Goal: Contribute content: Contribute content

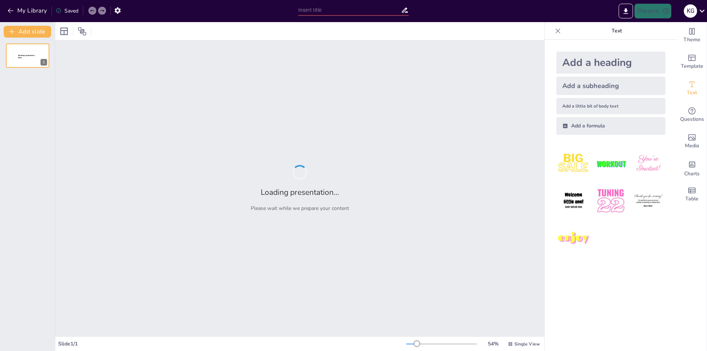
type input "dini düşünce"
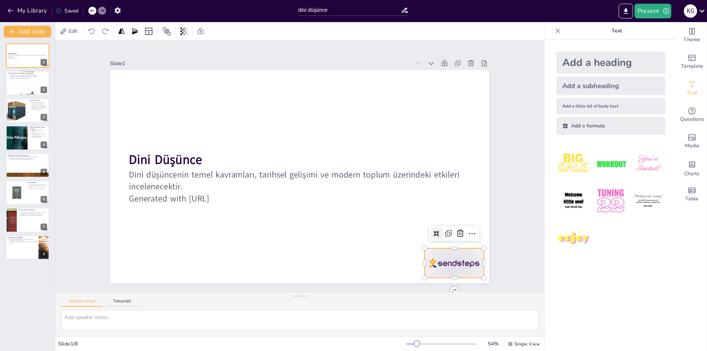
click at [435, 292] on div at bounding box center [402, 317] width 66 height 51
click at [468, 186] on icon at bounding box center [473, 180] width 11 height 11
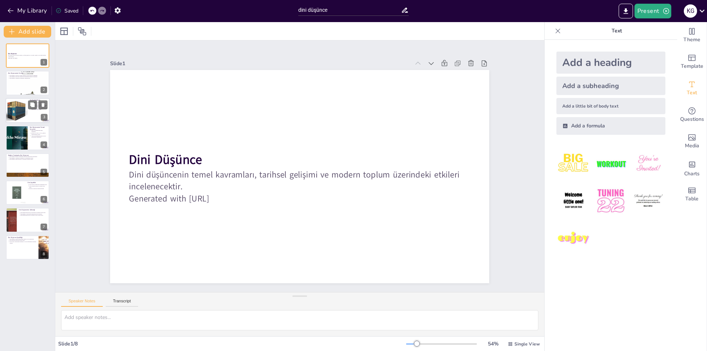
click at [24, 108] on div at bounding box center [16, 110] width 25 height 25
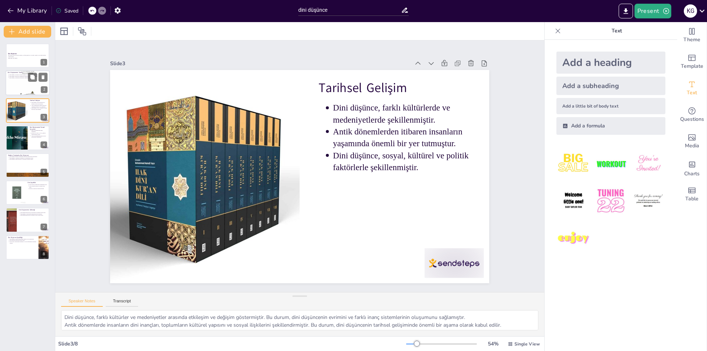
click at [18, 82] on div at bounding box center [28, 83] width 44 height 70
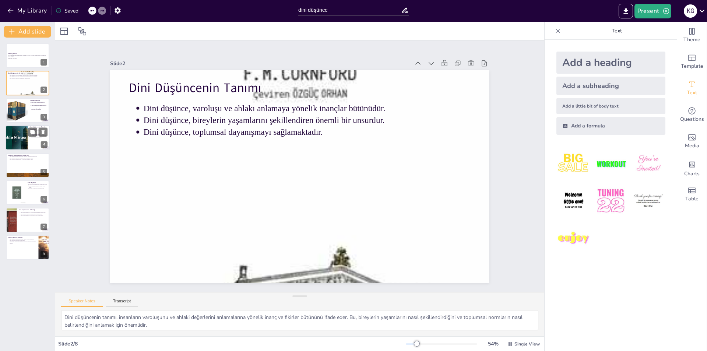
click at [17, 134] on div at bounding box center [16, 137] width 44 height 25
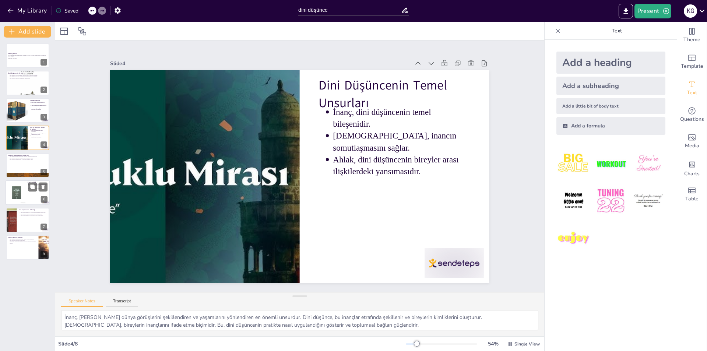
click at [15, 185] on div at bounding box center [16, 193] width 22 height 22
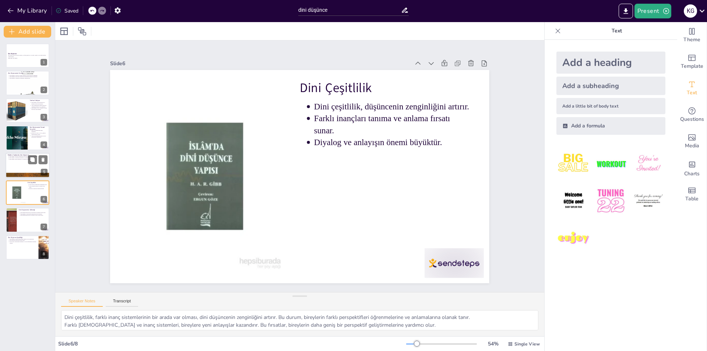
click at [22, 156] on p "Dini düşünce, modern toplumlarda bireylerin kimliklerini şekillendirir." at bounding box center [28, 155] width 38 height 1
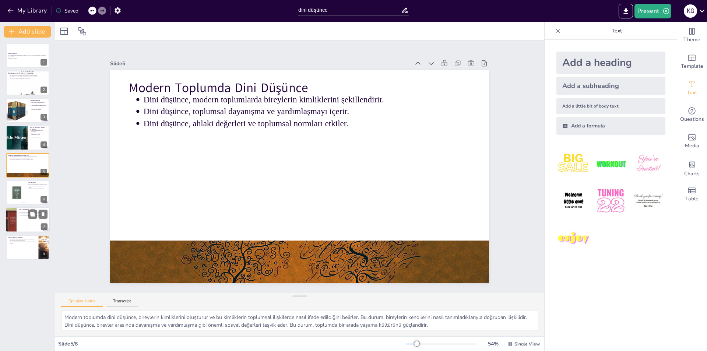
click at [14, 228] on div at bounding box center [11, 220] width 17 height 25
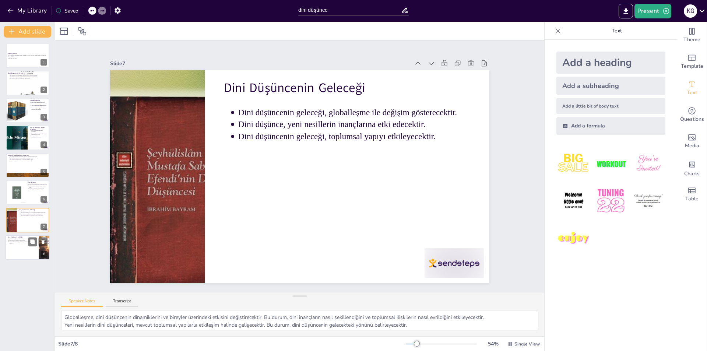
click at [20, 254] on div at bounding box center [28, 247] width 44 height 25
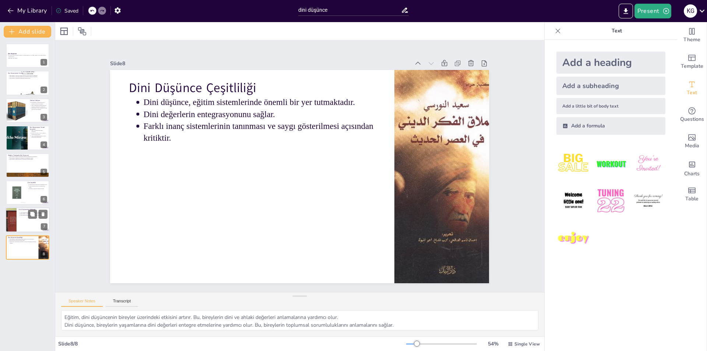
click at [28, 214] on p "Dini düşünce, yeni nesillerin inançlarına etki edecektir." at bounding box center [34, 213] width 27 height 1
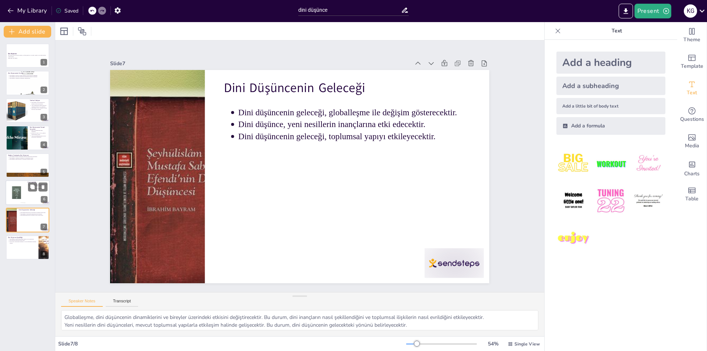
click at [19, 192] on div at bounding box center [16, 193] width 22 height 22
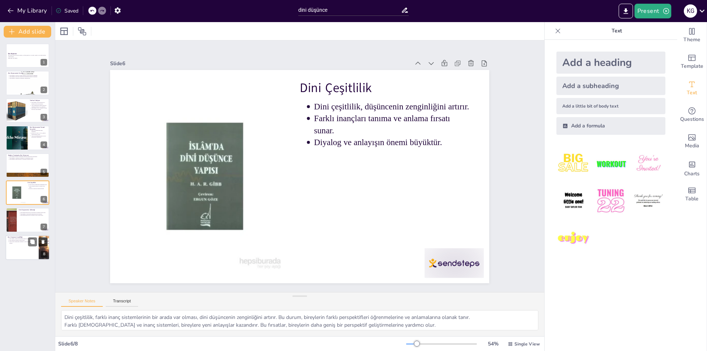
click at [43, 244] on icon at bounding box center [43, 242] width 3 height 4
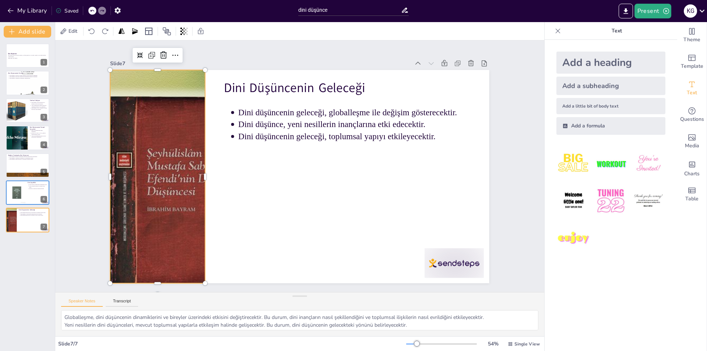
click at [188, 194] on div at bounding box center [174, 233] width 221 height 255
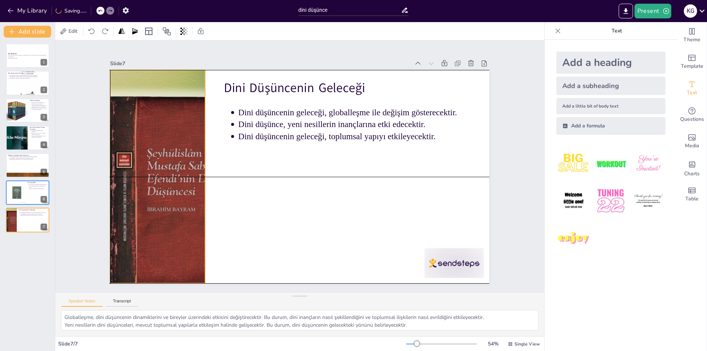
click at [198, 108] on div at bounding box center [304, 24] width 227 height 169
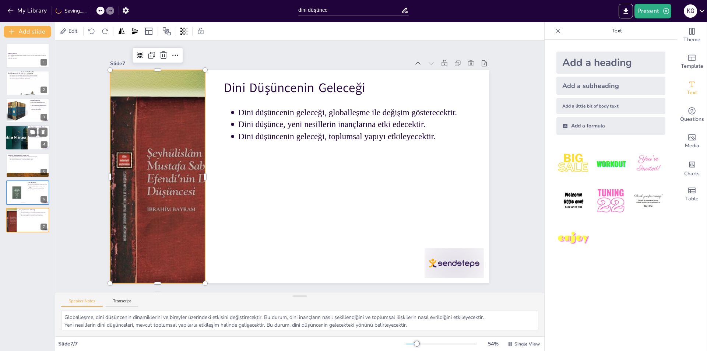
click at [25, 130] on div at bounding box center [16, 137] width 44 height 25
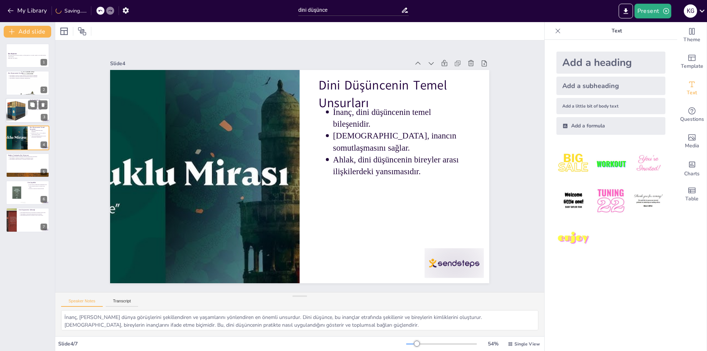
click at [15, 105] on div at bounding box center [16, 110] width 25 height 25
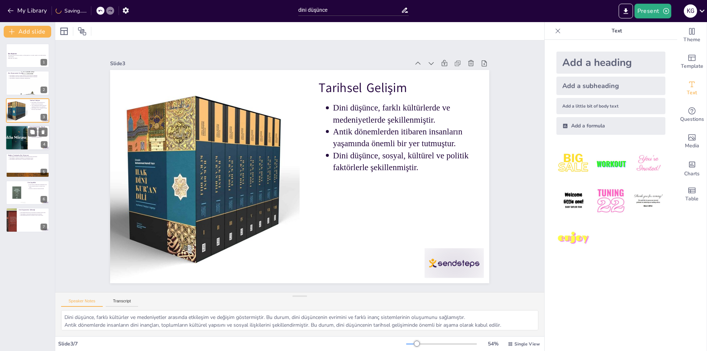
click at [24, 135] on div at bounding box center [16, 137] width 44 height 25
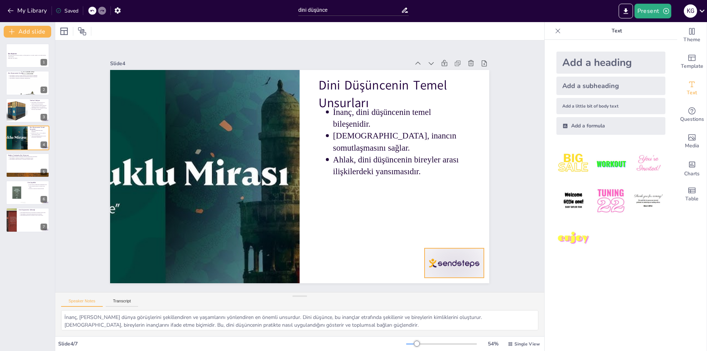
click at [183, 254] on div at bounding box center [160, 284] width 46 height 66
click at [403, 27] on icon at bounding box center [399, 23] width 8 height 8
click at [31, 110] on ul "Dini düşünce, farklı kültürlerde ve medeniyetlerde şekillenmiştir. Antik döneml…" at bounding box center [39, 106] width 18 height 8
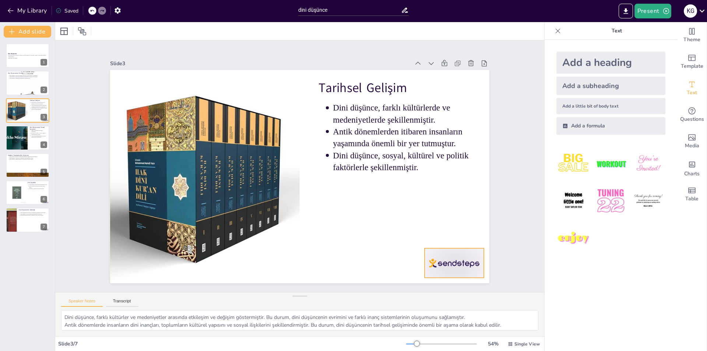
click at [447, 67] on div at bounding box center [426, 35] width 41 height 64
click at [456, 117] on div at bounding box center [464, 109] width 17 height 17
click at [19, 80] on div at bounding box center [28, 83] width 44 height 70
type textarea "Dini düşüncenin tanımı, insanların varoluşunu ve ahlaki değerlerini anlamaların…"
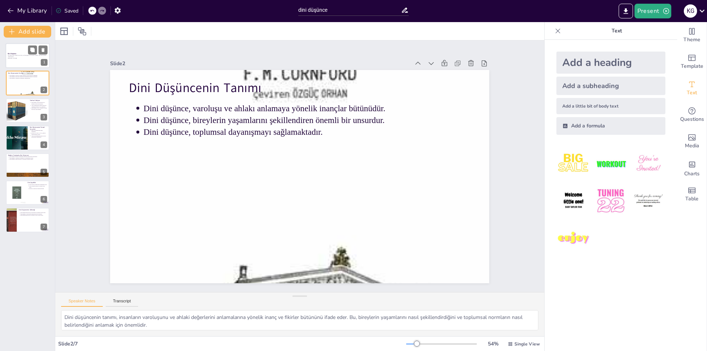
click at [19, 54] on p "Dini Düşünce" at bounding box center [28, 54] width 40 height 2
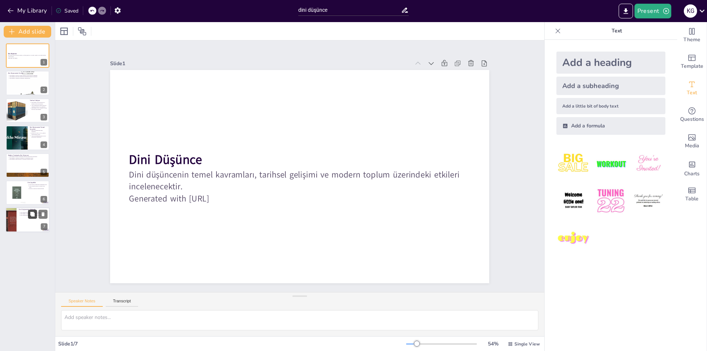
click at [33, 217] on button at bounding box center [32, 214] width 9 height 9
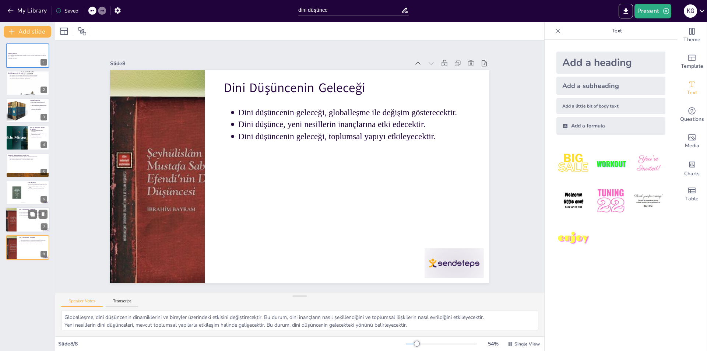
click at [25, 218] on div at bounding box center [28, 220] width 44 height 25
click at [20, 191] on div at bounding box center [16, 193] width 22 height 22
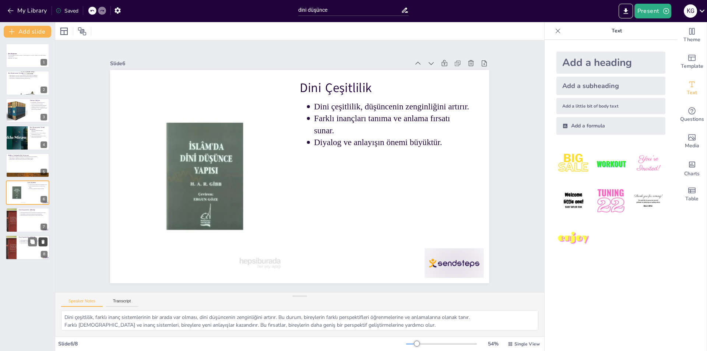
click at [44, 242] on icon at bounding box center [43, 242] width 3 height 4
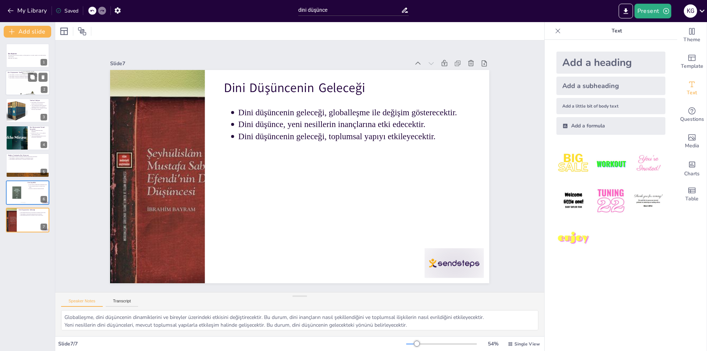
click at [35, 84] on div at bounding box center [28, 83] width 44 height 70
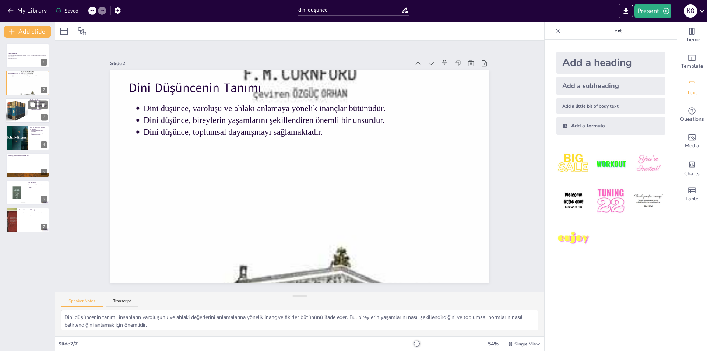
click at [16, 112] on div at bounding box center [16, 110] width 25 height 25
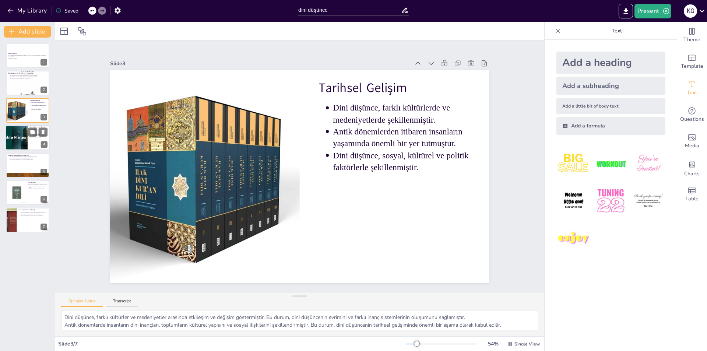
click at [28, 140] on div at bounding box center [28, 137] width 44 height 25
type textarea "İnanç, [PERSON_NAME] dünya görüşlerini şekillendiren ve yaşamlarını yönlendiren…"
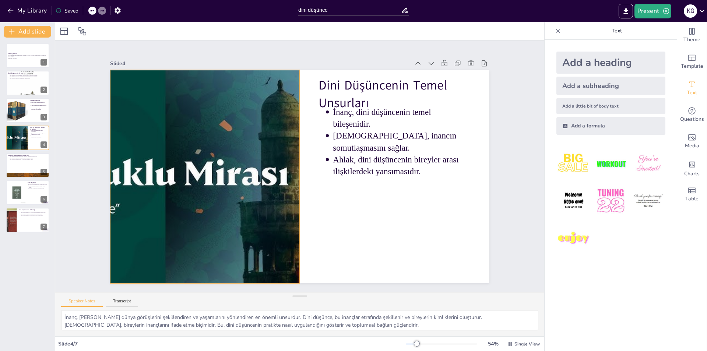
click at [192, 151] on div at bounding box center [387, 205] width 435 height 374
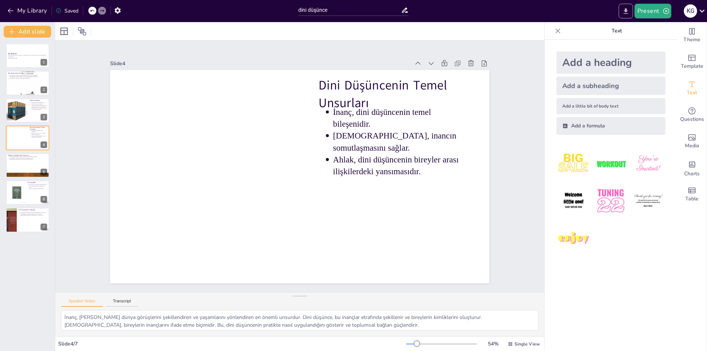
click at [626, 10] on icon "Export to PowerPoint" at bounding box center [626, 11] width 4 height 6
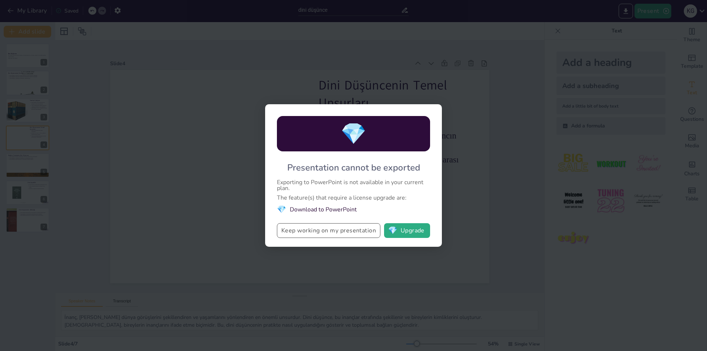
click at [363, 232] on button "Keep working on my presentation" at bounding box center [329, 230] width 104 height 15
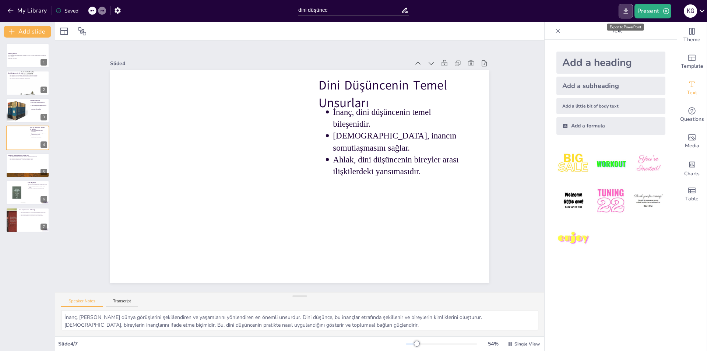
click at [622, 14] on button "Export to PowerPoint" at bounding box center [626, 11] width 14 height 15
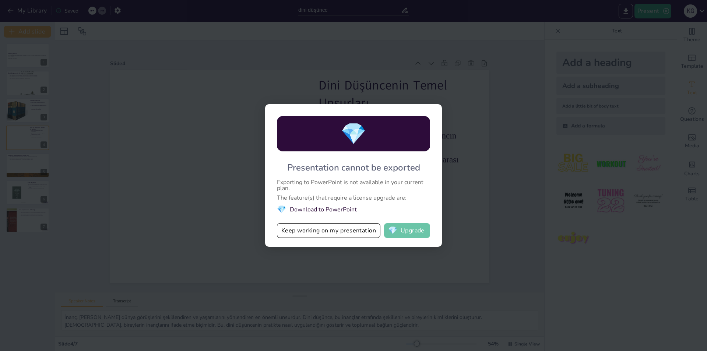
click at [418, 232] on button "💎 Upgrade" at bounding box center [407, 230] width 46 height 15
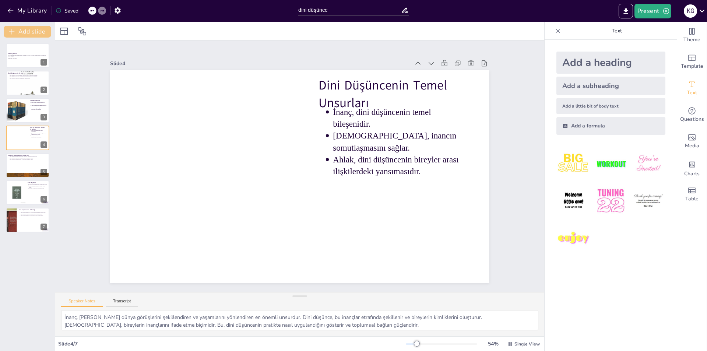
click at [21, 34] on button "Add slide" at bounding box center [28, 32] width 48 height 12
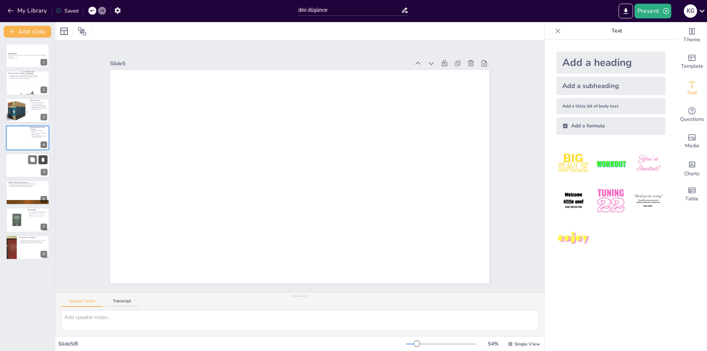
click at [42, 160] on icon at bounding box center [43, 160] width 3 height 4
type textarea "Modern toplumda dini düşünce, bireylerin kimliklerini oluşturur ve bu kimlikler…"
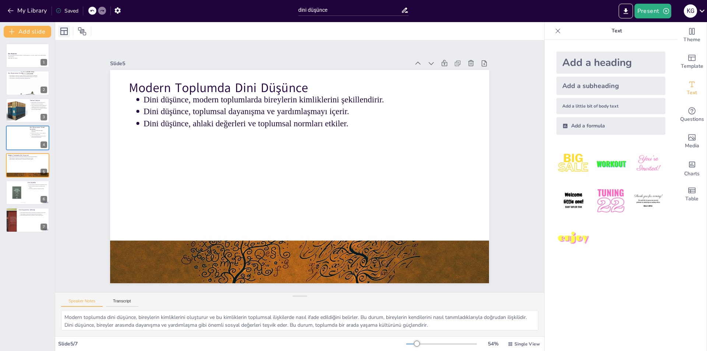
click at [68, 33] on icon at bounding box center [63, 31] width 7 height 7
click at [692, 10] on div "K G" at bounding box center [690, 10] width 13 height 13
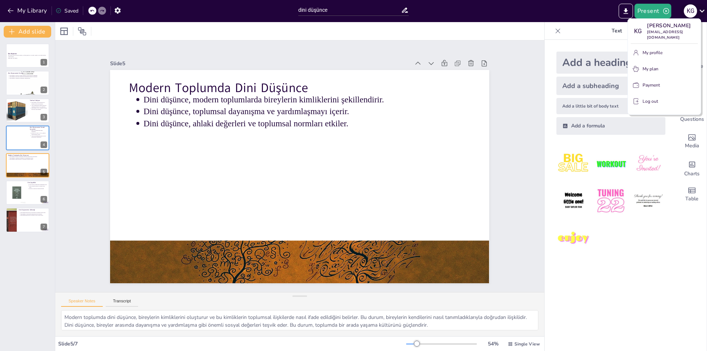
click at [692, 10] on div at bounding box center [353, 175] width 707 height 351
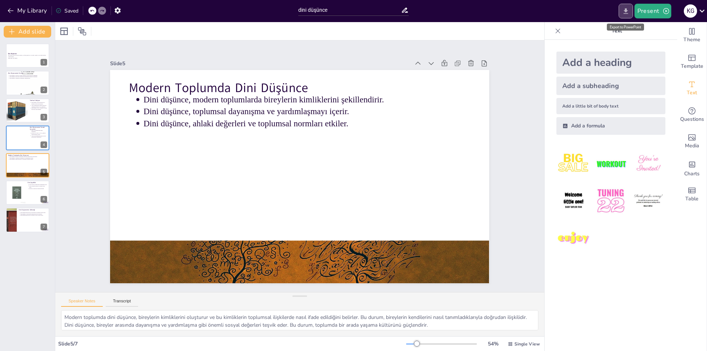
click at [628, 13] on icon "Export to PowerPoint" at bounding box center [626, 11] width 8 height 8
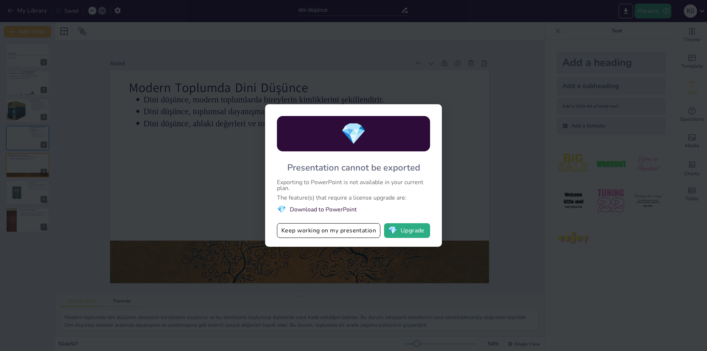
click at [489, 107] on div "💎 Presentation cannot be exported Exporting to PowerPoint is not available in y…" at bounding box center [353, 175] width 707 height 351
click at [476, 197] on div "💎 Presentation cannot be exported Exporting to PowerPoint is not available in y…" at bounding box center [353, 175] width 707 height 351
click at [371, 230] on button "Keep working on my presentation" at bounding box center [329, 230] width 104 height 15
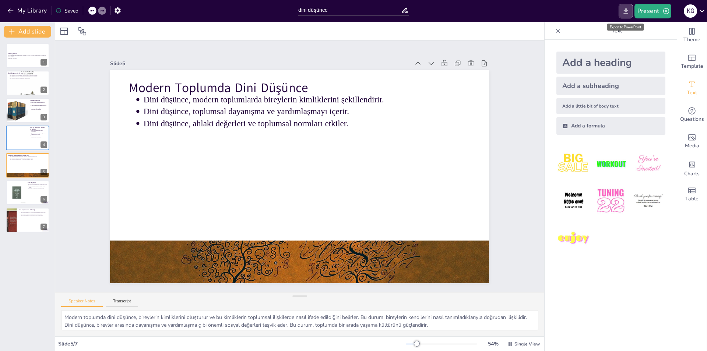
click at [626, 9] on icon "Export to PowerPoint" at bounding box center [626, 11] width 4 height 6
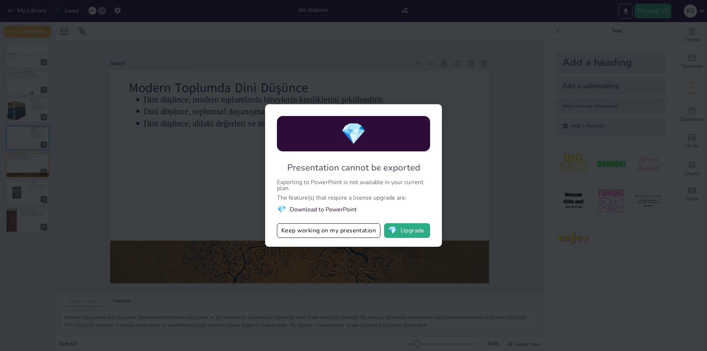
click at [364, 183] on div "Exporting to PowerPoint is not available in your current plan." at bounding box center [353, 185] width 153 height 12
drag, startPoint x: 366, startPoint y: 181, endPoint x: 304, endPoint y: 188, distance: 61.6
click at [364, 181] on div "Exporting to PowerPoint is not available in your current plan." at bounding box center [353, 185] width 153 height 12
click at [297, 188] on div "Exporting to PowerPoint is not available in your current plan." at bounding box center [353, 185] width 153 height 12
click at [287, 185] on div "Exporting to PowerPoint is not available in your current plan." at bounding box center [353, 185] width 153 height 12
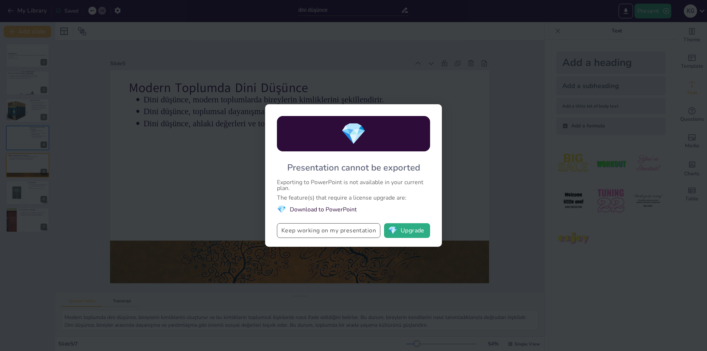
click at [352, 236] on button "Keep working on my presentation" at bounding box center [329, 230] width 104 height 15
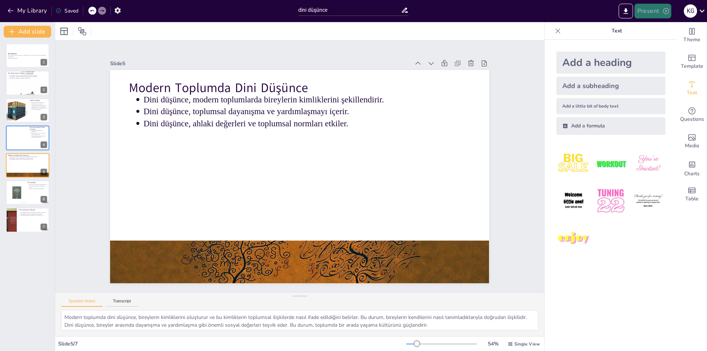
click at [659, 12] on button "Present" at bounding box center [653, 11] width 37 height 15
click at [670, 22] on li "Önizleme sunumu" at bounding box center [661, 27] width 51 height 12
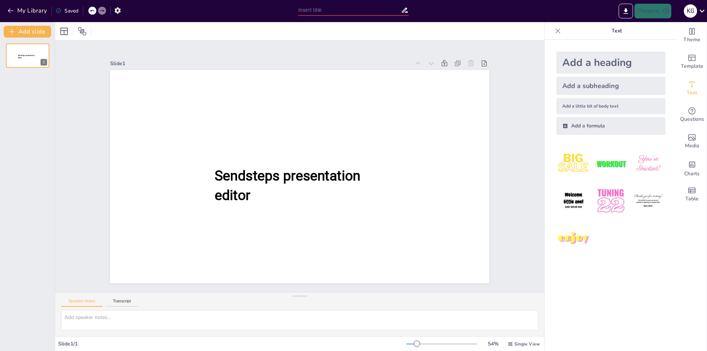
type input "dini düşünce"
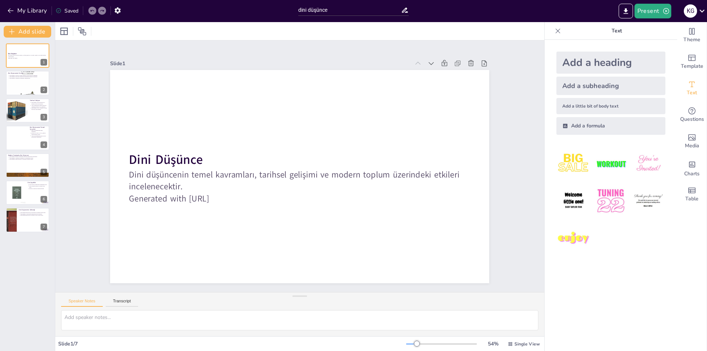
click at [555, 31] on icon at bounding box center [558, 30] width 7 height 7
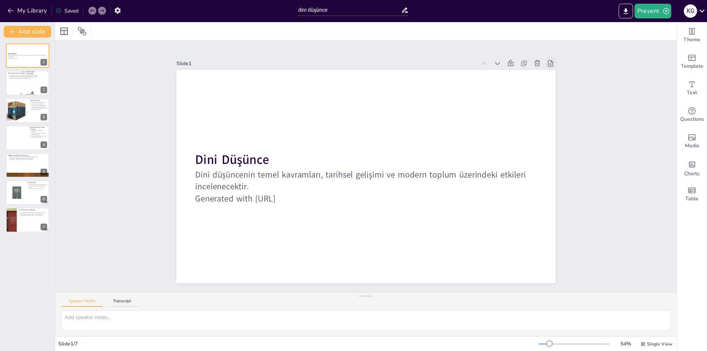
click at [547, 60] on icon at bounding box center [550, 63] width 7 height 7
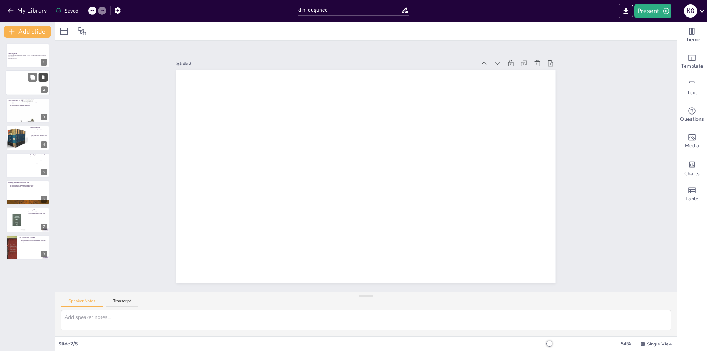
click at [43, 77] on icon at bounding box center [43, 78] width 3 height 4
type textarea "Dini düşüncenin tanımı, insanların varoluşunu ve ahlaki değerlerini anlamaların…"
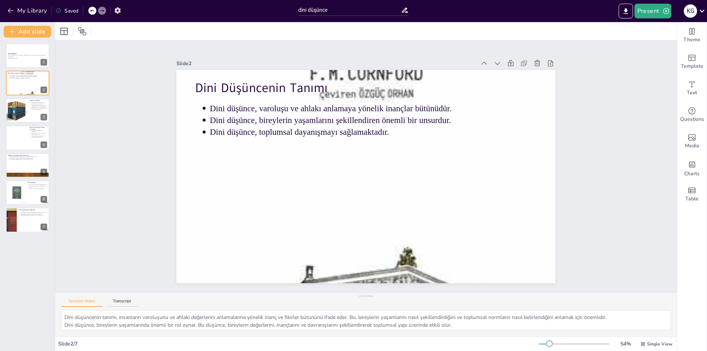
click at [67, 11] on div "Saved" at bounding box center [67, 10] width 23 height 7
click at [64, 9] on div "Saved" at bounding box center [67, 10] width 23 height 7
click at [62, 8] on div "Saved" at bounding box center [67, 10] width 23 height 7
click at [60, 11] on icon at bounding box center [59, 11] width 6 height 6
click at [70, 15] on div "Saved" at bounding box center [65, 10] width 27 height 13
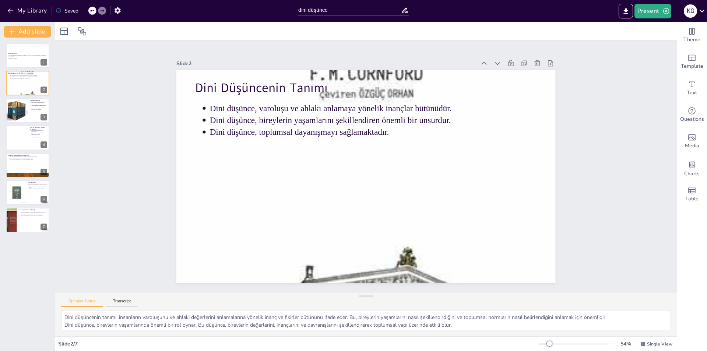
click at [73, 10] on div "Saved" at bounding box center [67, 10] width 23 height 7
click at [625, 9] on icon "Export to PowerPoint" at bounding box center [626, 11] width 8 height 8
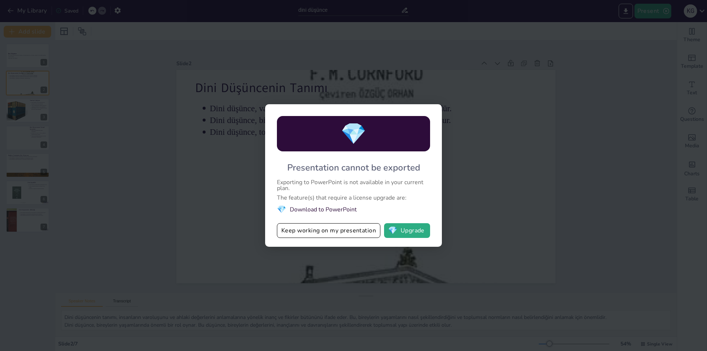
click at [535, 161] on div "💎 Presentation cannot be exported Exporting to PowerPoint is not available in y…" at bounding box center [353, 175] width 707 height 351
click at [361, 233] on button "Keep working on my presentation" at bounding box center [329, 230] width 104 height 15
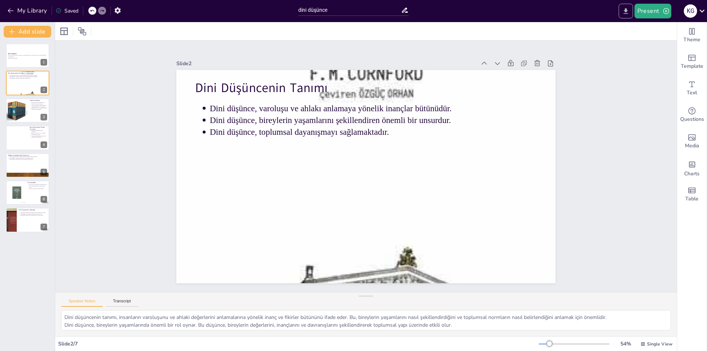
click at [624, 13] on icon "Export to PowerPoint" at bounding box center [626, 11] width 8 height 8
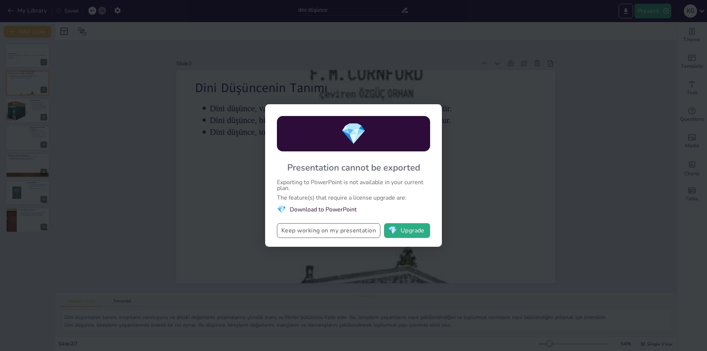
click at [320, 231] on button "Keep working on my presentation" at bounding box center [329, 230] width 104 height 15
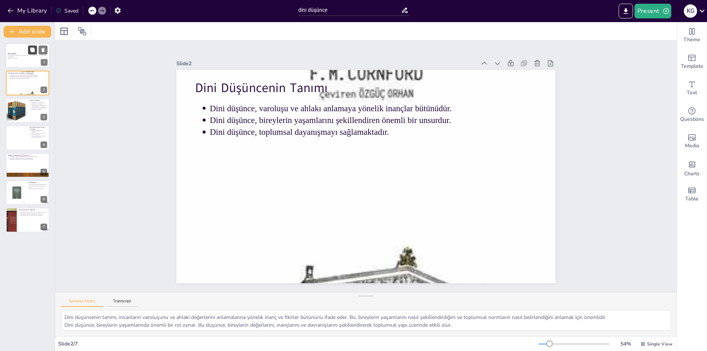
click at [29, 50] on button at bounding box center [32, 49] width 9 height 9
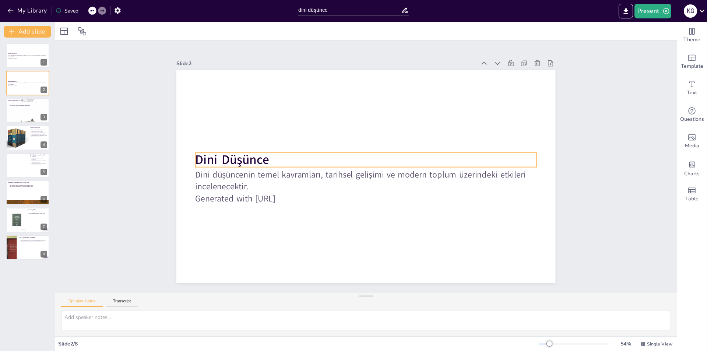
click at [196, 160] on strong "Dini Düşünce" at bounding box center [233, 159] width 74 height 17
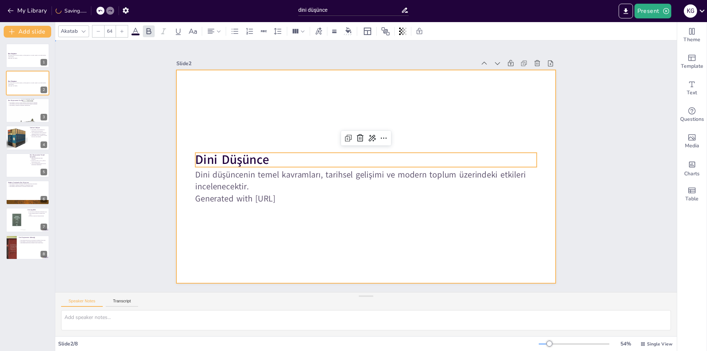
click at [184, 156] on div at bounding box center [365, 176] width 379 height 213
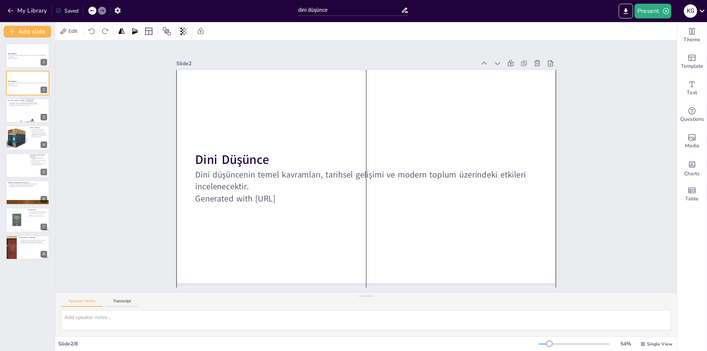
drag, startPoint x: 185, startPoint y: 153, endPoint x: 187, endPoint y: 157, distance: 3.8
click at [187, 157] on div at bounding box center [365, 176] width 379 height 213
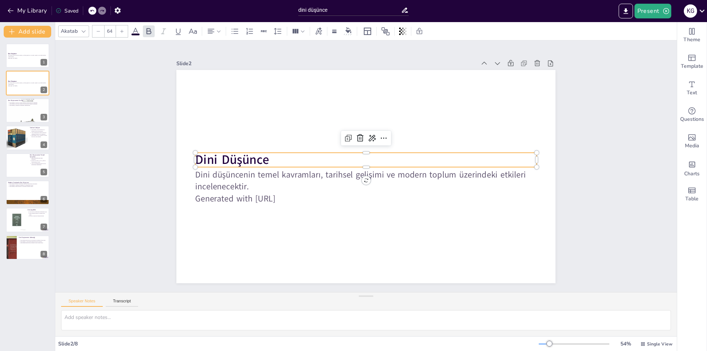
click at [206, 157] on strong "Dini Düşünce" at bounding box center [233, 159] width 74 height 17
click at [196, 151] on strong "Dini Düşünce" at bounding box center [233, 157] width 74 height 17
click at [270, 151] on p "Dini Düşünce" at bounding box center [366, 157] width 341 height 18
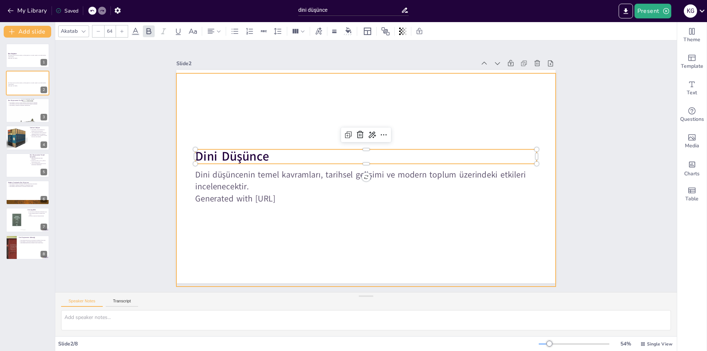
click at [279, 132] on div at bounding box center [365, 176] width 379 height 213
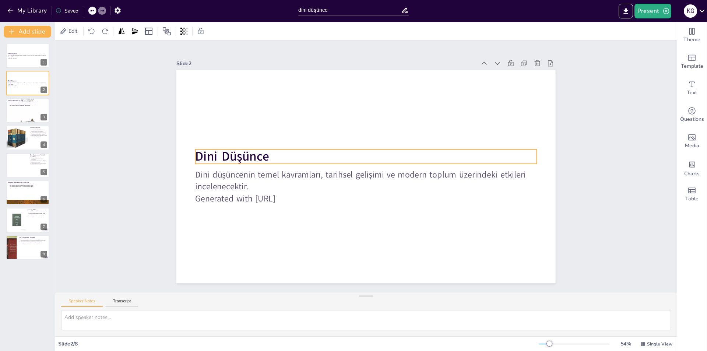
click at [198, 150] on strong "Dini Düşünce" at bounding box center [233, 156] width 74 height 17
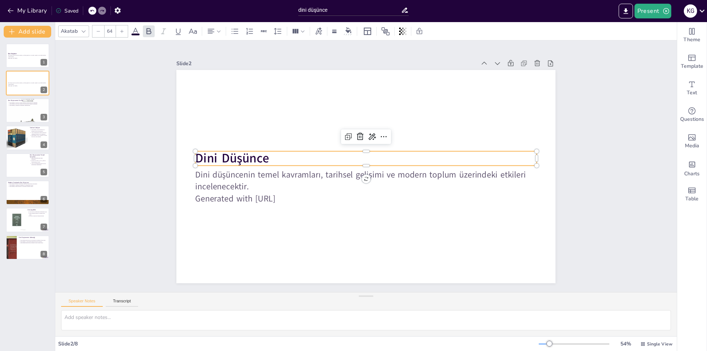
click at [367, 40] on div "Akatab 64" at bounding box center [366, 31] width 622 height 18
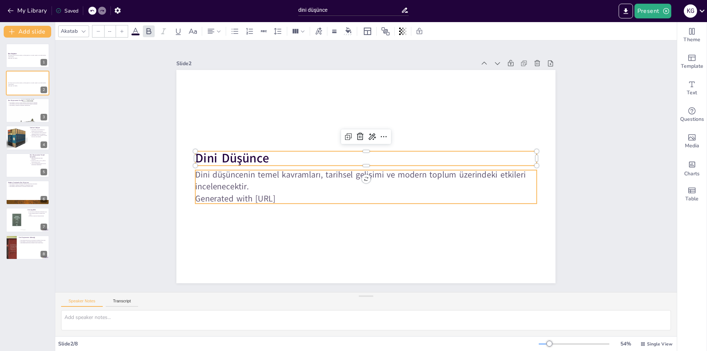
type input "43"
click at [196, 170] on p "Dini düşüncenin temel kavramları, tarihsel gelişimi ve modern toplum üzerindeki…" at bounding box center [366, 181] width 341 height 24
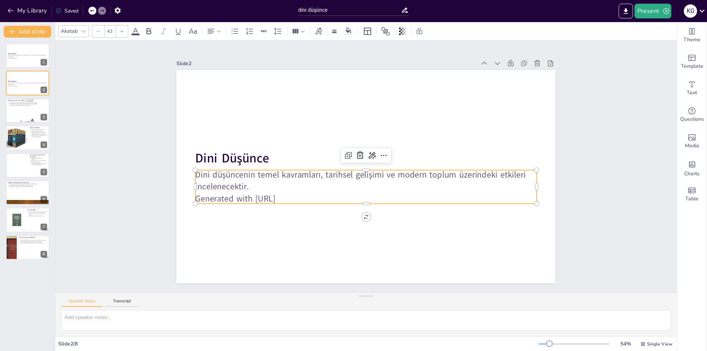
click at [196, 170] on p "Dini düşüncenin temel kavramları, tarihsel gelişimi ve modern toplum üzerindeki…" at bounding box center [366, 181] width 341 height 24
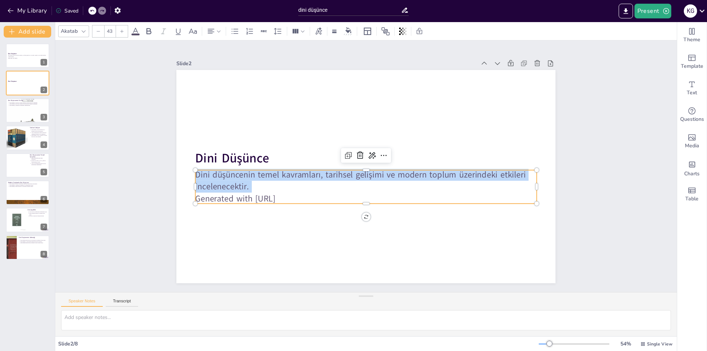
click at [196, 170] on p "Dini düşüncenin temel kavramları, tarihsel gelişimi ve modern toplum üzerindeki…" at bounding box center [366, 181] width 341 height 24
click at [196, 173] on p "Dini düşüncenin temel kavramları, tarihsel gelişimi ve modern toplum üzerindeki…" at bounding box center [366, 181] width 341 height 24
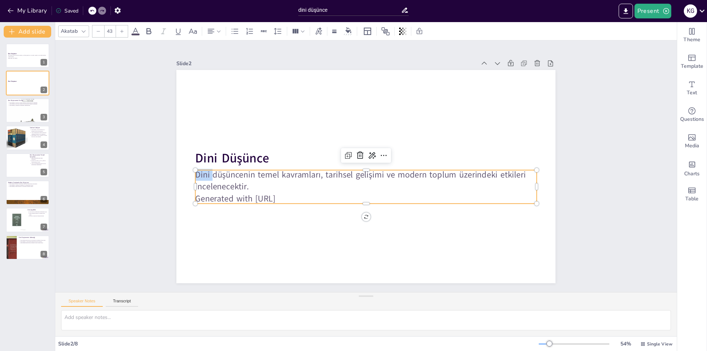
click at [196, 173] on p "Dini düşüncenin temel kavramları, tarihsel gelişimi ve modern toplum üzerindeki…" at bounding box center [366, 181] width 341 height 24
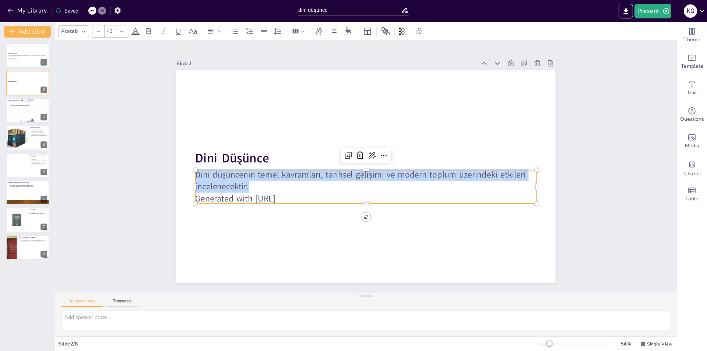
click at [196, 173] on p "Dini düşüncenin temel kavramları, tarihsel gelişimi ve modern toplum üzerindeki…" at bounding box center [366, 181] width 341 height 24
copy p "Dini düşüncenin temel kavramları, tarihsel gelişimi ve modern toplum üzerindeki…"
click at [112, 180] on div "Slide 1 Dini Düşünce Dini düşüncenin temel kavramları, tarihsel gelişimi ve mod…" at bounding box center [366, 167] width 622 height 252
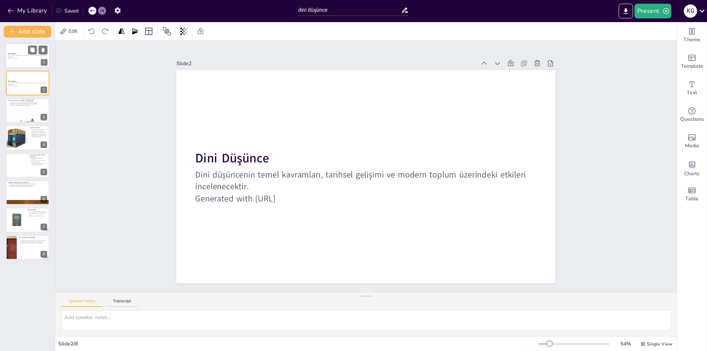
click at [23, 55] on p "Dini düşüncenin temel kavramları, tarihsel gelişimi ve modern toplum üzerindeki…" at bounding box center [28, 56] width 40 height 3
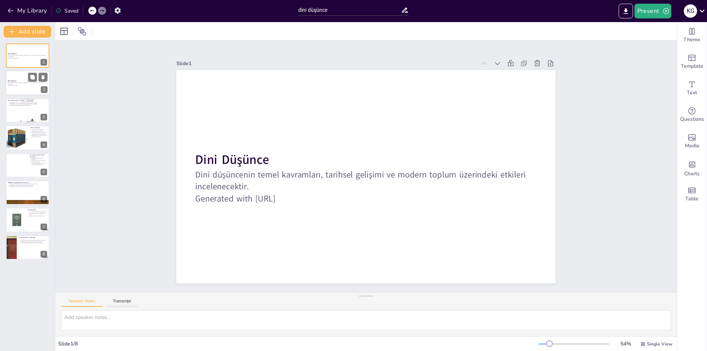
click at [22, 78] on div at bounding box center [28, 83] width 44 height 25
click at [43, 76] on icon at bounding box center [43, 78] width 3 height 4
type textarea "Dini düşüncenin tanımı, insanların varoluşunu ve ahlaki değerlerini anlamaların…"
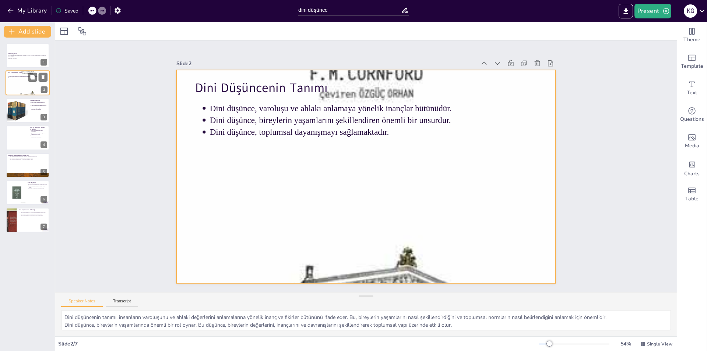
click at [18, 81] on div at bounding box center [28, 83] width 44 height 70
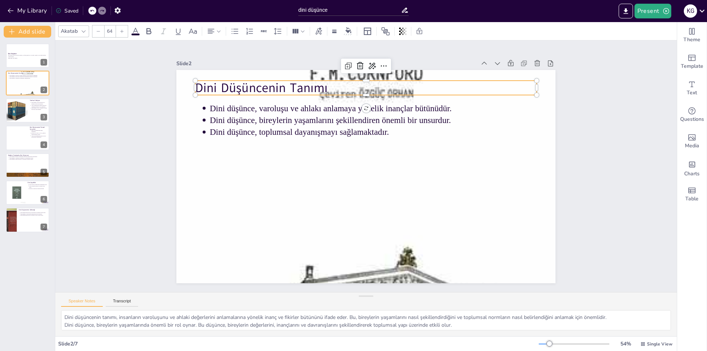
click at [233, 85] on p "Dini Düşüncenin Tanımı" at bounding box center [366, 88] width 341 height 18
click at [256, 92] on div "Dini düşünce, varoluşu ve ahlakı anlamaya yönelik inançlar bütünüdür. Dini düşü…" at bounding box center [365, 176] width 379 height 213
click at [253, 88] on p "Dini Düşüncenin Tanımı" at bounding box center [366, 90] width 341 height 18
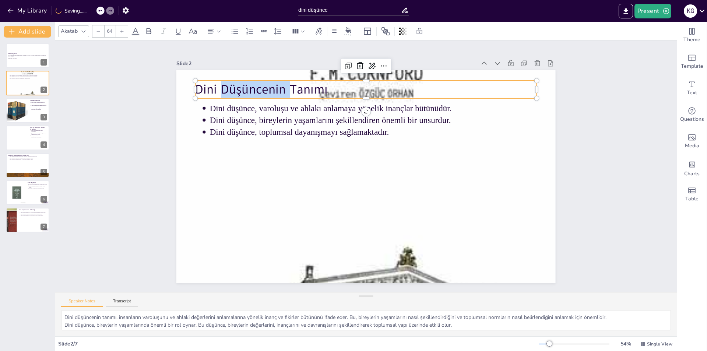
click at [253, 88] on p "Dini Düşüncenin Tanımı" at bounding box center [366, 90] width 341 height 18
copy p "Dini Düşüncenin Tanımı"
click at [244, 89] on p "Dini Düşüncenin Tanımı" at bounding box center [366, 90] width 341 height 18
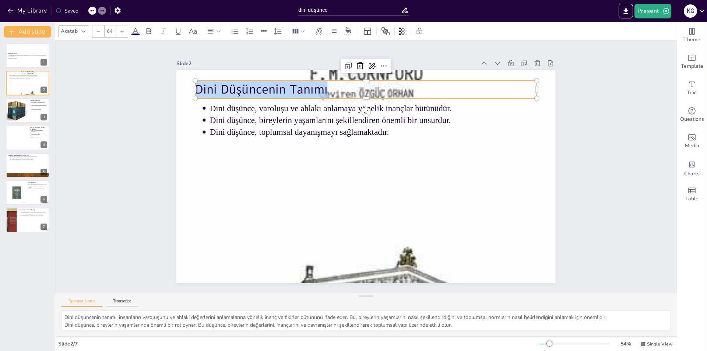
click at [244, 89] on p "Dini Düşüncenin Tanımı" at bounding box center [366, 90] width 341 height 18
copy p "Dini Düşüncenin Tanımı"
type input "43"
click at [215, 107] on p "Dini düşünce, varoluşu ve ahlakı anlamaya yönelik inançlar bütünüdür." at bounding box center [373, 108] width 327 height 12
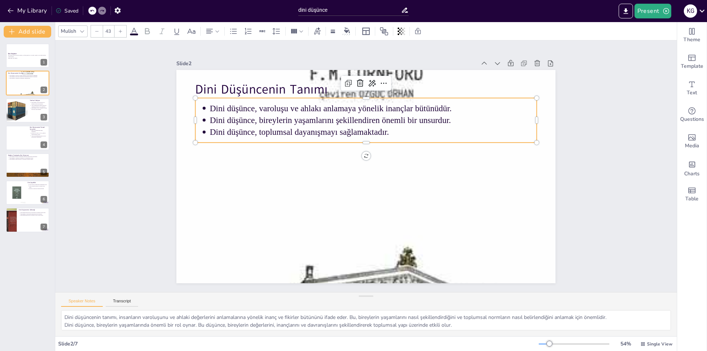
click at [215, 107] on p "Dini düşünce, varoluşu ve ahlakı anlamaya yönelik inançlar bütünüdür." at bounding box center [373, 108] width 327 height 12
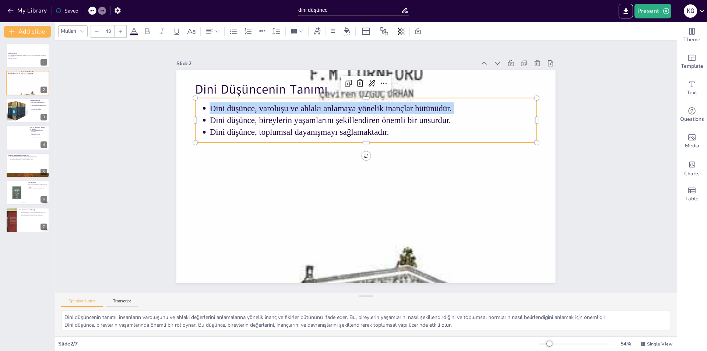
click at [215, 107] on p "Dini düşünce, varoluşu ve ahlakı anlamaya yönelik inançlar bütünüdür." at bounding box center [373, 108] width 327 height 12
click at [214, 107] on p "Dini düşünce, varoluşu ve ahlakı anlamaya yönelik inançlar bütünüdür." at bounding box center [373, 108] width 327 height 12
click at [213, 109] on p "Dini düşünce, varoluşu ve ahlakı anlamaya yönelik inançlar bütünüdür." at bounding box center [373, 108] width 327 height 12
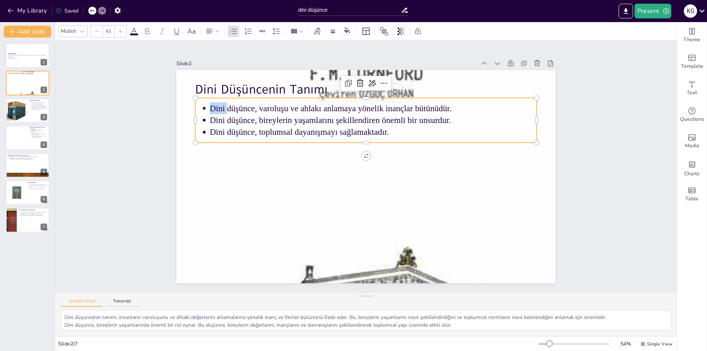
click at [213, 109] on p "Dini düşünce, varoluşu ve ahlakı anlamaya yönelik inançlar bütünüdür." at bounding box center [373, 108] width 327 height 12
click at [210, 105] on p "Dini düşünce, varoluşu ve ahlakı anlamaya yönelik inançlar bütünüdür." at bounding box center [373, 109] width 327 height 12
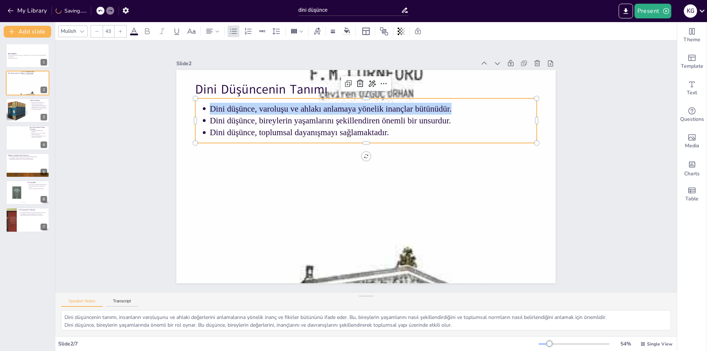
click at [210, 105] on p "Dini düşünce, varoluşu ve ahlakı anlamaya yönelik inançlar bütünüdür." at bounding box center [373, 109] width 327 height 12
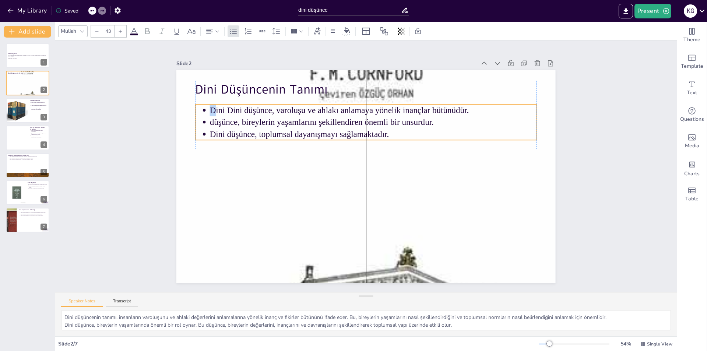
click at [210, 111] on p "Dini Dini düşünce, varoluşu ve ahlakı anlamaya yönelik inançlar bütünüdür." at bounding box center [373, 110] width 327 height 12
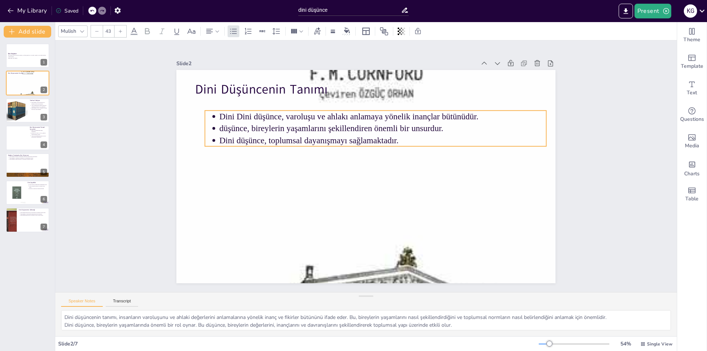
drag, startPoint x: 203, startPoint y: 106, endPoint x: 210, endPoint y: 108, distance: 6.5
click at [210, 111] on ul "Dini Dini düşünce, varoluşu ve ahlakı anlamaya yönelik inançlar bütünüdür. düşü…" at bounding box center [375, 129] width 341 height 36
drag, startPoint x: 211, startPoint y: 109, endPoint x: 215, endPoint y: 111, distance: 4.6
click at [224, 111] on p "Dini Dini düşünce, varoluşu ve ahlakı anlamaya yönelik inançlar bütünüdür." at bounding box center [387, 115] width 327 height 12
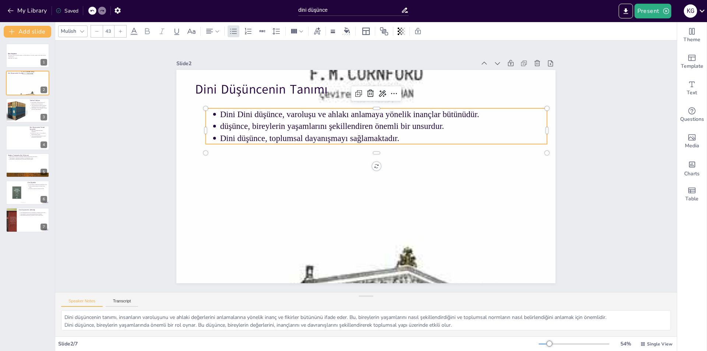
click at [221, 111] on p "Dini Dini düşünce, varoluşu ve ahlakı anlamaya yönelik inançlar bütünüdür." at bounding box center [383, 114] width 327 height 12
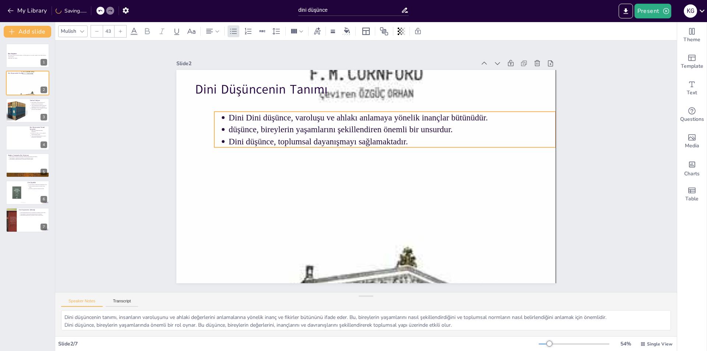
click at [221, 113] on ul "Dini Dini düşünce, varoluşu ve ahlakı anlamaya yönelik inançlar bütünüdür. düşü…" at bounding box center [384, 130] width 341 height 36
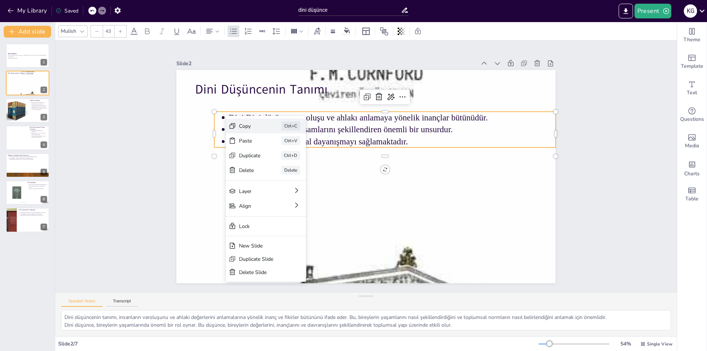
click at [244, 125] on div "Copy" at bounding box center [250, 126] width 22 height 7
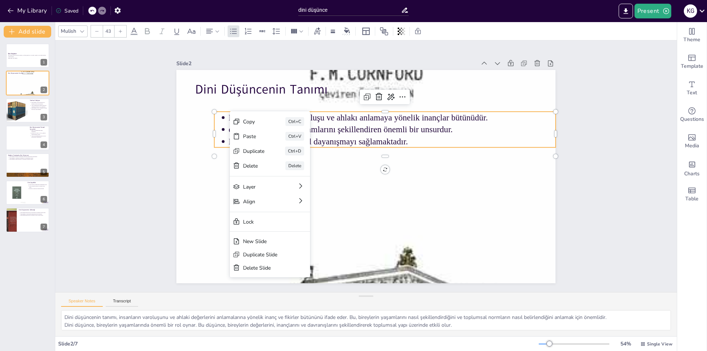
click at [223, 116] on ul "Dini Dini düşünce, varoluşu ve ahlakı anlamaya yönelik inançlar bütünüdür. düşü…" at bounding box center [384, 130] width 341 height 36
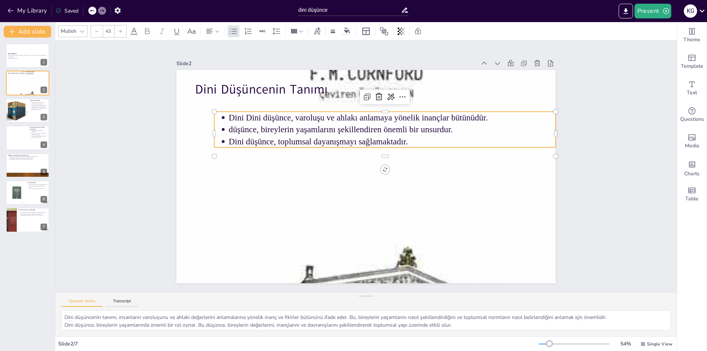
click at [229, 116] on p "Dini Dini düşünce, varoluşu ve ahlakı anlamaya yönelik inançlar bütünüdür." at bounding box center [392, 118] width 327 height 12
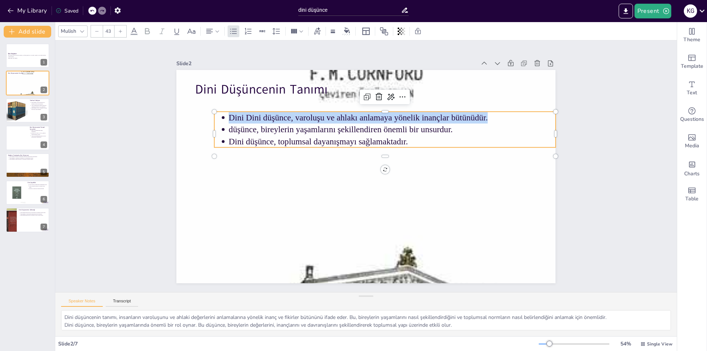
click at [229, 116] on p "Dini Dini düşünce, varoluşu ve ahlakı anlamaya yönelik inançlar bütünüdür." at bounding box center [392, 118] width 327 height 12
copy p "Dini Dini düşünce, varoluşu ve ahlakı anlamaya yönelik inançlar bütünüdür."
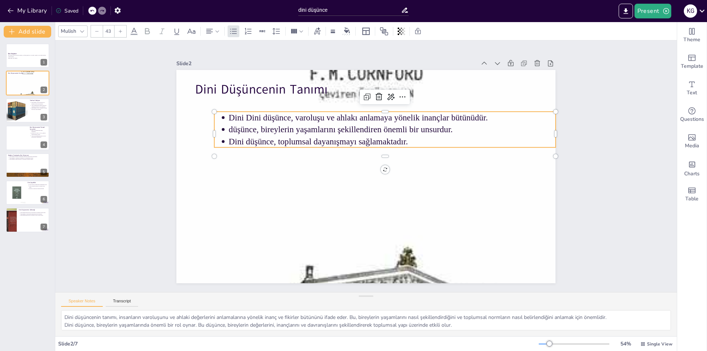
click at [240, 128] on p "düşünce, bireylerin yaşamlarını şekillendiren önemli bir unsurdur." at bounding box center [392, 130] width 327 height 12
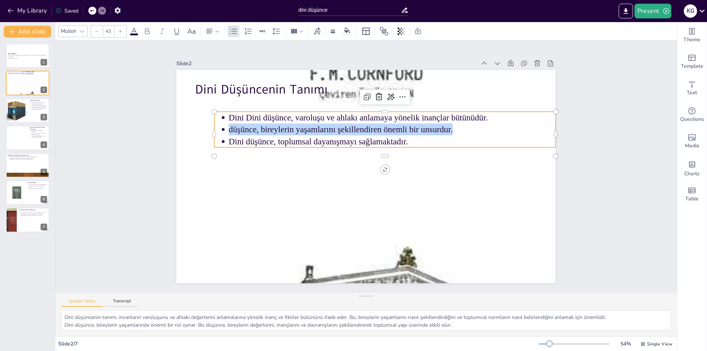
click at [240, 128] on p "düşünce, bireylerin yaşamlarını şekillendiren önemli bir unsurdur." at bounding box center [392, 130] width 327 height 12
copy p "düşünce, bireylerin yaşamlarını şekillendiren önemli bir unsurdur."
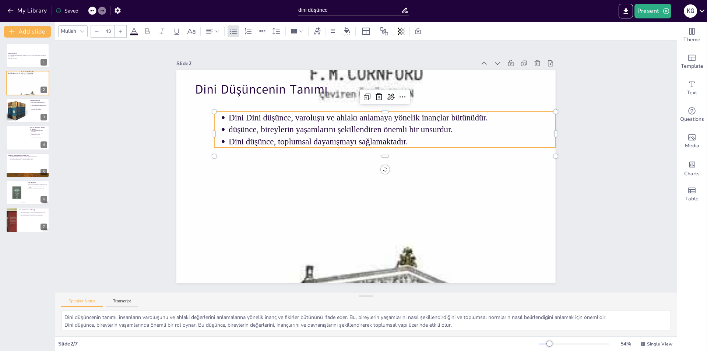
click at [255, 115] on p "Dini Dini düşünce, varoluşu ve ahlakı anlamaya yönelik inançlar bütünüdür." at bounding box center [392, 118] width 327 height 12
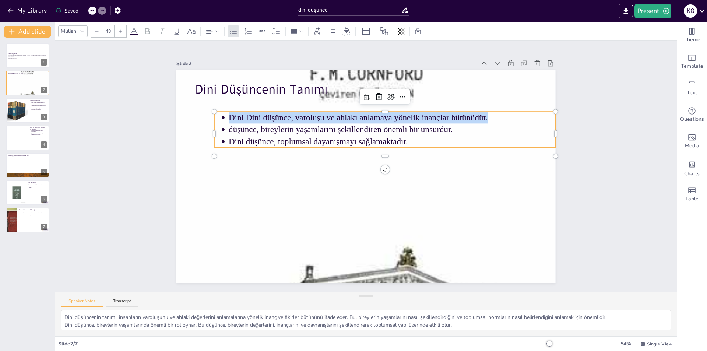
click at [255, 115] on p "Dini Dini düşünce, varoluşu ve ahlakı anlamaya yönelik inançlar bütünüdür." at bounding box center [392, 118] width 327 height 12
copy p "Dini Dini düşünce, varoluşu ve ahlakı anlamaya yönelik inançlar bütünüdür."
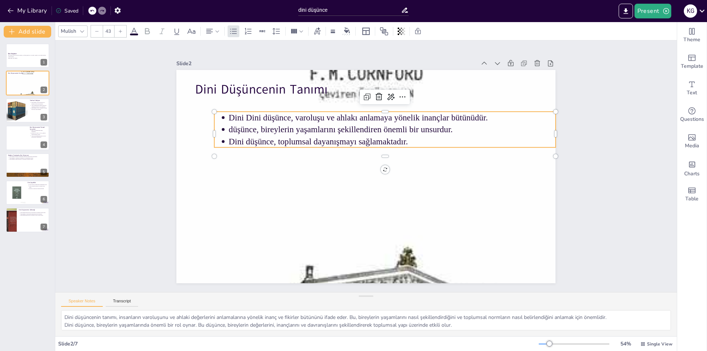
click at [257, 130] on p "düşünce, bireylerin yaşamlarını şekillendiren önemli bir unsurdur." at bounding box center [392, 130] width 327 height 12
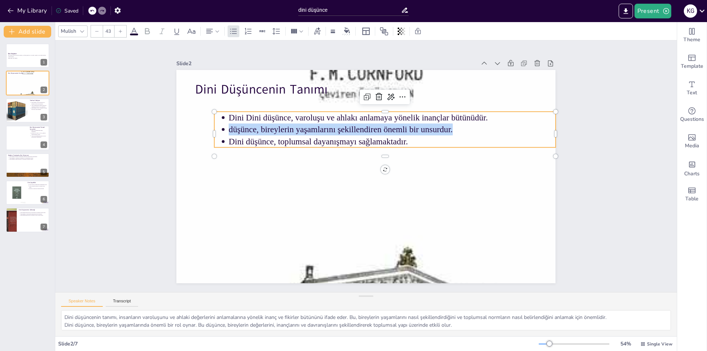
click at [257, 130] on p "düşünce, bireylerin yaşamlarını şekillendiren önemli bir unsurdur." at bounding box center [392, 130] width 327 height 12
copy p "düşünce, bireylerin yaşamlarını şekillendiren önemli bir unsurdur."
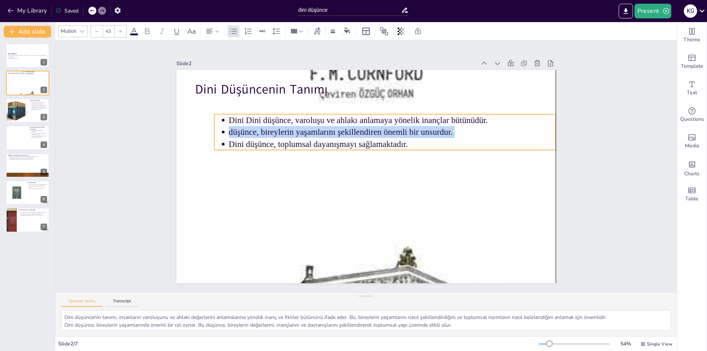
click at [262, 134] on p "düşünce, bireylerin yaşamlarını şekillendiren önemli bir unsurdur." at bounding box center [392, 132] width 327 height 12
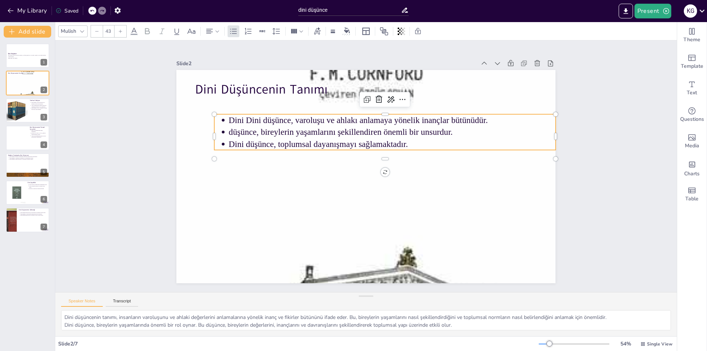
click at [265, 142] on p "Dini düşünce, toplumsal dayanışmayı sağlamaktadır." at bounding box center [392, 144] width 327 height 12
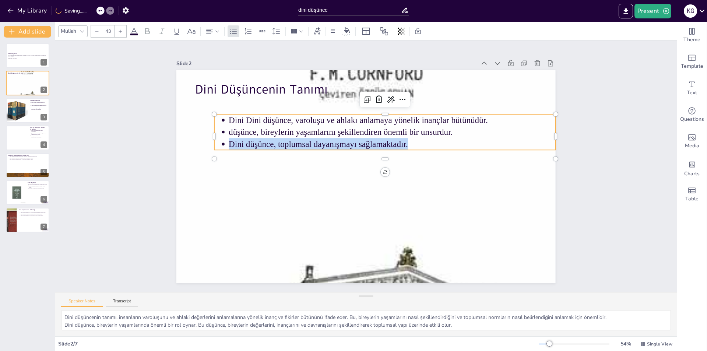
click at [265, 142] on p "Dini düşünce, toplumsal dayanışmayı sağlamaktadır." at bounding box center [392, 144] width 327 height 12
copy p "Dini düşünce, toplumsal dayanışmayı sağlamaktadır."
click at [18, 112] on div at bounding box center [16, 110] width 25 height 25
type textarea "Dini düşünce, farklı kültürler ve medeniyetler arasında etkileşim ve değişim gö…"
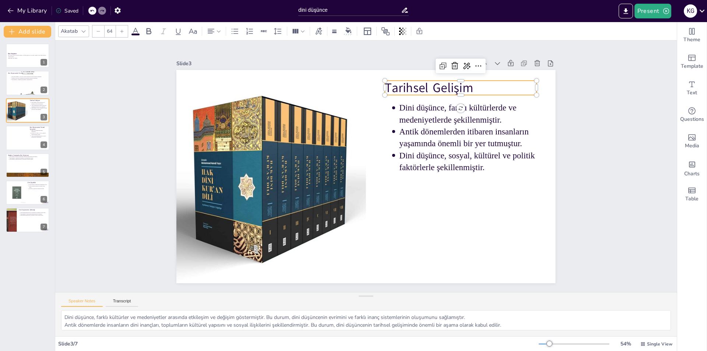
click at [418, 87] on p "Tarihsel Gelişim" at bounding box center [461, 88] width 152 height 18
drag, startPoint x: 480, startPoint y: 88, endPoint x: 472, endPoint y: 92, distance: 9.1
click at [472, 92] on p "Tarihsel Gelişim" at bounding box center [453, 91] width 152 height 18
click at [466, 88] on p "Tarihsel Gelişim" at bounding box center [453, 91] width 152 height 18
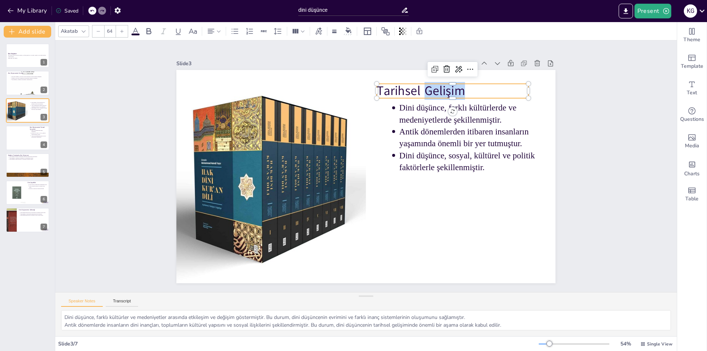
click at [466, 88] on p "Tarihsel Gelişim" at bounding box center [453, 91] width 152 height 18
copy p "Tarihsel Gelişim"
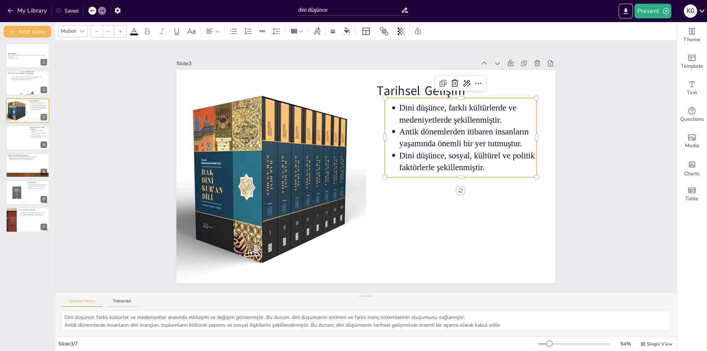
type input "43"
click at [409, 109] on p "Dini düşünce, farklı kültürlerde ve medeniyetlerde şekillenmiştir." at bounding box center [468, 114] width 137 height 24
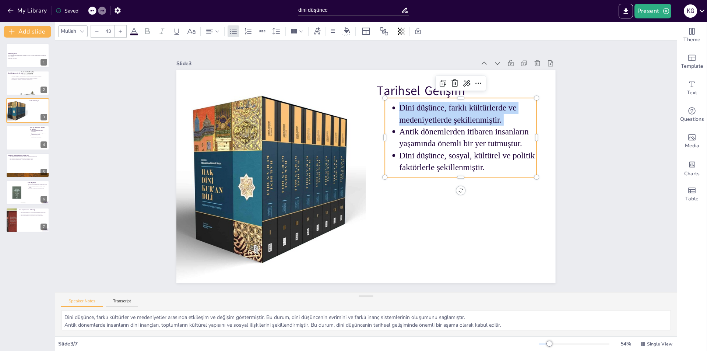
click at [409, 109] on p "Dini düşünce, farklı kültürlerde ve medeniyetlerde şekillenmiştir." at bounding box center [468, 114] width 137 height 24
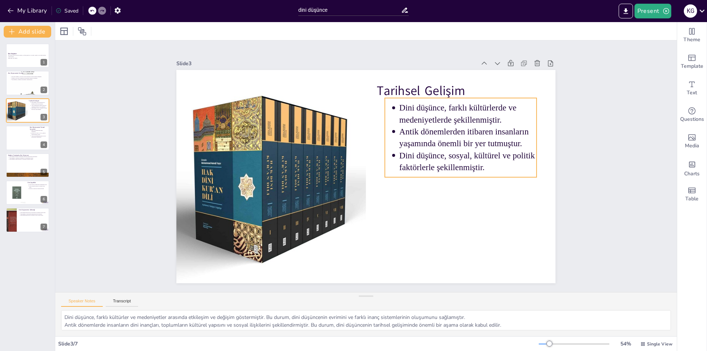
click at [433, 138] on p "Antik dönemlerden itibaren insanların yaşamında önemli bir yer tutmuştur." at bounding box center [468, 138] width 137 height 24
click at [475, 83] on icon at bounding box center [478, 83] width 9 height 9
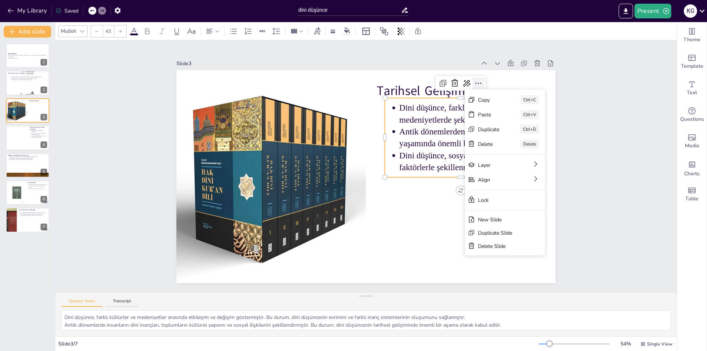
click at [475, 83] on icon at bounding box center [478, 83] width 9 height 9
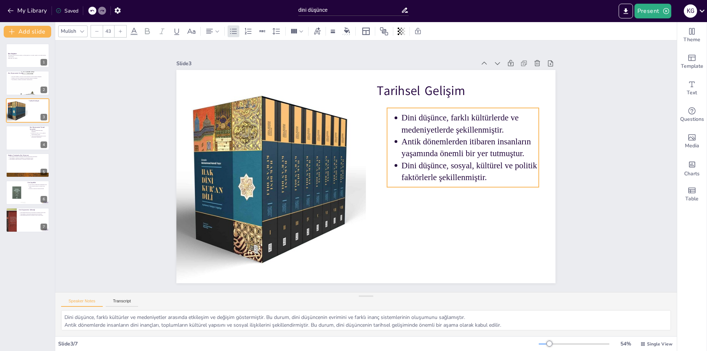
drag, startPoint x: 398, startPoint y: 105, endPoint x: 400, endPoint y: 112, distance: 7.0
click at [402, 112] on p "Dini düşünce, farklı kültürlerde ve medeniyetlerde şekillenmiştir." at bounding box center [470, 124] width 137 height 24
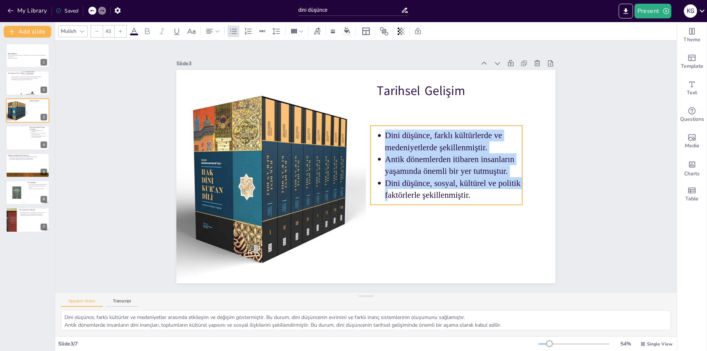
drag, startPoint x: 397, startPoint y: 111, endPoint x: 381, endPoint y: 132, distance: 26.8
click at [385, 132] on p "Dini düşünce, farklı kültürlerde ve medeniyetlerde şekillenmiştir." at bounding box center [453, 142] width 137 height 24
click at [385, 134] on p "Dini düşünce, farklı kültürlerde ve medeniyetlerde şekillenmiştir." at bounding box center [453, 142] width 137 height 24
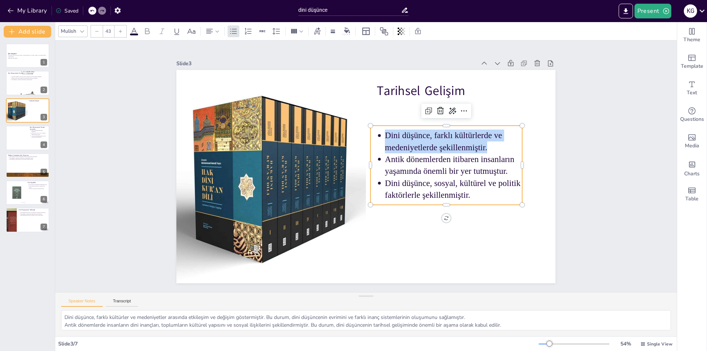
click at [385, 134] on p "Dini düşünce, farklı kültürlerde ve medeniyetlerde şekillenmiştir." at bounding box center [453, 142] width 137 height 24
drag, startPoint x: 382, startPoint y: 134, endPoint x: 382, endPoint y: 142, distance: 8.1
click at [385, 142] on p "Dini düşünce, farklı kültürlerde ve medeniyetlerde şekillenmiştir." at bounding box center [453, 142] width 137 height 24
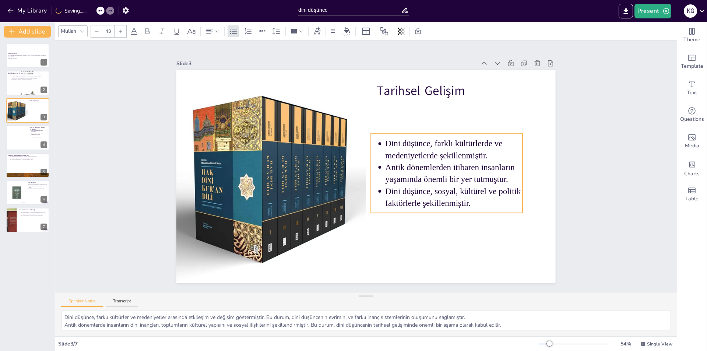
click at [391, 180] on p "Antik dönemlerden itibaren insanların yaşamında önemli bir yer tutmuştur." at bounding box center [454, 173] width 137 height 24
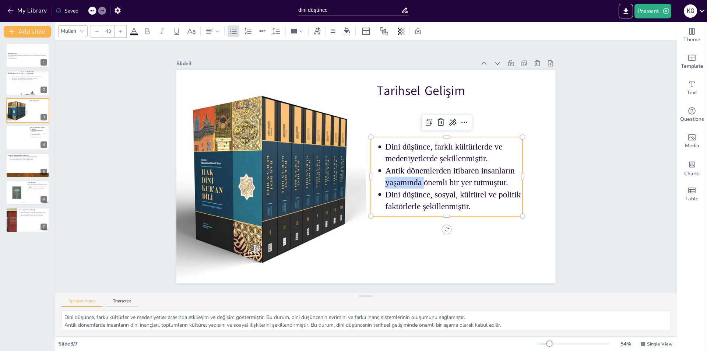
click at [391, 180] on p "Antik dönemlerden itibaren insanların yaşamında önemli bir yer tutmuştur." at bounding box center [454, 177] width 137 height 24
click at [386, 152] on p "Dini düşünce, farklı kültürlerde ve medeniyetlerde şekillenmiştir." at bounding box center [454, 153] width 137 height 24
click at [386, 147] on p "Dini düşünce, farklı kültürlerde ve medeniyetlerde şekillenmiştir." at bounding box center [454, 153] width 137 height 24
click at [386, 146] on p "Dini düşünce, farklı kültürlerde ve medeniyetlerde şekillenmiştir." at bounding box center [454, 153] width 137 height 24
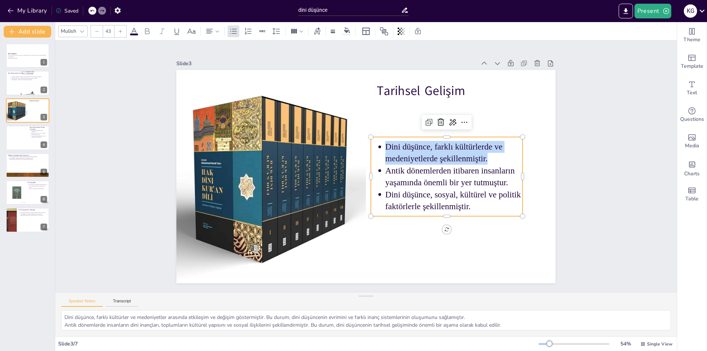
click at [386, 146] on p "Dini düşünce, farklı kültürlerde ve medeniyetlerde şekillenmiştir." at bounding box center [454, 153] width 137 height 24
click at [456, 210] on div "Dini düşünce, farklı kültürlerde ve medeniyetlerde şekillenmiştir. Antik döneml…" at bounding box center [447, 176] width 152 height 79
click at [457, 203] on p "Dini düşünce, sosyal, kültürel ve politik faktörlerle şekillenmiştir." at bounding box center [454, 201] width 137 height 24
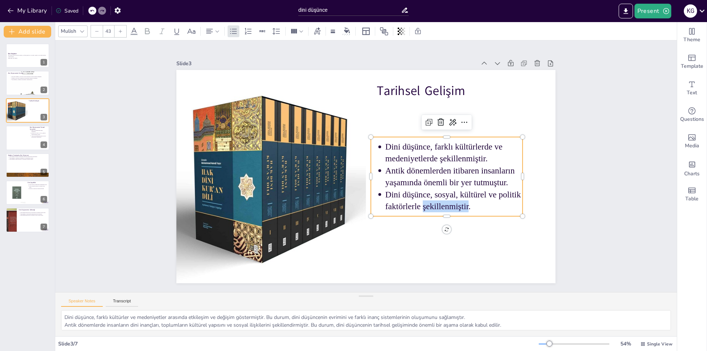
click at [457, 203] on p "Dini düşünce, sosyal, kültürel ve politik faktörlerle şekillenmiştir." at bounding box center [454, 201] width 137 height 24
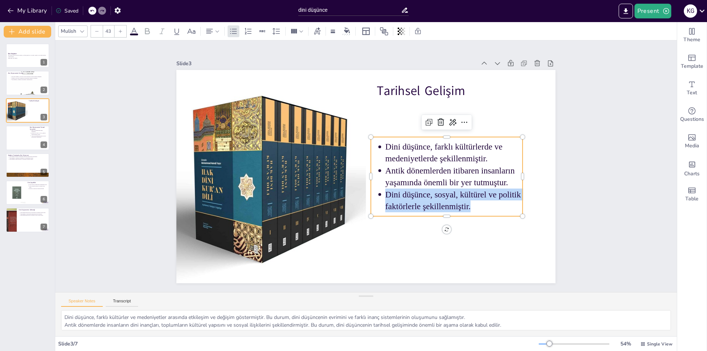
click at [457, 203] on p "Dini düşünce, sosyal, kültürel ve politik faktörlerle şekillenmiştir." at bounding box center [454, 201] width 137 height 24
click at [435, 198] on p "Dini düşünce, sosyal, kültürel ve politik faktörlerle şekillenmiştir." at bounding box center [454, 201] width 137 height 24
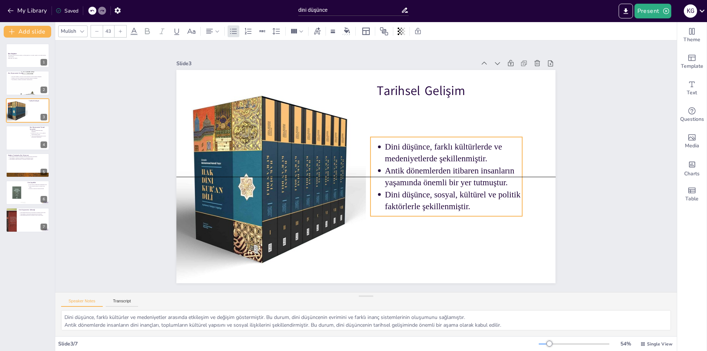
click at [411, 174] on p "Antik dönemlerden itibaren insanların yaşamında önemli bir yer tutmuştur." at bounding box center [453, 177] width 137 height 24
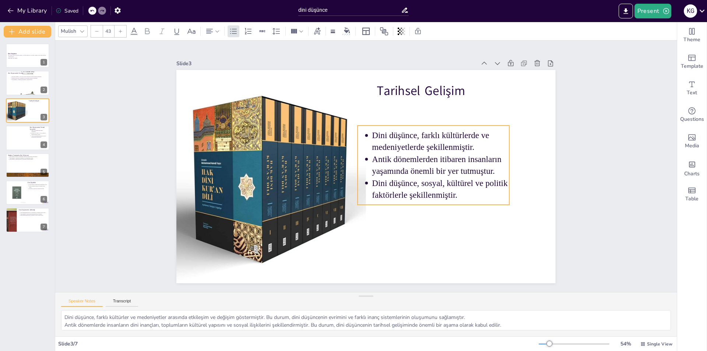
drag, startPoint x: 386, startPoint y: 165, endPoint x: 373, endPoint y: 153, distance: 17.0
click at [373, 153] on p "Antik dönemlerden itibaren insanların yaşamında önemli bir yer tutmuştur." at bounding box center [441, 165] width 137 height 24
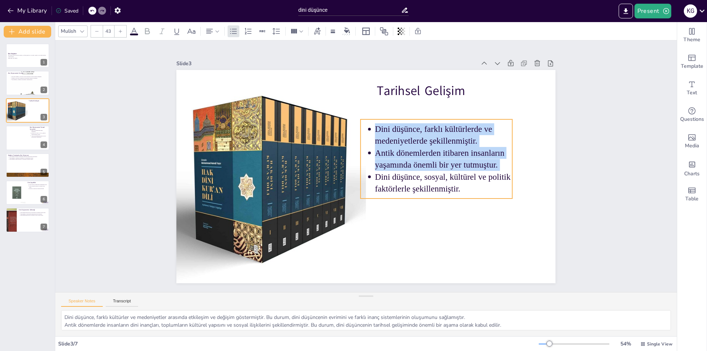
drag, startPoint x: 366, startPoint y: 129, endPoint x: 368, endPoint y: 123, distance: 6.6
click at [368, 123] on ul "Dini düşünce, farklı kültürlerde ve medeniyetlerde şekillenmiştir. Antik döneml…" at bounding box center [437, 158] width 152 height 71
click at [375, 126] on p "Dini düşünce, farklı kültürlerde ve medeniyetlerde şekillenmiştir." at bounding box center [443, 135] width 137 height 24
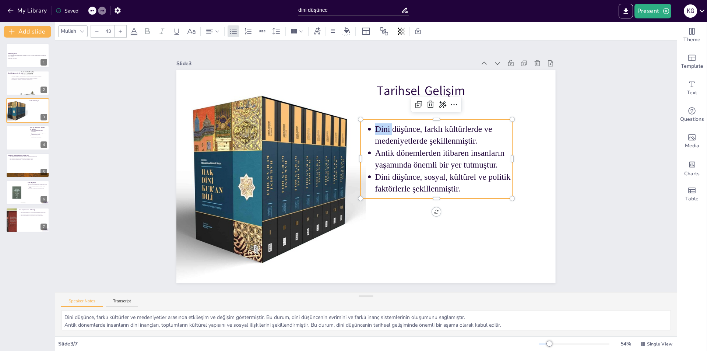
click at [375, 126] on p "Dini düşünce, farklı kültürlerde ve medeniyetlerde şekillenmiştir." at bounding box center [443, 135] width 137 height 24
click at [375, 127] on p "Dini düşünce, farklı kültürlerde ve medeniyetlerde şekillenmiştir." at bounding box center [443, 135] width 137 height 24
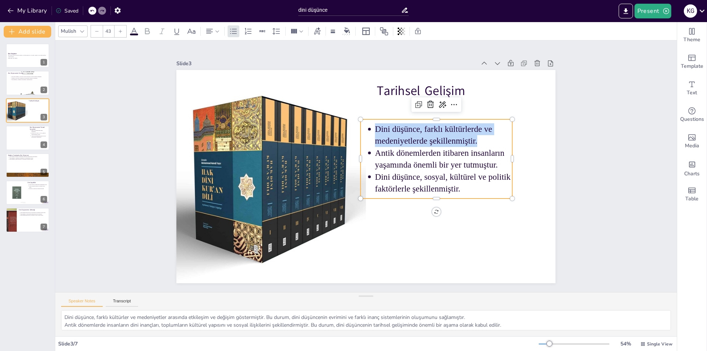
click at [375, 127] on p "Dini düşünce, farklı kültürlerde ve medeniyetlerde şekillenmiştir." at bounding box center [443, 135] width 137 height 24
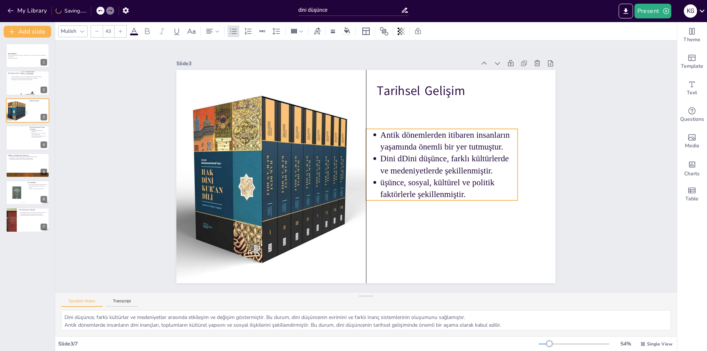
click at [381, 136] on p "Antik dönemlerden itibaren insanların yaşamında önemli bir yer tutmuştur." at bounding box center [449, 141] width 137 height 24
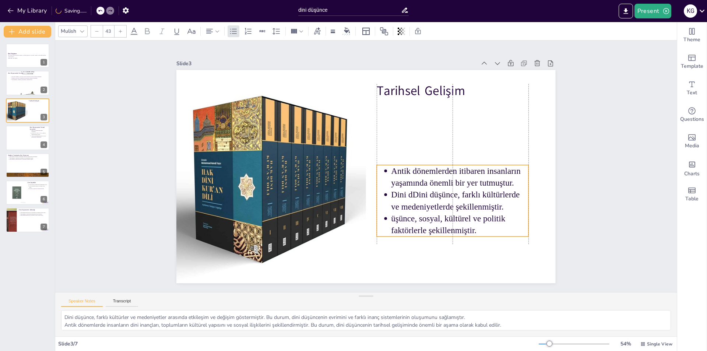
drag, startPoint x: 374, startPoint y: 134, endPoint x: 379, endPoint y: 156, distance: 22.3
click at [380, 165] on ul "Antik dönemlerden itibaren insanların yaşamında önemli bir yer tutmuştur. Dini …" at bounding box center [453, 200] width 152 height 71
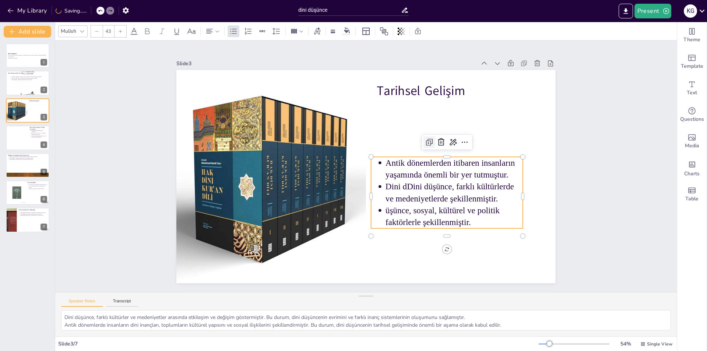
click at [425, 138] on icon at bounding box center [429, 142] width 9 height 9
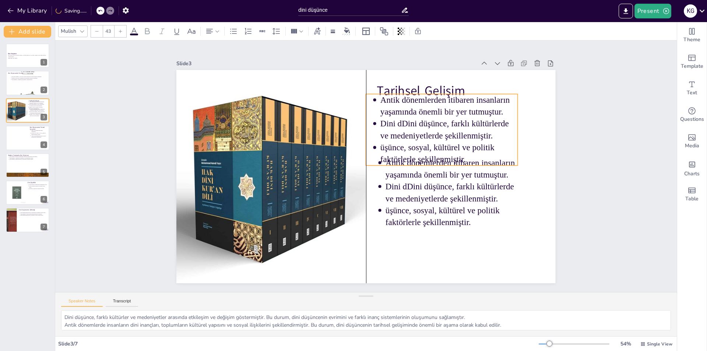
drag, startPoint x: 395, startPoint y: 171, endPoint x: 385, endPoint y: 106, distance: 65.9
click at [385, 106] on p "Antik dönemlerden itibaren insanların yaşamında önemli bir yer tutmuştur." at bounding box center [449, 106] width 137 height 24
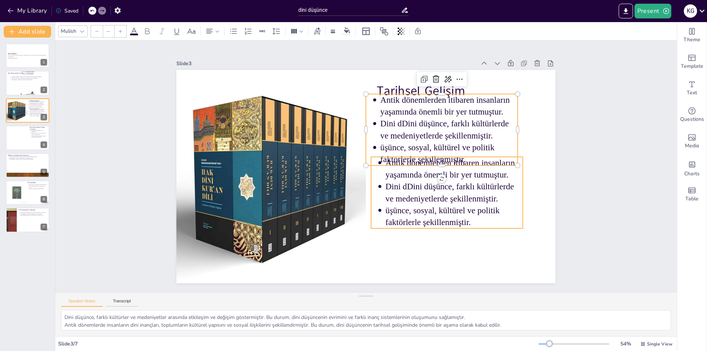
type input "43"
click at [379, 178] on ul "Antik dönemlerden itibaren insanların yaşamında önemli bir yer tutmuştur. Dini …" at bounding box center [447, 192] width 152 height 71
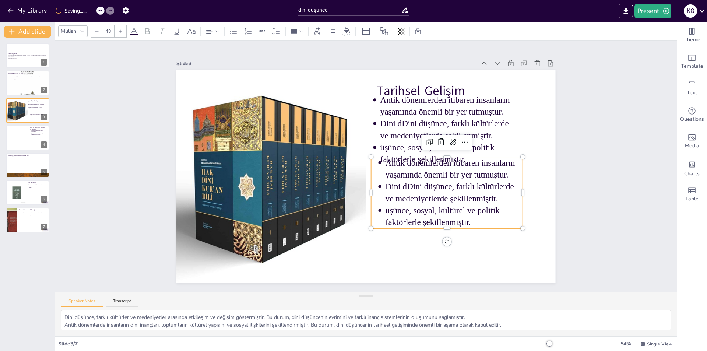
click at [379, 178] on ul "Antik dönemlerden itibaren insanların yaşamında önemli bir yer tutmuştur. Dini …" at bounding box center [447, 192] width 152 height 71
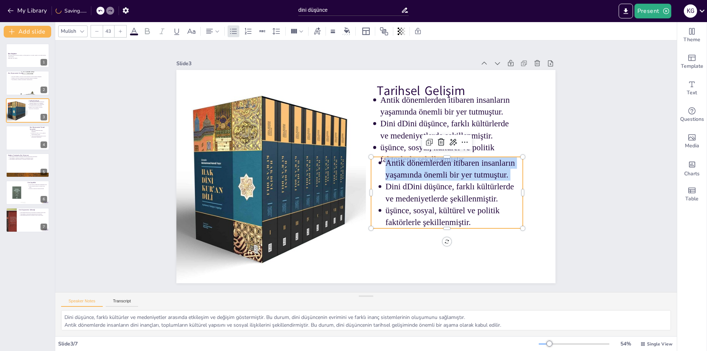
click at [379, 178] on ul "Antik dönemlerden itibaren insanların yaşamında önemli bir yer tutmuştur. Dini …" at bounding box center [447, 192] width 152 height 71
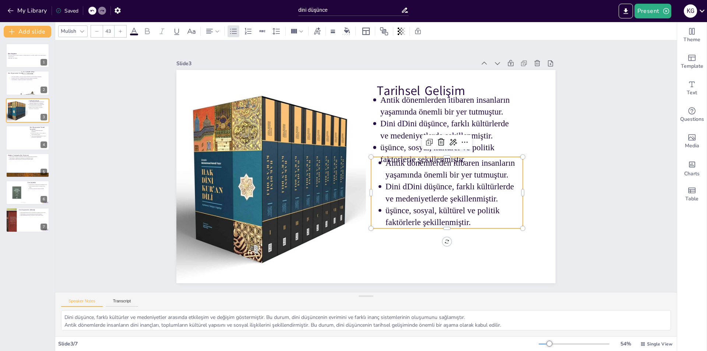
click at [379, 178] on ul "Antik dönemlerden itibaren insanların yaşamında önemli bir yer tutmuştur. Dini …" at bounding box center [447, 192] width 152 height 71
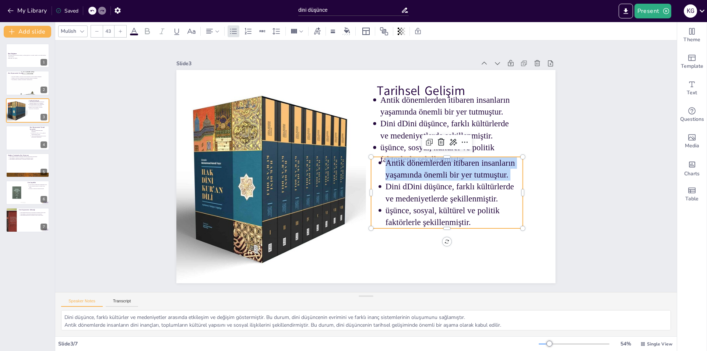
click at [379, 178] on ul "Antik dönemlerden itibaren insanların yaşamında önemli bir yer tutmuştur. Dini …" at bounding box center [447, 192] width 152 height 71
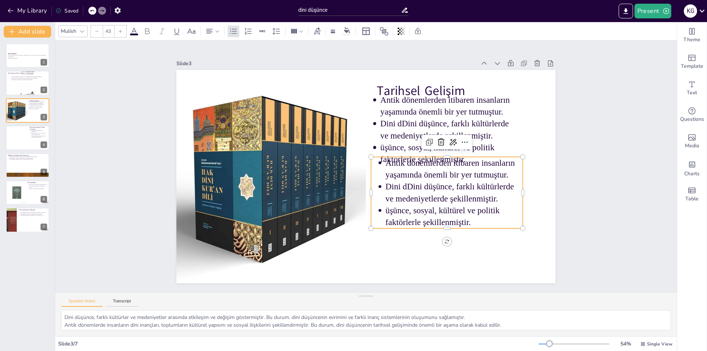
click at [379, 178] on ul "Antik dönemlerden itibaren insanların yaşamında önemli bir yer tutmuştur. Dini …" at bounding box center [447, 192] width 152 height 71
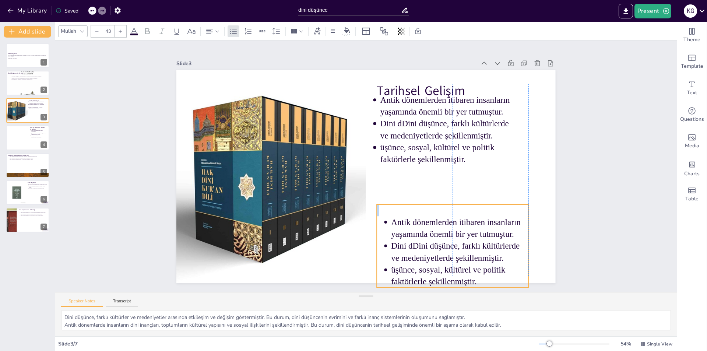
click at [422, 240] on p "Dini dDini düşünce, farklı kültürlerde ve medeniyetlerde şekillenmiştir." at bounding box center [460, 252] width 137 height 24
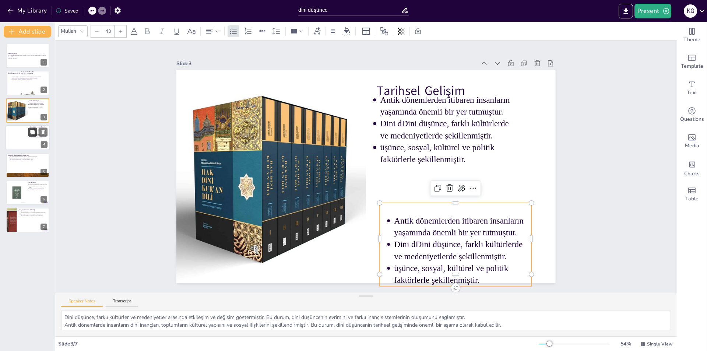
click at [34, 136] on button at bounding box center [32, 132] width 9 height 9
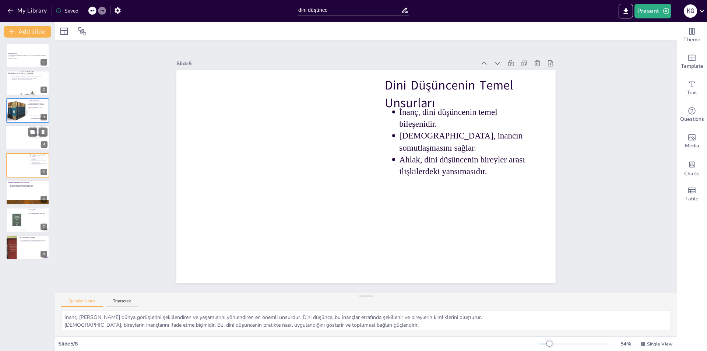
click at [28, 137] on div at bounding box center [28, 137] width 44 height 25
click at [36, 169] on div at bounding box center [28, 165] width 44 height 25
click at [43, 135] on button at bounding box center [43, 132] width 9 height 9
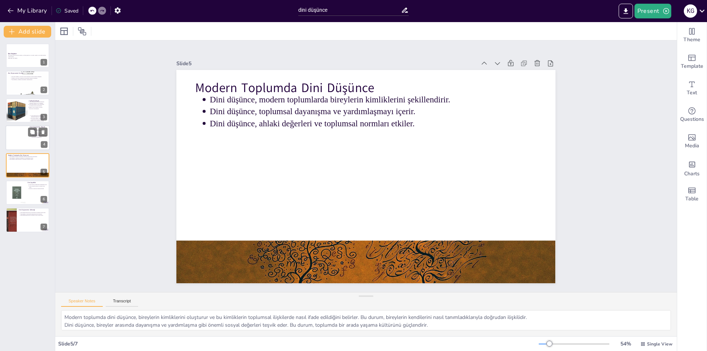
click at [25, 141] on div at bounding box center [28, 137] width 44 height 25
type textarea "İnanç, [PERSON_NAME] dünya görüşlerini şekillendiren ve yaşamlarını yönlendiren…"
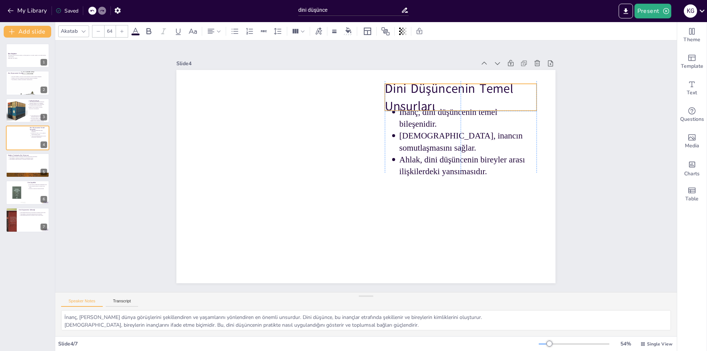
click at [406, 81] on p "Dini Düşüncenin Temel Unsurları" at bounding box center [461, 97] width 152 height 35
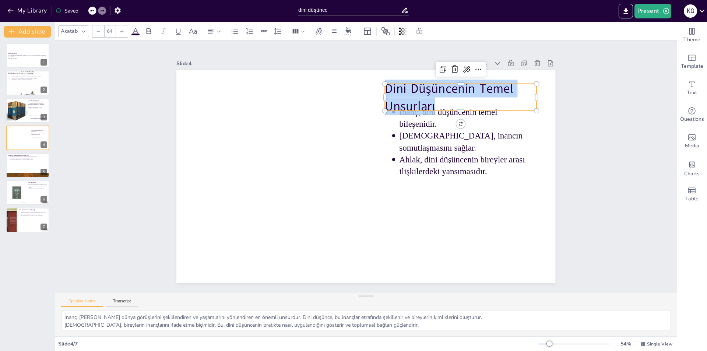
click at [406, 81] on p "Dini Düşüncenin Temel Unsurları" at bounding box center [461, 97] width 152 height 35
copy p "Dini Düşüncenin Temel Unsurları"
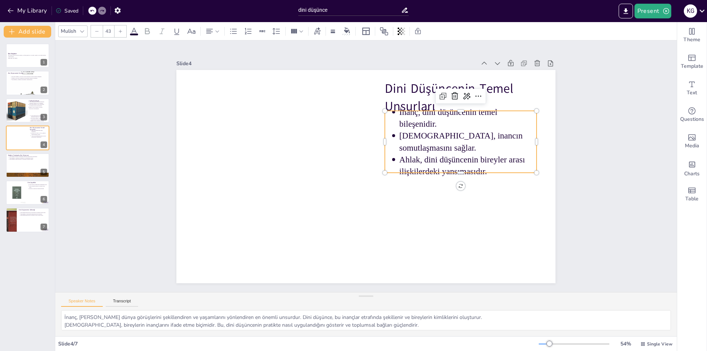
click at [400, 119] on p "İnanç, dini düşüncenin temel bileşenidir." at bounding box center [468, 118] width 137 height 24
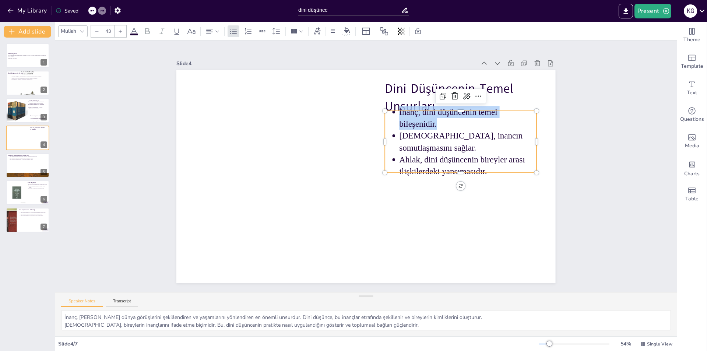
click at [400, 119] on p "İnanç, dini düşüncenin temel bileşenidir." at bounding box center [468, 118] width 137 height 24
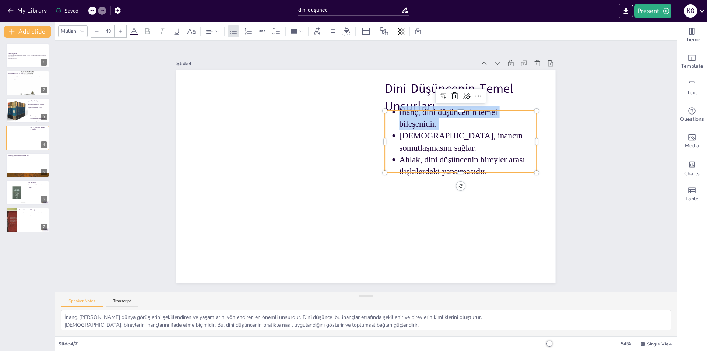
click at [400, 119] on p "İnanç, dini düşüncenin temel bileşenidir." at bounding box center [468, 118] width 137 height 24
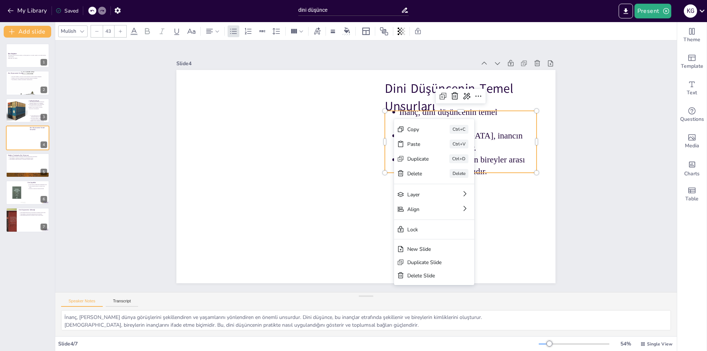
click at [400, 119] on p "İnanç, dini düşüncenin temel bileşenidir." at bounding box center [468, 118] width 137 height 24
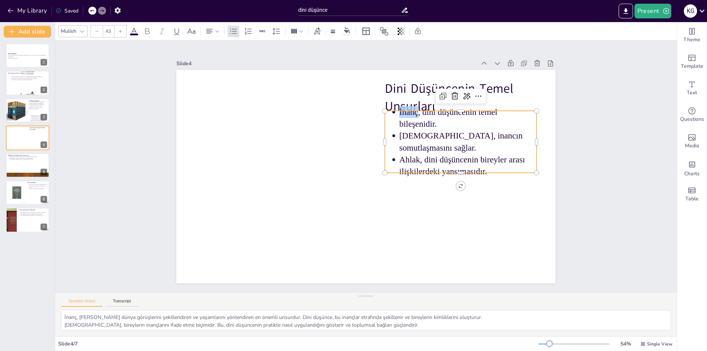
click at [400, 119] on p "İnanç, dini düşüncenin temel bileşenidir." at bounding box center [468, 118] width 137 height 24
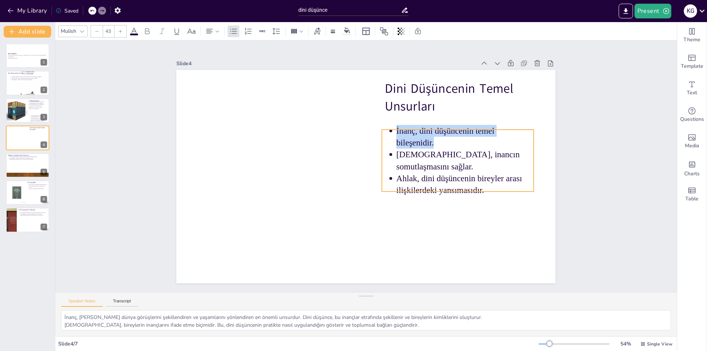
drag, startPoint x: 394, startPoint y: 119, endPoint x: 391, endPoint y: 138, distance: 19.0
click at [397, 138] on p "İnanç, dini düşüncenin temel bileşenidir." at bounding box center [465, 137] width 137 height 24
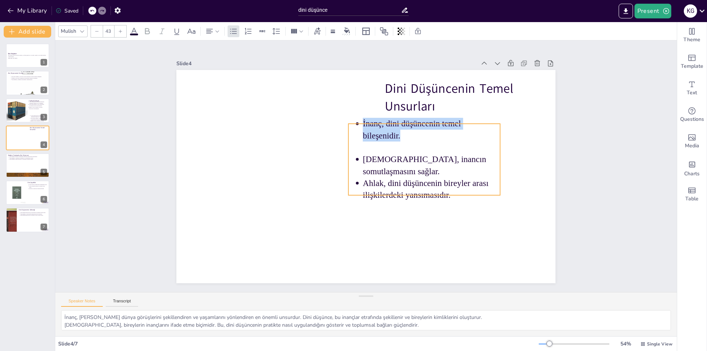
click at [363, 129] on p "İnanç, dini düşüncenin temel bileşenidir." at bounding box center [431, 130] width 137 height 24
click at [372, 151] on p at bounding box center [431, 147] width 137 height 12
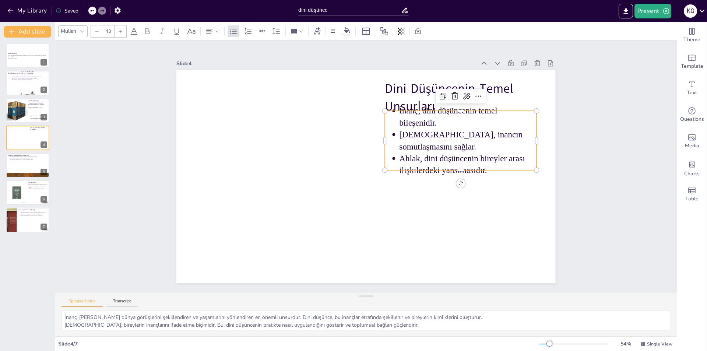
click at [400, 115] on p "İnanç, dini düşüncenin temel bileşenidir." at bounding box center [468, 117] width 137 height 24
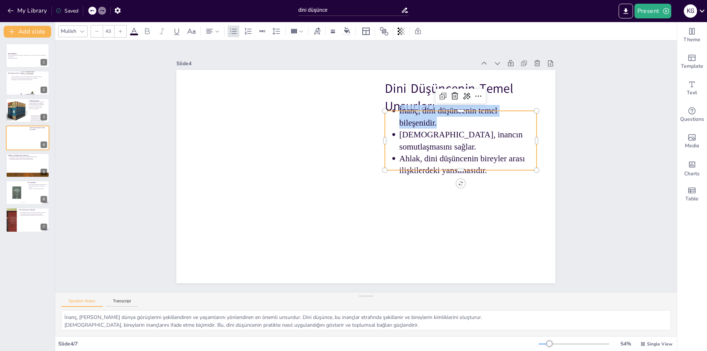
click at [400, 115] on p "İnanç, dini düşüncenin temel bileşenidir." at bounding box center [468, 117] width 137 height 24
click at [439, 92] on icon at bounding box center [443, 96] width 9 height 9
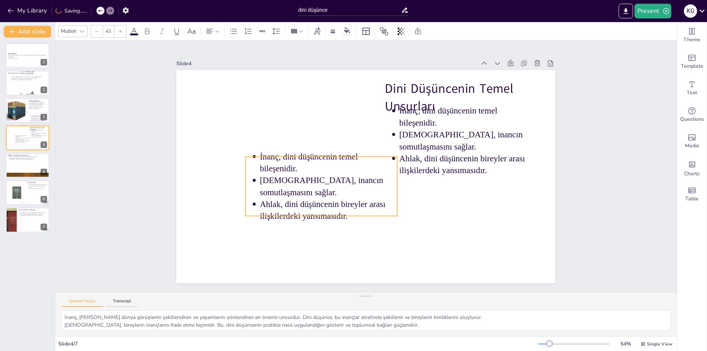
drag, startPoint x: 406, startPoint y: 129, endPoint x: 255, endPoint y: 175, distance: 158.4
click at [260, 175] on p "İnanç, dini düşüncenin temel bileşenidir." at bounding box center [328, 163] width 137 height 24
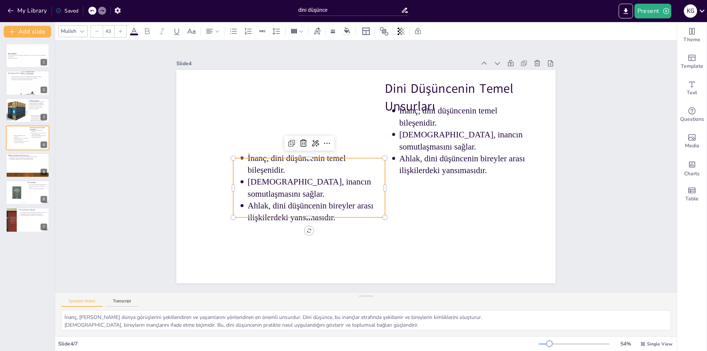
click at [248, 164] on p "İnanç, dini düşüncenin temel bileşenidir." at bounding box center [316, 164] width 137 height 24
click at [248, 160] on li "İnanç, dini düşüncenin temel bileşenidir." at bounding box center [316, 164] width 137 height 24
click at [248, 158] on p "İnanç, dini düşüncenin temel bileşenidir." at bounding box center [316, 164] width 137 height 24
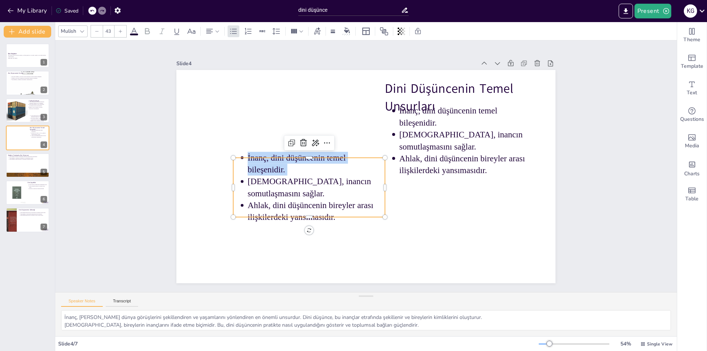
click at [248, 158] on p "İnanç, dini düşüncenin temel bileşenidir." at bounding box center [316, 164] width 137 height 24
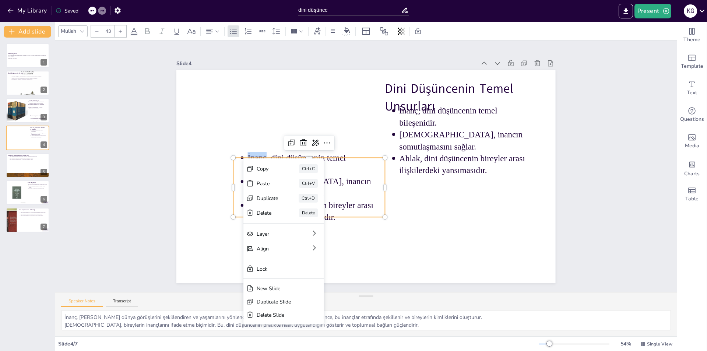
click at [248, 158] on p "İnanç, dini düşüncenin temel bileşenidir." at bounding box center [316, 164] width 137 height 24
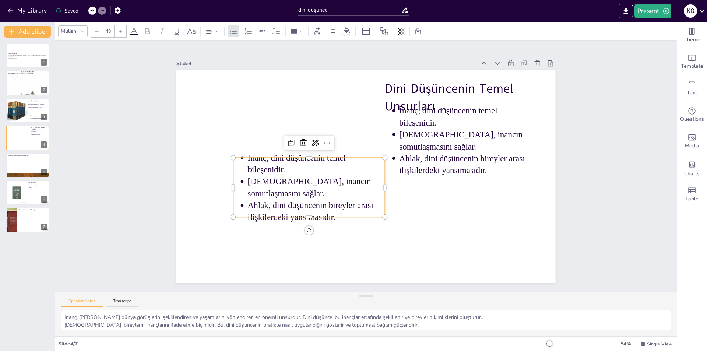
click at [240, 158] on ul "İnanç, dini düşüncenin temel bileşenidir. İbadet, inancın somutlaşmasını sağlar…" at bounding box center [310, 187] width 152 height 71
click at [248, 162] on p "İnanç, dini düşüncenin temel bileşenidir." at bounding box center [316, 164] width 137 height 24
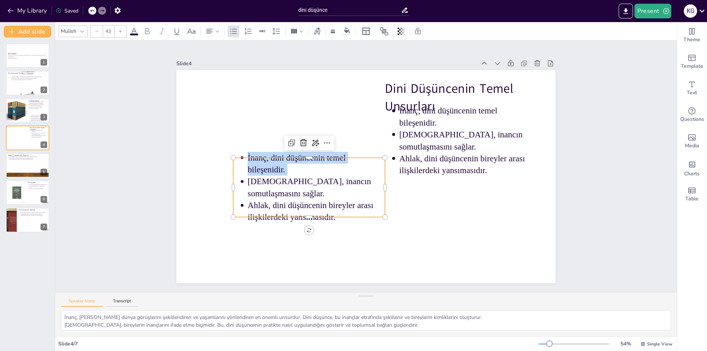
click at [248, 162] on p "İnanç, dini düşüncenin temel bileşenidir." at bounding box center [316, 164] width 137 height 24
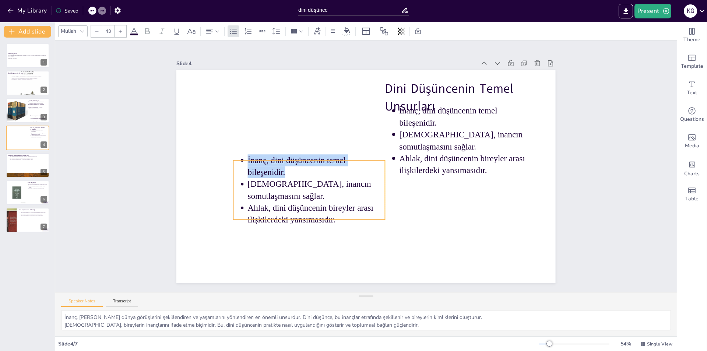
drag, startPoint x: 249, startPoint y: 172, endPoint x: 242, endPoint y: 164, distance: 11.1
click at [248, 164] on p "İnanç, dini düşüncenin temel bileşenidir." at bounding box center [316, 166] width 137 height 24
click at [329, 214] on p "Ahlak, dini düşüncenin bireyler arası ilişkilerdeki yansımasıdır." at bounding box center [316, 214] width 137 height 24
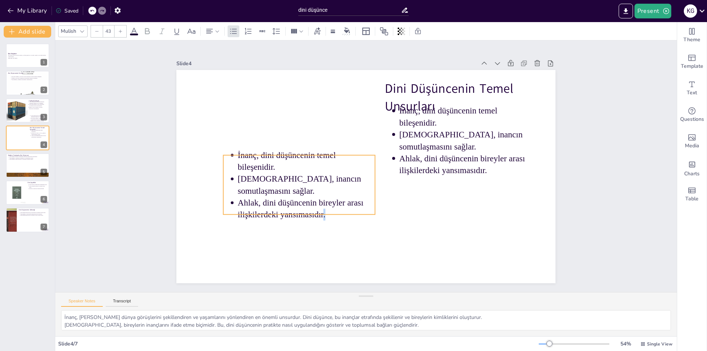
drag, startPoint x: 329, startPoint y: 213, endPoint x: 314, endPoint y: 204, distance: 17.1
click at [315, 207] on p "Ahlak, dini düşüncenin bireyler arası ilişkilerdeki yansımasıdır." at bounding box center [306, 209] width 137 height 24
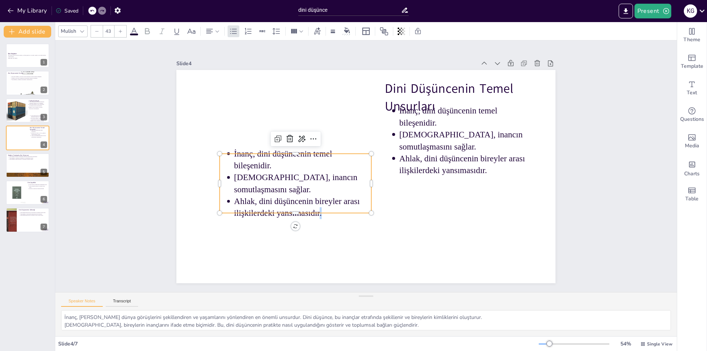
click at [314, 204] on p "Ahlak, dini düşüncenin bireyler arası ilişkilerdeki yansımasıdır." at bounding box center [302, 207] width 137 height 24
click at [313, 205] on p "Ahlak, dini düşüncenin bireyler arası ilişkilerdeki yansımasıdır." at bounding box center [302, 207] width 137 height 24
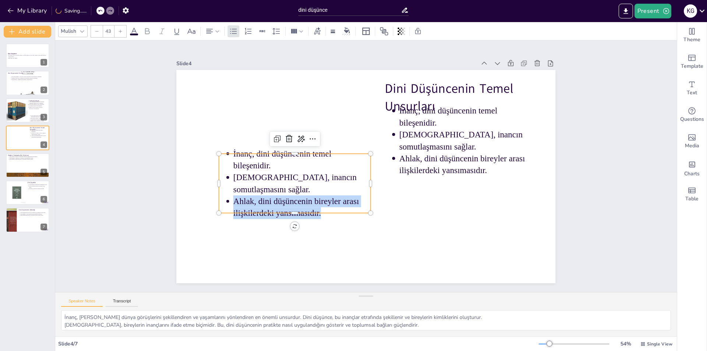
click at [313, 205] on p "Ahlak, dini düşüncenin bireyler arası ilişkilerdeki yansımasıdır." at bounding box center [302, 207] width 137 height 24
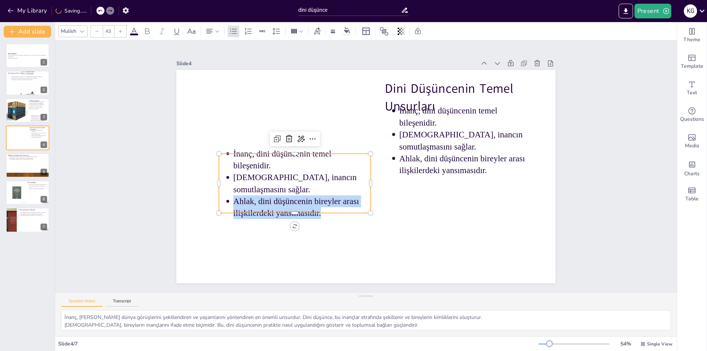
click at [312, 201] on p "Ahlak, dini düşüncenin bireyler arası ilişkilerdeki yansımasıdır." at bounding box center [302, 207] width 137 height 24
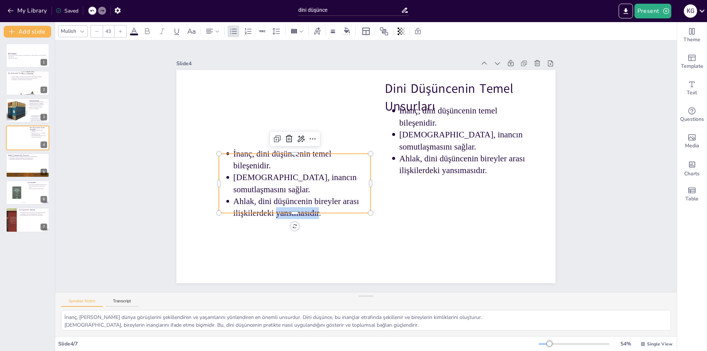
click at [312, 201] on p "Ahlak, dini düşüncenin bireyler arası ilişkilerdeki yansımasıdır." at bounding box center [302, 207] width 137 height 24
click at [311, 200] on p "Ahlak, dini düşüncenin bireyler arası ilişkilerdeki yansımasıdır." at bounding box center [302, 207] width 137 height 24
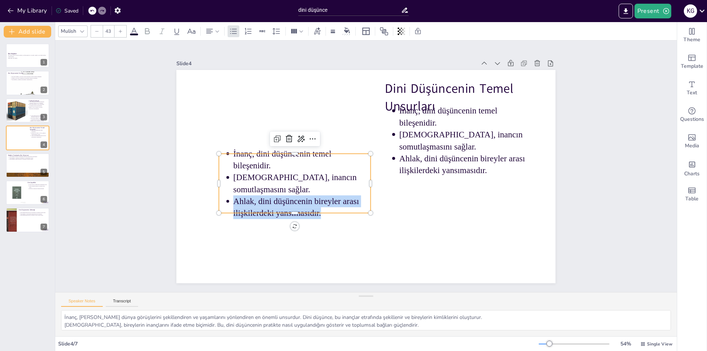
click at [309, 196] on p "Ahlak, dini düşüncenin bireyler arası ilişkilerdeki yansımasıdır." at bounding box center [302, 207] width 137 height 24
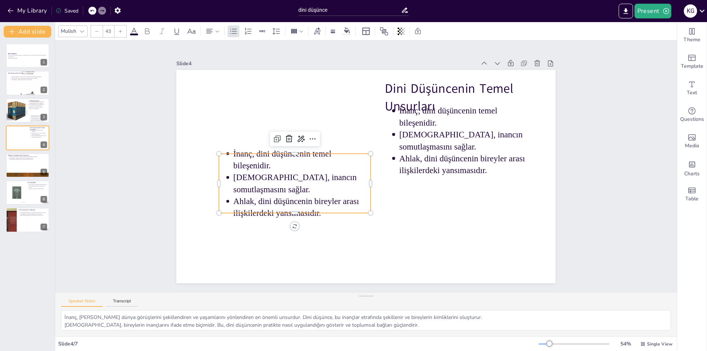
click at [304, 178] on p "[DEMOGRAPHIC_DATA], inancın somutlaşmasını sağlar." at bounding box center [302, 184] width 137 height 24
click at [283, 157] on p "İnanç, dini düşüncenin temel bileşenidir." at bounding box center [302, 160] width 137 height 24
click at [282, 155] on p "İnanç, dini düşüncenin temel bileşenidir." at bounding box center [302, 161] width 137 height 24
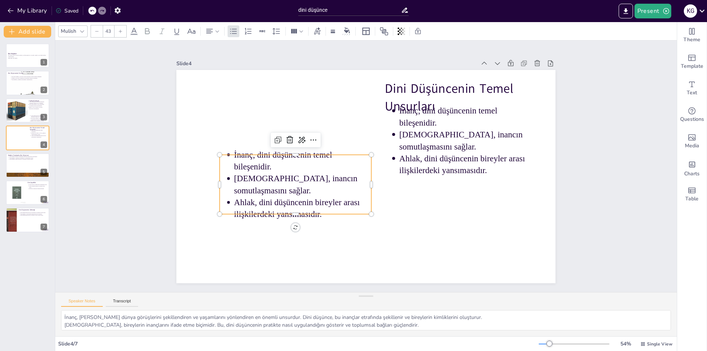
click at [301, 196] on p "Ahlak, dini düşüncenin bireyler arası ilişkilerdeki yansımasıdır." at bounding box center [302, 208] width 137 height 24
drag, startPoint x: 304, startPoint y: 200, endPoint x: 304, endPoint y: 206, distance: 6.3
click at [304, 201] on p "Ahlak, dini düşüncenin bireyler arası ilişkilerdeki yansımasıdır." at bounding box center [302, 208] width 137 height 24
click at [304, 207] on p "Ahlak, dini düşüncenin bireyler arası ilişkilerdeki yansımasıdır." at bounding box center [302, 209] width 137 height 24
drag, startPoint x: 304, startPoint y: 206, endPoint x: 307, endPoint y: 210, distance: 5.0
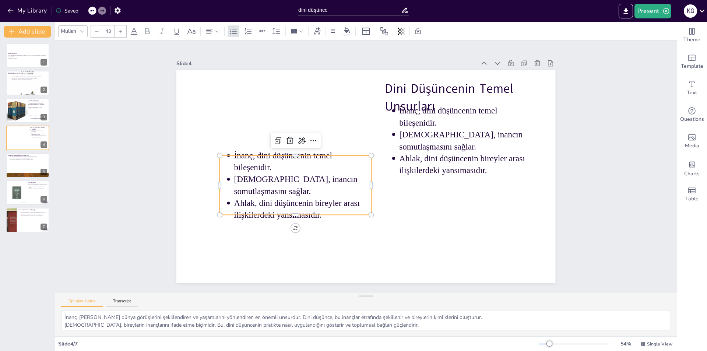
click at [304, 207] on p "Ahlak, dini düşüncenin bireyler arası ilişkilerdeki yansımasıdır." at bounding box center [302, 209] width 137 height 24
click at [308, 207] on p "Ahlak, dini düşüncenin bireyler arası ilişkilerdeki yansımasıdır." at bounding box center [302, 210] width 137 height 24
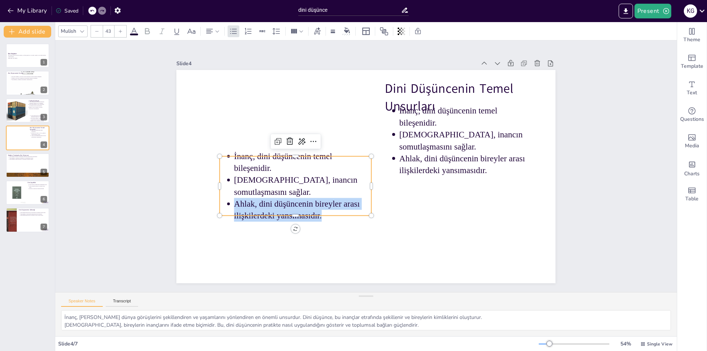
click at [308, 207] on p "Ahlak, dini düşüncenin bireyler arası ilişkilerdeki yansımasıdır." at bounding box center [302, 210] width 137 height 24
click at [309, 137] on icon at bounding box center [313, 141] width 9 height 9
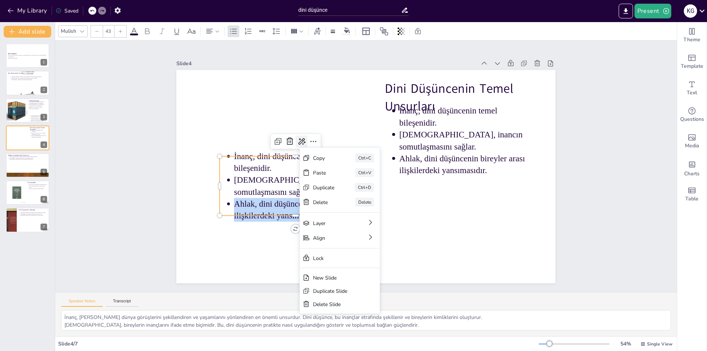
click at [297, 137] on icon at bounding box center [301, 141] width 9 height 9
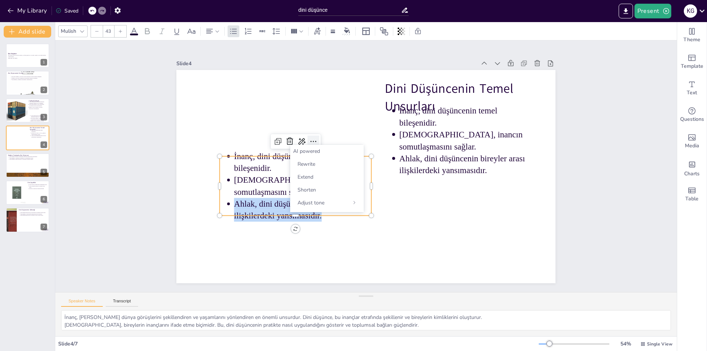
click at [309, 137] on icon at bounding box center [313, 141] width 9 height 9
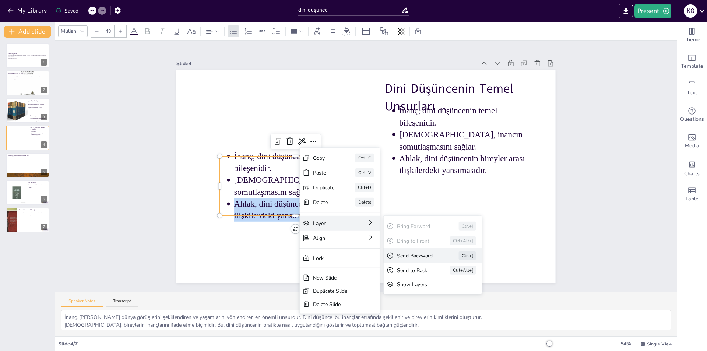
click at [409, 256] on div "Send Backward" at bounding box center [417, 255] width 41 height 7
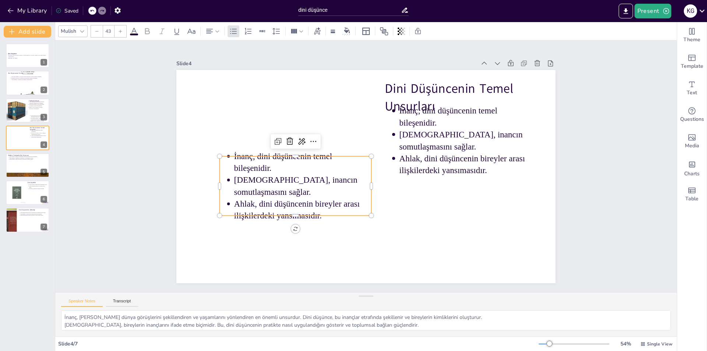
click at [307, 188] on p "[DEMOGRAPHIC_DATA], inancın somutlaşmasını sağlar." at bounding box center [302, 186] width 137 height 24
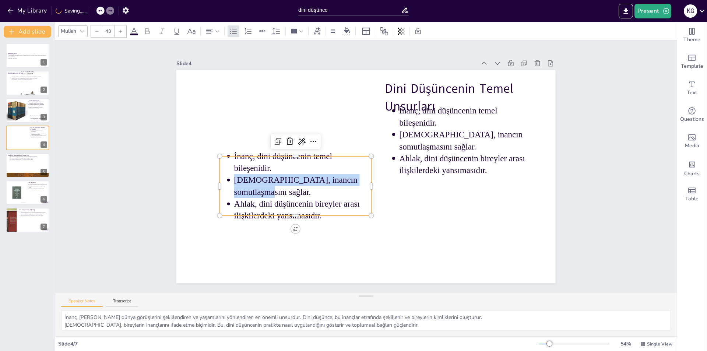
click at [305, 186] on p "[DEMOGRAPHIC_DATA], inancın somutlaşmasını sağlar." at bounding box center [302, 186] width 137 height 24
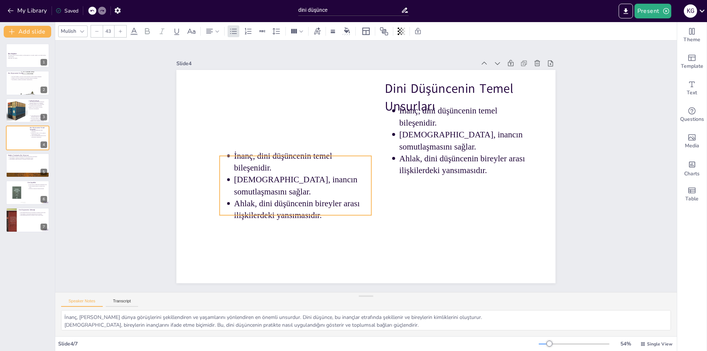
click at [234, 158] on p "İnanç, dini düşüncenin temel bileşenidir." at bounding box center [302, 162] width 137 height 24
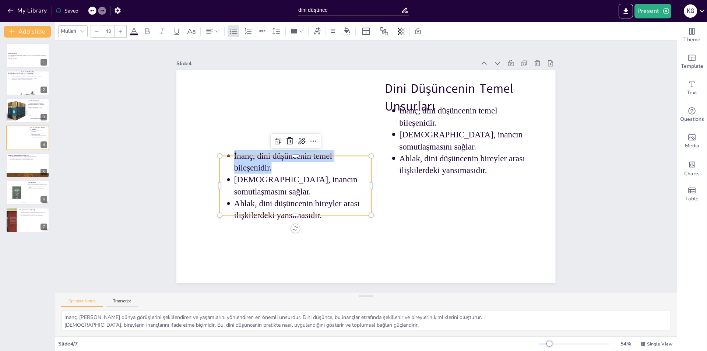
click at [234, 158] on p "İnanç, dini düşüncenin temel bileşenidir." at bounding box center [302, 162] width 137 height 24
click at [234, 160] on p "İnanç, dini düşüncenin temel bileşenidir." at bounding box center [302, 162] width 137 height 24
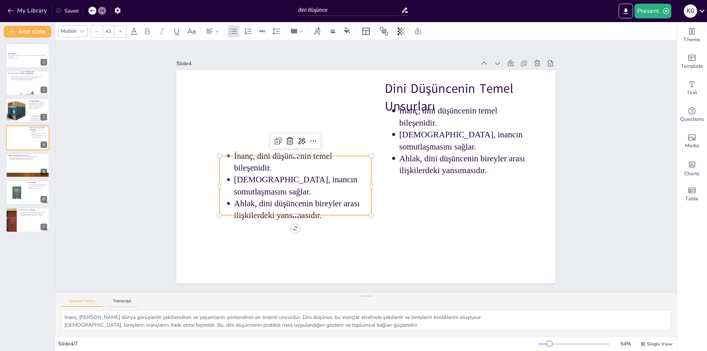
click at [256, 198] on p "Ahlak, dini düşüncenin bireyler arası ilişkilerdeki yansımasıdır." at bounding box center [302, 210] width 137 height 24
click at [255, 198] on p "Ahlak, dini düşüncenin bireyler arası ilişkilerdeki yansımasıdır." at bounding box center [302, 210] width 137 height 24
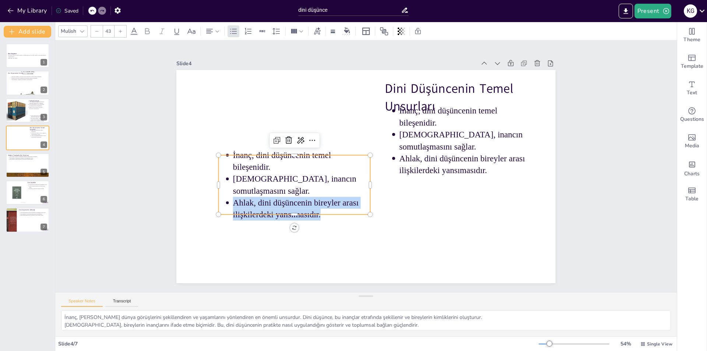
click at [255, 197] on p "Ahlak, dini düşüncenin bireyler arası ilişkilerdeki yansımasıdır." at bounding box center [301, 209] width 137 height 24
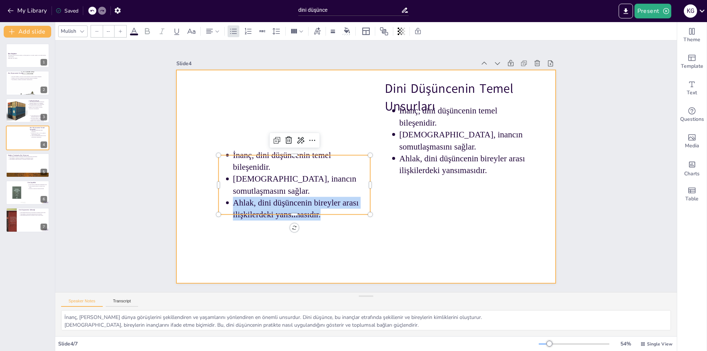
type input "43"
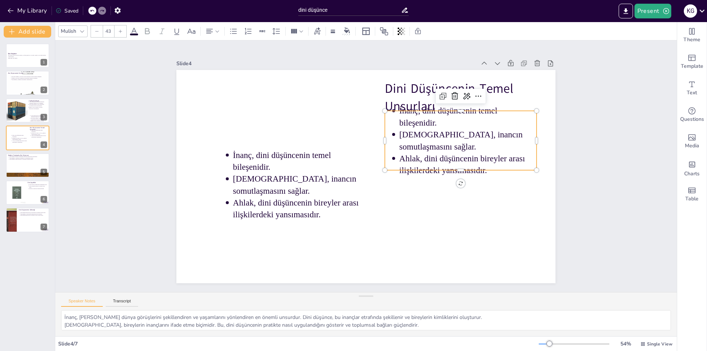
click at [400, 153] on p "Ahlak, dini düşüncenin bireyler arası ilişkilerdeki yansımasıdır." at bounding box center [468, 165] width 137 height 24
click at [406, 143] on p "[DEMOGRAPHIC_DATA], inancın somutlaşmasını sağlar." at bounding box center [468, 141] width 137 height 24
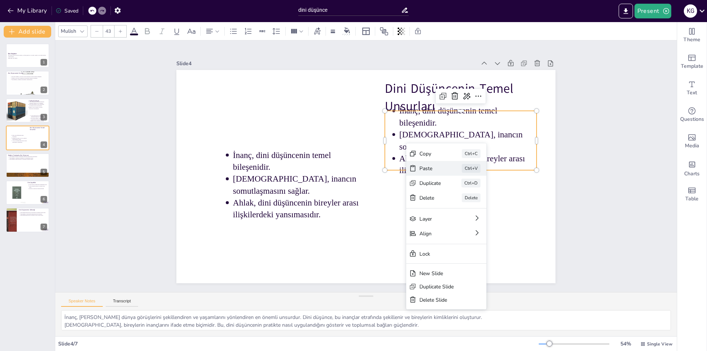
click at [435, 170] on div "Paste" at bounding box center [431, 168] width 22 height 7
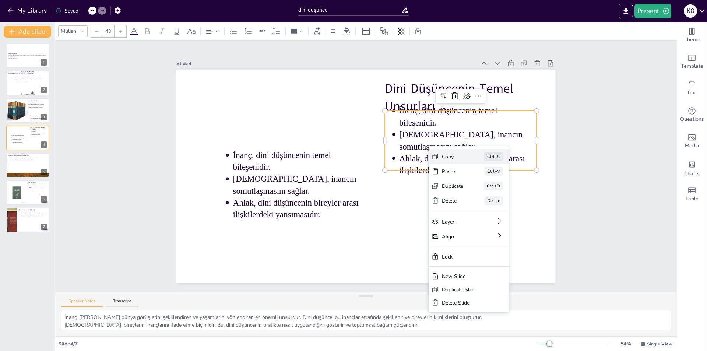
click at [454, 156] on div "Copy" at bounding box center [453, 156] width 22 height 7
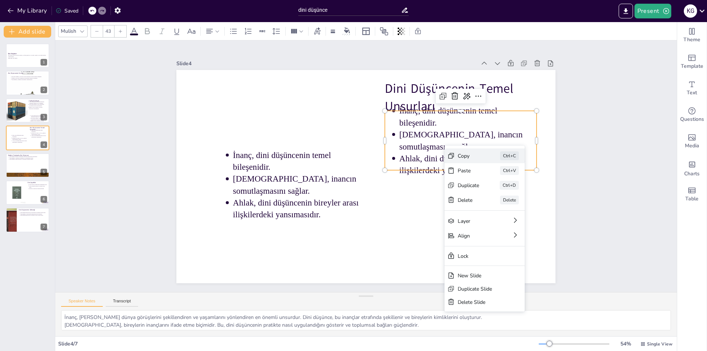
click at [464, 156] on div "Copy" at bounding box center [469, 156] width 22 height 7
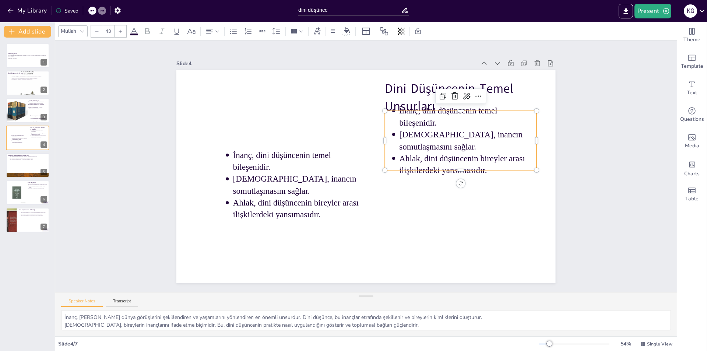
click at [400, 111] on p "İnanç, dini düşüncenin temel bileşenidir." at bounding box center [468, 117] width 137 height 24
click at [393, 116] on ul "İnanç, dini düşüncenin temel bileşenidir. İbadet, inancın somutlaşmasını sağlar…" at bounding box center [461, 140] width 152 height 71
click at [400, 116] on p "İnanç, dini düşüncenin temel bileşenidir." at bounding box center [468, 117] width 137 height 24
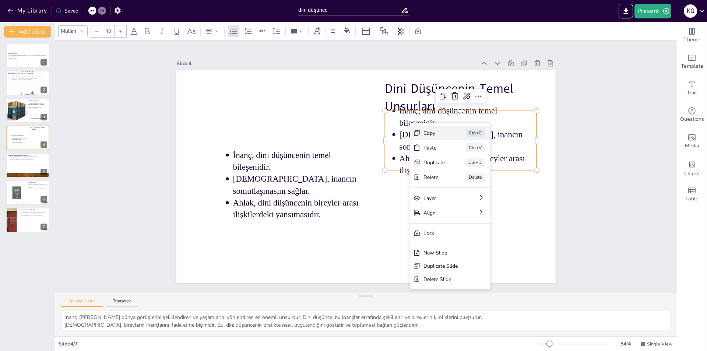
click at [436, 134] on div "Copy" at bounding box center [435, 133] width 22 height 7
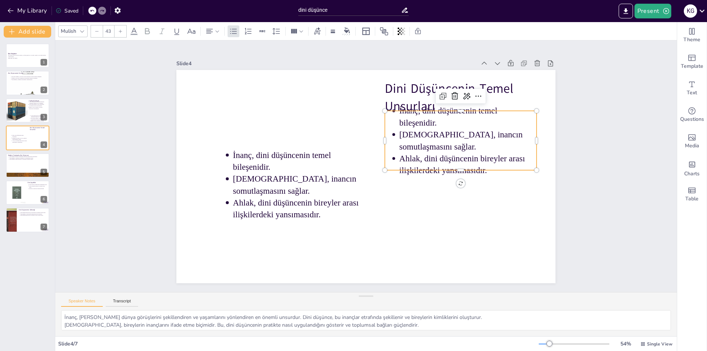
click at [408, 123] on p "İnanç, dini düşüncenin temel bileşenidir." at bounding box center [468, 117] width 137 height 24
click at [422, 128] on p "İnanç, dini düşüncenin temel bileşenidir." at bounding box center [468, 117] width 137 height 24
click at [411, 127] on p "İnanç, dini düşüncenin temel bileşenidir." at bounding box center [468, 117] width 137 height 24
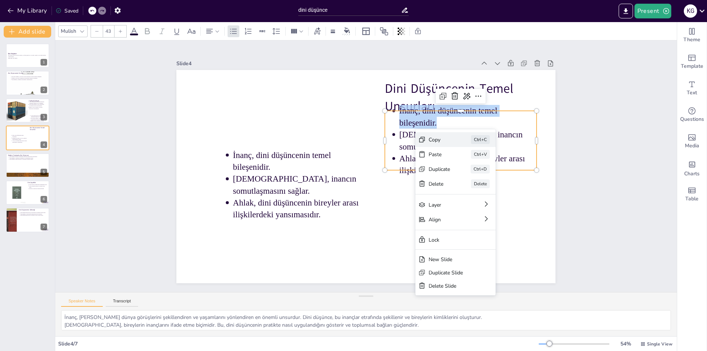
click at [442, 139] on div "Copy" at bounding box center [440, 139] width 22 height 7
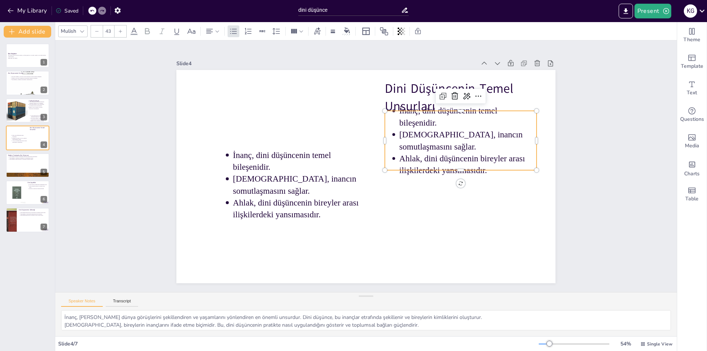
click at [417, 140] on p "[DEMOGRAPHIC_DATA], inancın somutlaşmasını sağlar." at bounding box center [468, 141] width 137 height 24
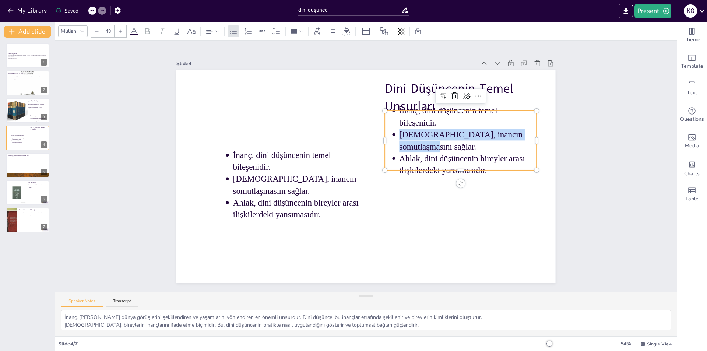
click at [417, 140] on p "[DEMOGRAPHIC_DATA], inancın somutlaşmasını sağlar." at bounding box center [468, 141] width 137 height 24
click at [400, 113] on p "İnanç, dini düşüncenin temel bileşenidir." at bounding box center [468, 117] width 137 height 24
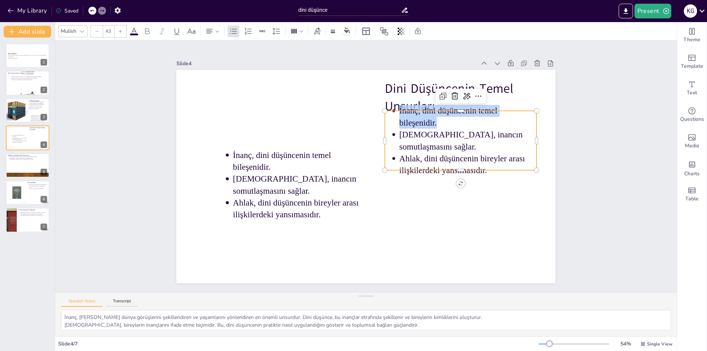
click at [400, 113] on p "İnanç, dini düşüncenin temel bileşenidir." at bounding box center [468, 117] width 137 height 24
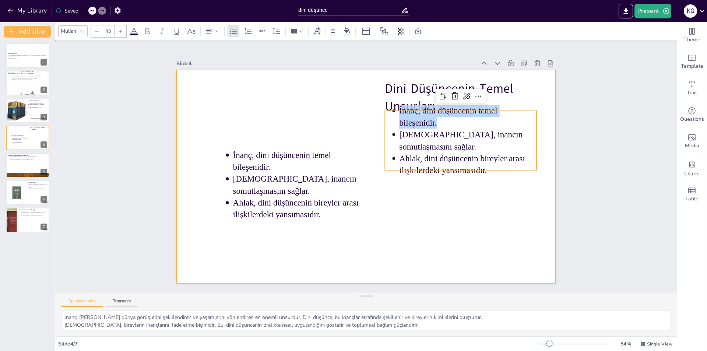
click at [515, 235] on div at bounding box center [365, 176] width 379 height 213
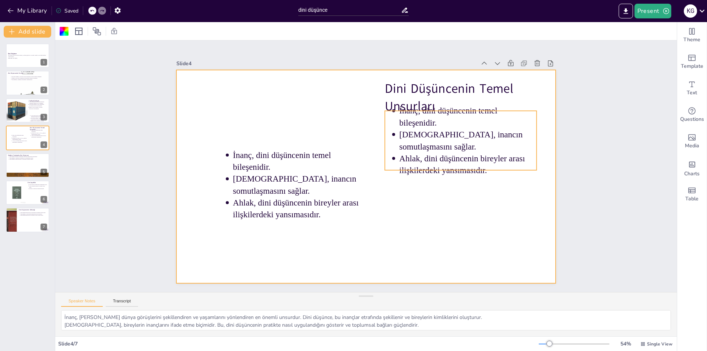
click at [400, 158] on p "Ahlak, dini düşüncenin bireyler arası ilişkilerdeki yansımasıdır." at bounding box center [468, 165] width 137 height 24
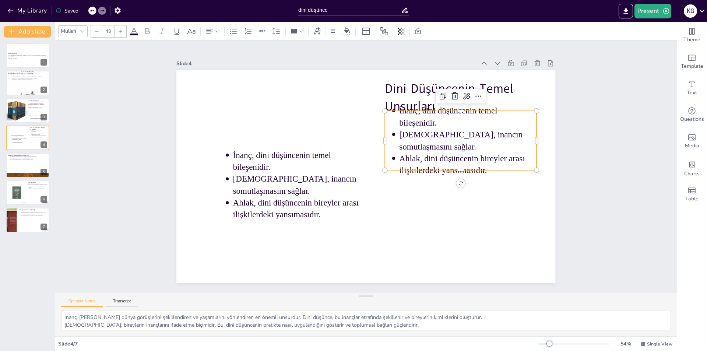
click at [400, 158] on p "Ahlak, dini düşüncenin bireyler arası ilişkilerdeki yansımasıdır." at bounding box center [468, 165] width 137 height 24
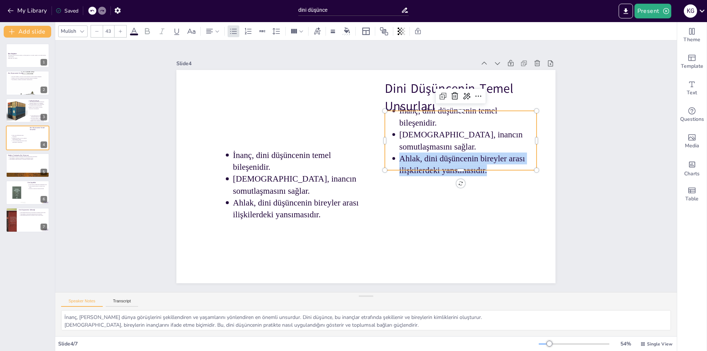
click at [400, 158] on p "Ahlak, dini düşüncenin bireyler arası ilişkilerdeki yansımasıdır." at bounding box center [468, 165] width 137 height 24
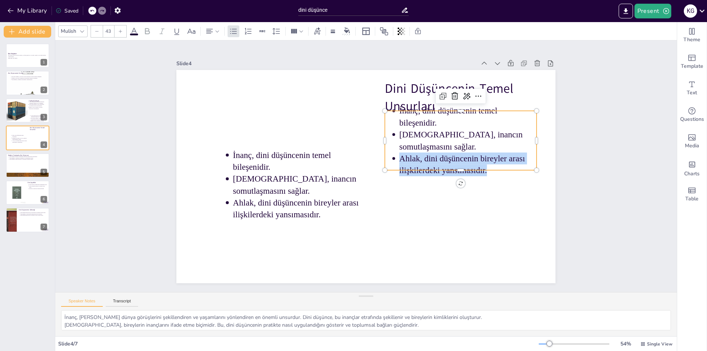
click at [400, 155] on p "Ahlak, dini düşüncenin bireyler arası ilişkilerdeki yansımasıdır." at bounding box center [468, 165] width 137 height 24
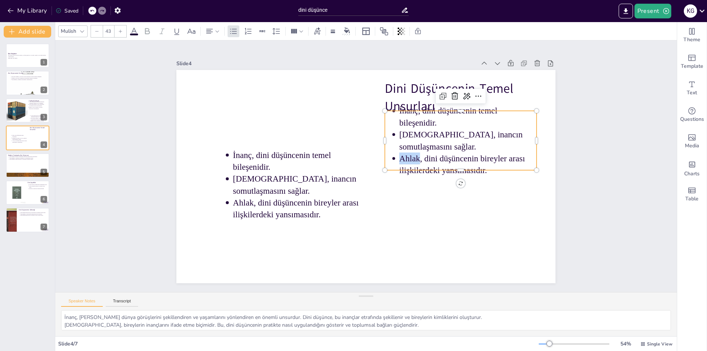
click at [400, 155] on p "Ahlak, dini düşüncenin bireyler arası ilişkilerdeki yansımasıdır." at bounding box center [468, 165] width 137 height 24
drag, startPoint x: 396, startPoint y: 144, endPoint x: 397, endPoint y: 139, distance: 5.6
click at [396, 143] on ul "İnanç, dini düşüncenin temel bileşenidir. İbadet, inancın somutlaşmasını sağlar…" at bounding box center [461, 140] width 152 height 71
drag, startPoint x: 397, startPoint y: 139, endPoint x: 400, endPoint y: 132, distance: 7.5
click at [400, 137] on p "[DEMOGRAPHIC_DATA], inancın somutlaşmasını sağlar." at bounding box center [468, 141] width 137 height 24
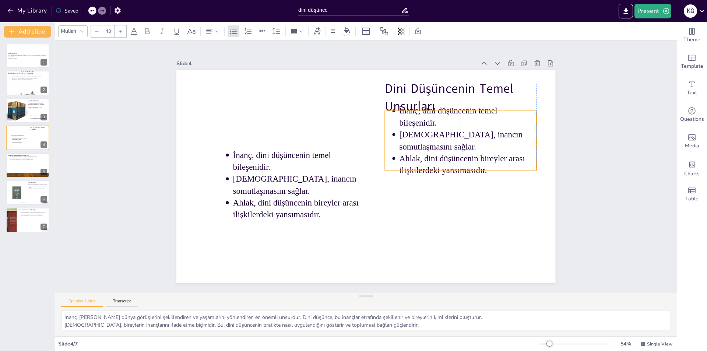
drag, startPoint x: 400, startPoint y: 128, endPoint x: 396, endPoint y: 116, distance: 13.0
click at [400, 127] on p "İnanç, dini düşüncenin temel bileşenidir." at bounding box center [468, 117] width 137 height 24
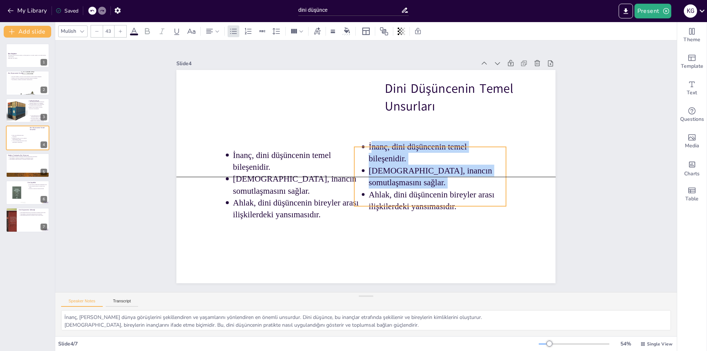
drag, startPoint x: 394, startPoint y: 113, endPoint x: 364, endPoint y: 147, distance: 45.9
click at [369, 147] on p "İnanç, dini düşüncenin temel bileşenidir." at bounding box center [437, 153] width 137 height 24
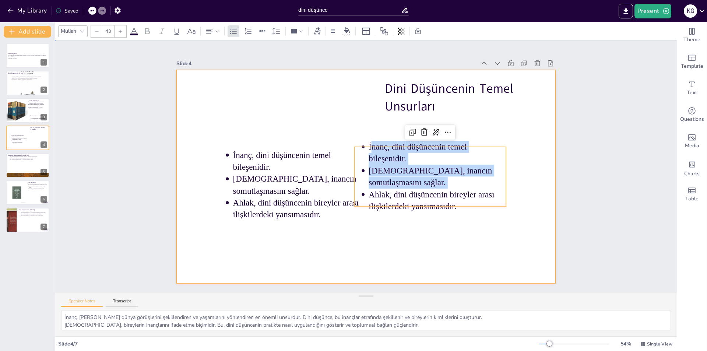
click at [487, 233] on div at bounding box center [365, 176] width 379 height 213
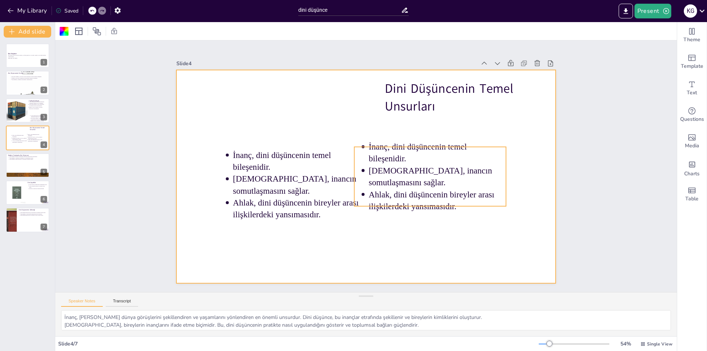
click at [370, 151] on p "İnanç, dini düşüncenin temel bileşenidir." at bounding box center [437, 153] width 137 height 24
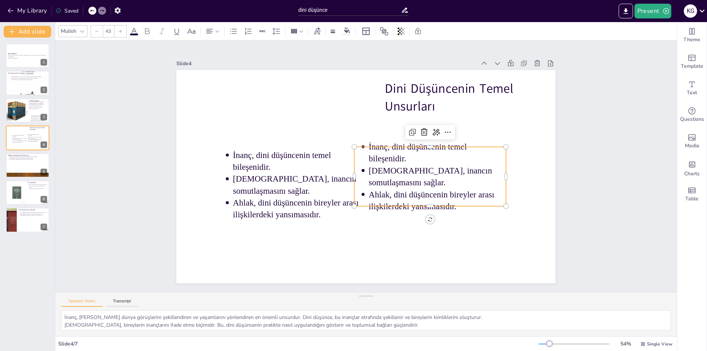
click at [370, 151] on p "İnanç, dini düşüncenin temel bileşenidir." at bounding box center [437, 153] width 137 height 24
click at [380, 174] on p "[DEMOGRAPHIC_DATA], inancın somutlaşmasını sağlar." at bounding box center [437, 177] width 137 height 24
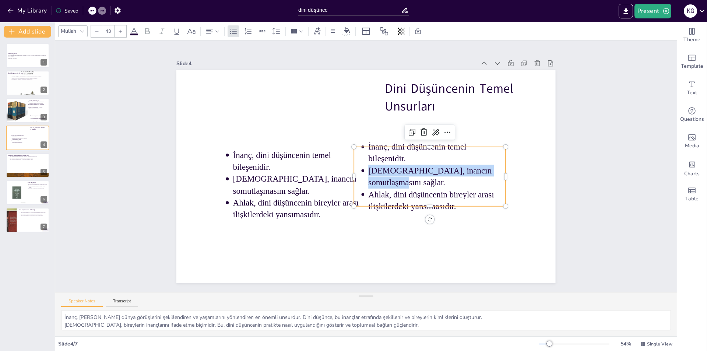
click at [380, 174] on p "[DEMOGRAPHIC_DATA], inancın somutlaşmasını sağlar." at bounding box center [437, 177] width 137 height 24
click at [385, 189] on p "Ahlak, dini düşüncenin bireyler arası ilişkilerdeki yansımasıdır." at bounding box center [437, 201] width 137 height 24
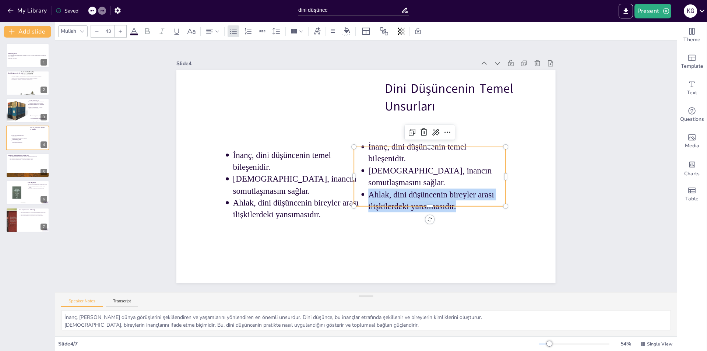
click at [386, 189] on p "Ahlak, dini düşüncenin bireyler arası ilişkilerdeki yansımasıdır." at bounding box center [437, 201] width 137 height 24
click at [20, 174] on div at bounding box center [28, 175] width 44 height 25
type textarea "Modern toplumda dini düşünce, bireylerin kimliklerini oluşturur ve bu kimlikler…"
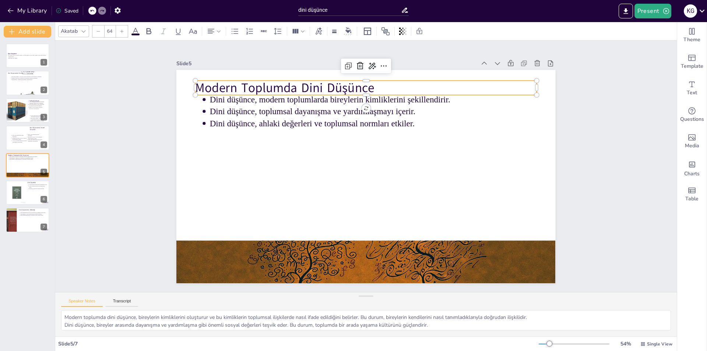
click at [251, 84] on p "Modern Toplumda Dini Düşünce" at bounding box center [366, 88] width 341 height 18
click at [270, 83] on p "Modern Toplumda Dini Düşünce" at bounding box center [366, 88] width 341 height 18
click at [270, 84] on p "Modern Toplumda Dini Düşünce" at bounding box center [366, 88] width 341 height 18
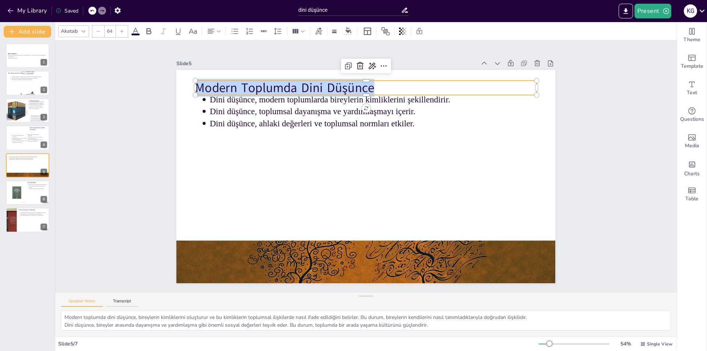
click at [270, 84] on p "Modern Toplumda Dini Düşünce" at bounding box center [366, 88] width 341 height 18
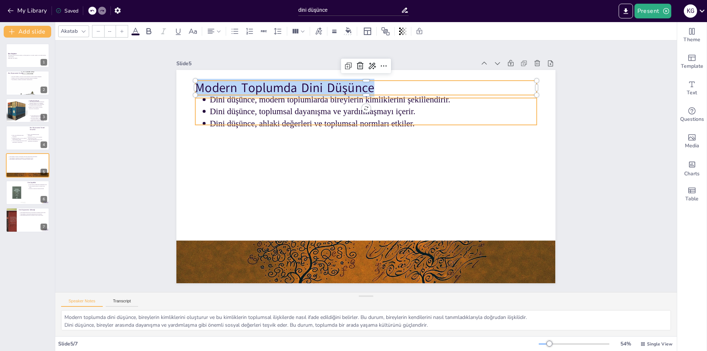
type input "43"
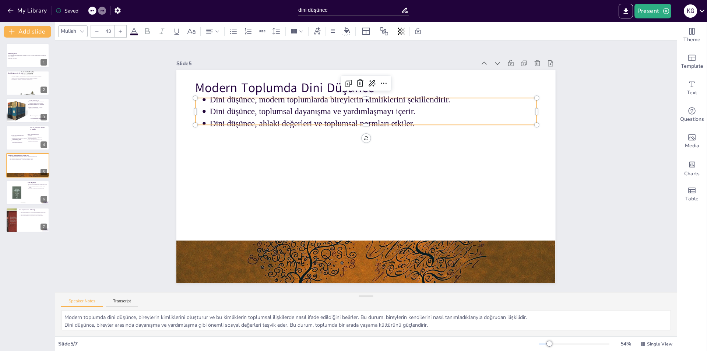
click at [216, 98] on p "Dini düşünce, modern toplumlarda bireylerin kimliklerini şekillendirir." at bounding box center [373, 100] width 327 height 12
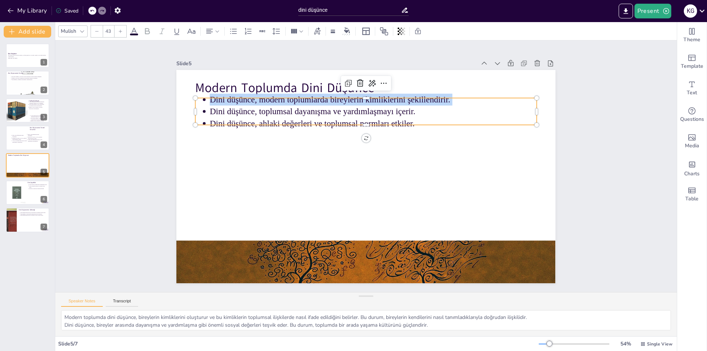
click at [216, 98] on p "Dini düşünce, modern toplumlarda bireylerin kimliklerini şekillendirir." at bounding box center [373, 100] width 327 height 12
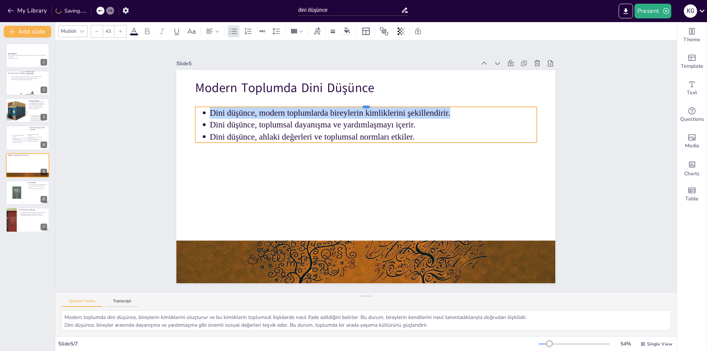
drag, startPoint x: 204, startPoint y: 95, endPoint x: 211, endPoint y: 102, distance: 9.9
click at [211, 101] on div at bounding box center [366, 104] width 341 height 6
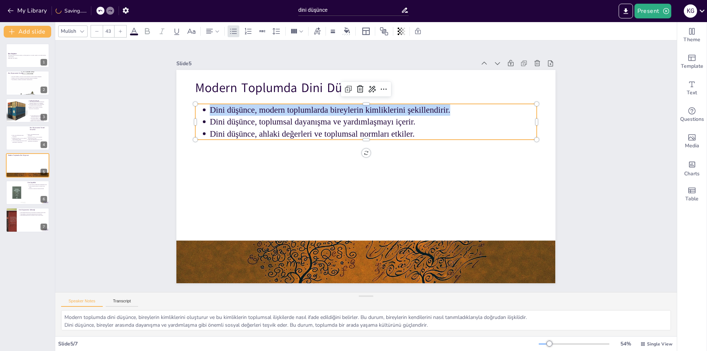
click at [210, 108] on p "Dini düşünce, modern toplumlarda bireylerin kimliklerini şekillendirir." at bounding box center [373, 110] width 327 height 12
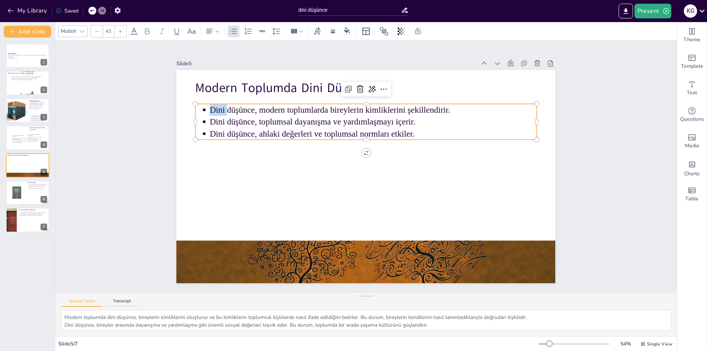
click at [210, 108] on p "Dini düşünce, modern toplumlarda bireylerin kimliklerini şekillendirir." at bounding box center [373, 110] width 327 height 12
drag, startPoint x: 205, startPoint y: 113, endPoint x: 202, endPoint y: 106, distance: 8.3
click at [203, 110] on ul "Dini düşünce, modern toplumlarda bireylerin kimliklerini şekillendirir. Dini dü…" at bounding box center [366, 122] width 341 height 36
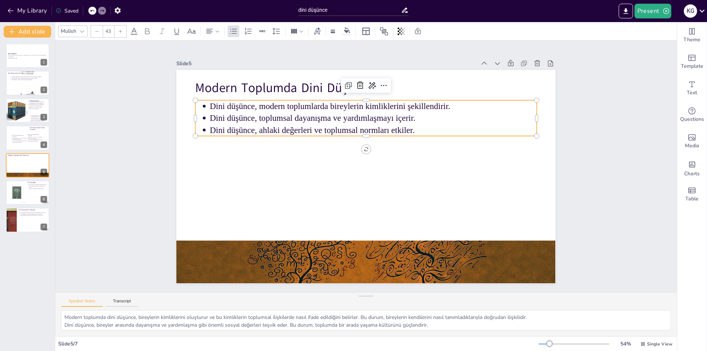
click at [202, 106] on ul "Dini düşünce, modern toplumlarda bireylerin kimliklerini şekillendirir. Dini dü…" at bounding box center [366, 118] width 341 height 36
click at [211, 106] on p "Dini düşünce, modern toplumlarda bireylerin kimliklerini şekillendirir." at bounding box center [373, 106] width 327 height 12
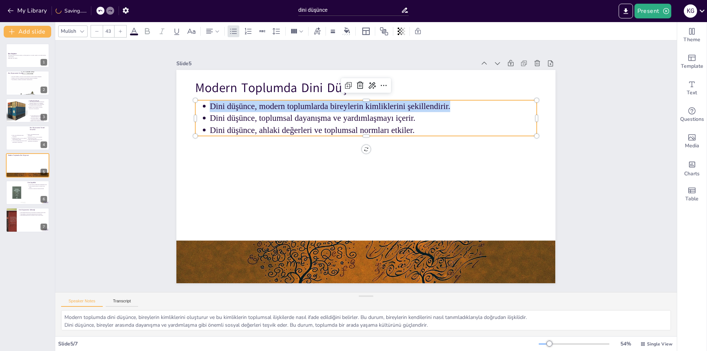
click at [211, 106] on p "Dini düşünce, modern toplumlarda bireylerin kimliklerini şekillendirir." at bounding box center [373, 106] width 327 height 12
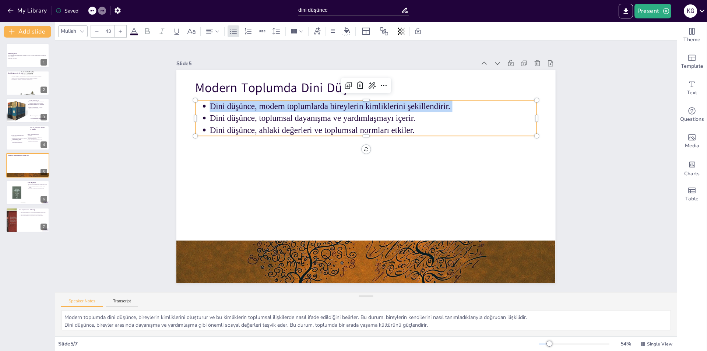
click at [211, 106] on p "Dini düşünce, modern toplumlarda bireylerin kimliklerini şekillendirir." at bounding box center [373, 106] width 327 height 12
click at [360, 147] on div "Modern Toplumda Dini Düşünce Dini düşünce, modern toplumlarda bireylerin kimlik…" at bounding box center [365, 176] width 379 height 213
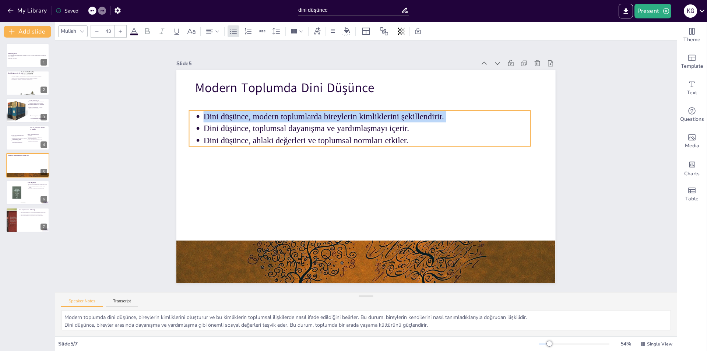
click at [436, 115] on p "Dini düşünce, modern toplumlarda bireylerin kimliklerini şekillendirir." at bounding box center [367, 117] width 327 height 12
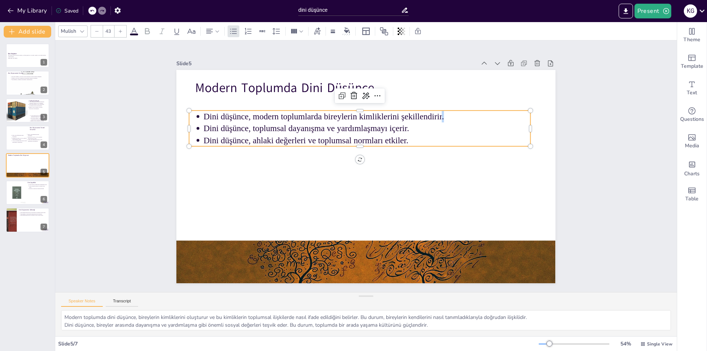
click at [436, 115] on p "Dini düşünce, modern toplumlarda bireylerin kimliklerini şekillendirir." at bounding box center [367, 117] width 327 height 12
click at [198, 128] on ul "Dini düşünce, modern toplumlarda bireylerin kimliklerini şekillendirir. Dini dü…" at bounding box center [359, 129] width 341 height 36
click at [204, 128] on p "Dini düşünce, toplumsal dayanışma ve yardımlaşmayı içerir." at bounding box center [367, 129] width 327 height 12
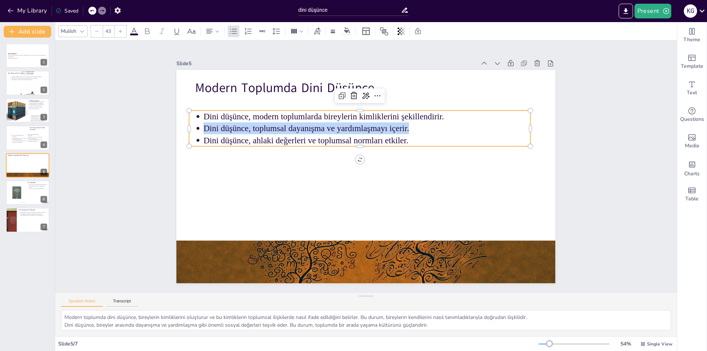
click at [204, 128] on p "Dini düşünce, toplumsal dayanışma ve yardımlaşmayı içerir." at bounding box center [367, 129] width 327 height 12
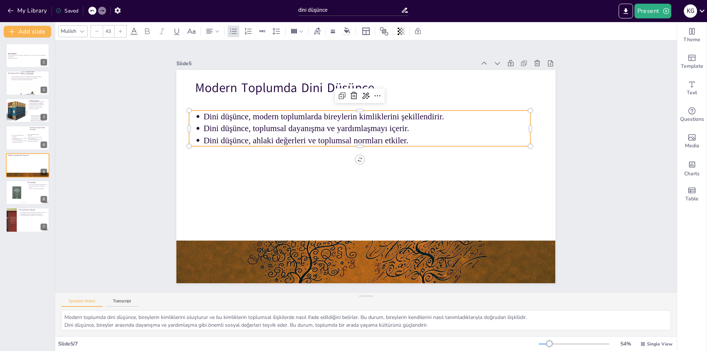
click at [254, 142] on p "Dini düşünce, ahlaki değerleri ve toplumsal normları etkiler." at bounding box center [367, 140] width 327 height 12
click at [254, 142] on p "Dini düşünce, ahlaki değerleri ve toplumsal normları etkiler." at bounding box center [366, 140] width 327 height 12
click at [273, 131] on p "Dini düşünce, toplumsal dayanışma ve yardımlaşmayı içerir." at bounding box center [366, 129] width 327 height 12
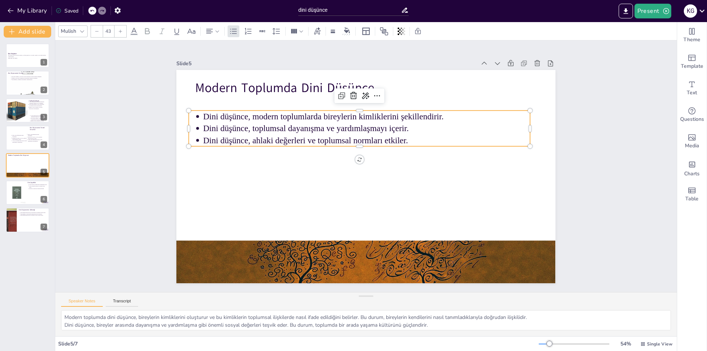
click at [269, 140] on p "Dini düşünce, ahlaki değerleri ve toplumsal normları etkiler." at bounding box center [366, 140] width 327 height 12
click at [33, 192] on div at bounding box center [28, 192] width 44 height 25
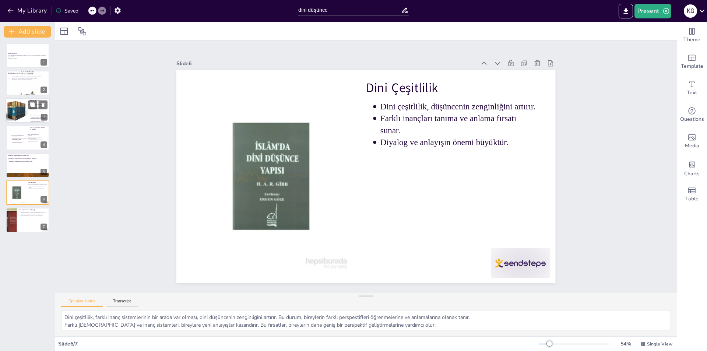
click at [19, 110] on div at bounding box center [16, 110] width 25 height 25
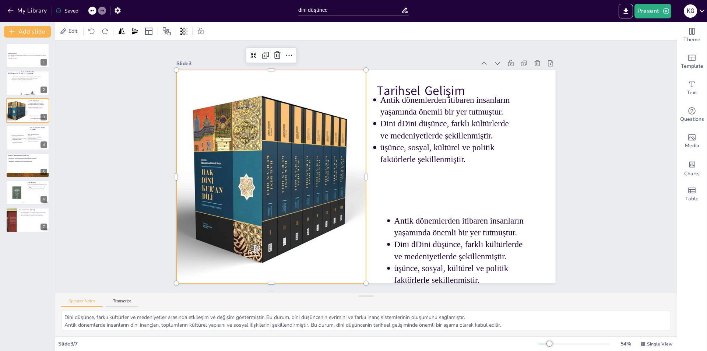
click at [237, 161] on div at bounding box center [271, 176] width 213 height 213
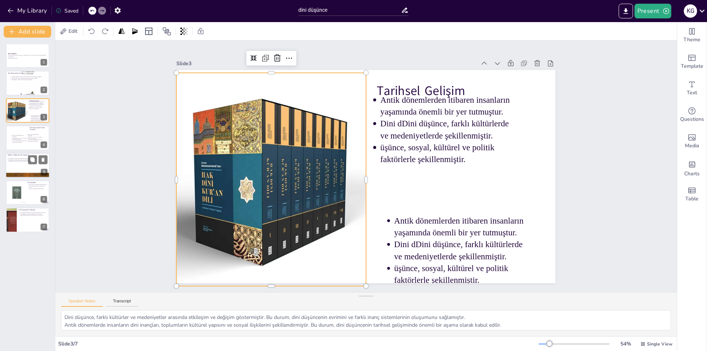
click at [23, 164] on div at bounding box center [28, 165] width 44 height 25
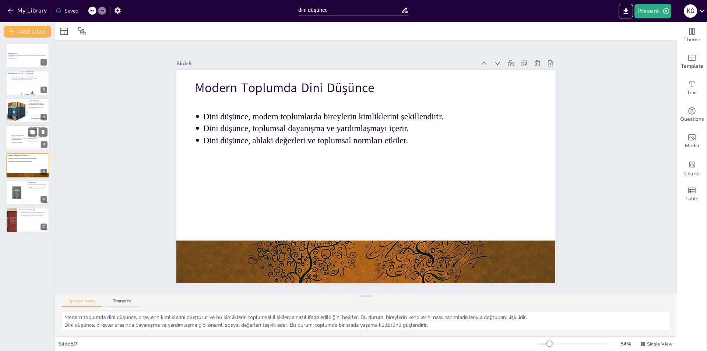
click at [19, 136] on p "İnanç, dini düşüncenin temel bileşenidir." at bounding box center [20, 136] width 16 height 3
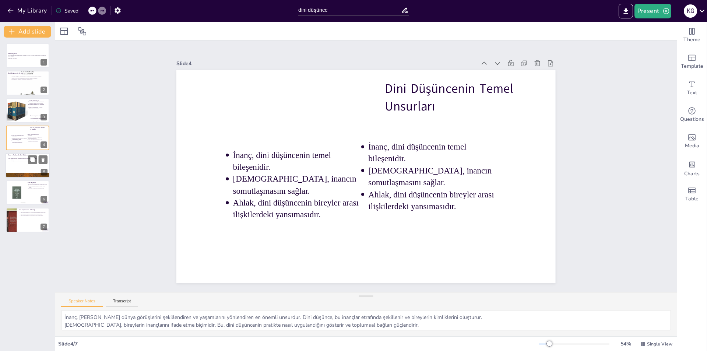
click at [18, 165] on div at bounding box center [28, 165] width 44 height 25
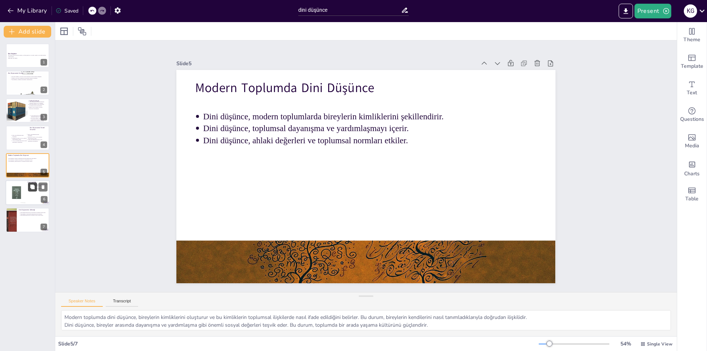
click at [28, 189] on button at bounding box center [32, 186] width 9 height 9
type textarea "Dini çeşitlilik, farklı inanç sistemlerinin bir arada var olması, dini düşüncen…"
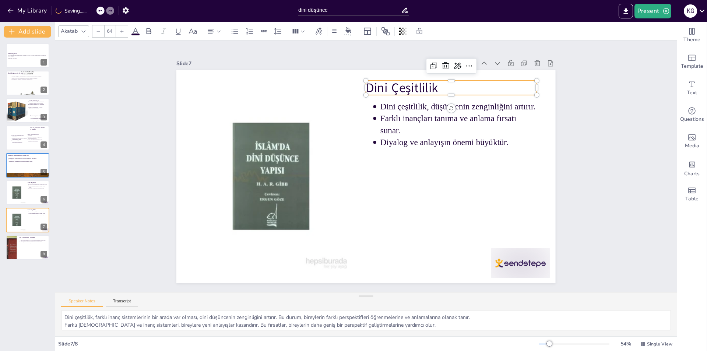
click at [398, 80] on p "Dini Çeşitlilik" at bounding box center [451, 88] width 171 height 18
click at [398, 81] on p "Dini Çeşitlilik" at bounding box center [451, 88] width 171 height 18
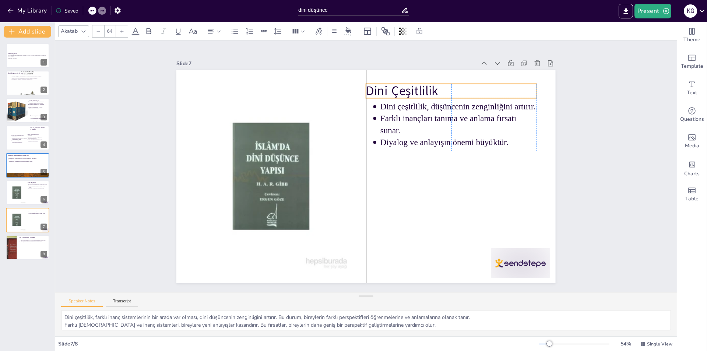
drag, startPoint x: 429, startPoint y: 83, endPoint x: 439, endPoint y: 85, distance: 9.9
click at [439, 85] on p "Dini Çeşitlilik" at bounding box center [451, 91] width 171 height 18
drag, startPoint x: 444, startPoint y: 87, endPoint x: 435, endPoint y: 86, distance: 9.0
click at [435, 86] on p "Dini Çeşitlilik" at bounding box center [451, 91] width 171 height 18
click at [415, 89] on p "Dini Çeşitlilik" at bounding box center [451, 91] width 171 height 18
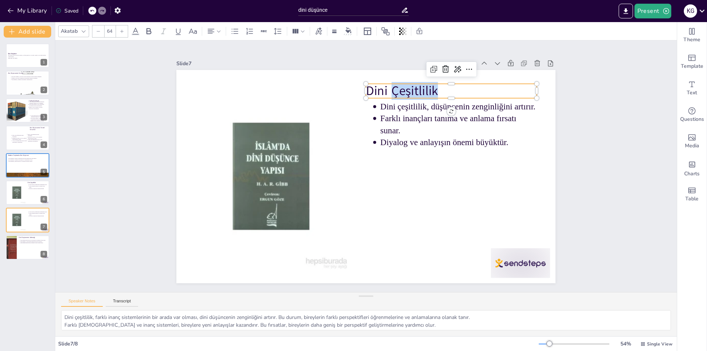
click at [415, 89] on p "Dini Çeşitlilik" at bounding box center [451, 91] width 171 height 18
click at [398, 108] on p "Dini çeşitlilik, düşüncenin zenginliğini artırır." at bounding box center [459, 107] width 156 height 12
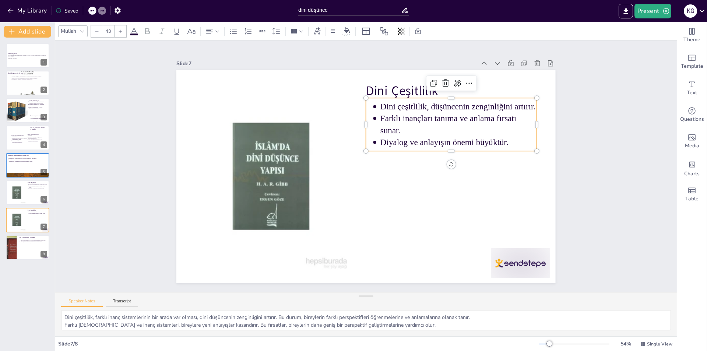
click at [394, 107] on p "Dini çeşitlilik, düşüncenin zenginliğini artırır." at bounding box center [459, 107] width 156 height 12
click at [381, 102] on p "Dini çeşitlilik, düşüncenin zenginliğini artırır." at bounding box center [459, 107] width 156 height 12
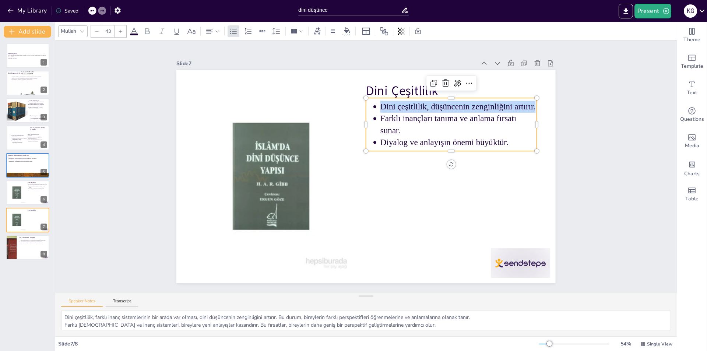
click at [381, 102] on p "Dini çeşitlilik, düşüncenin zenginliğini artırır." at bounding box center [459, 107] width 156 height 12
click at [391, 116] on p "Farklı inançları tanıma ve anlama fırsatı sunar." at bounding box center [459, 125] width 156 height 24
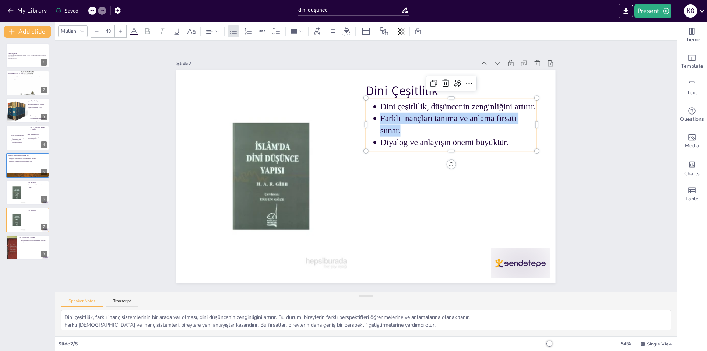
click at [391, 116] on p "Farklı inançları tanıma ve anlama fırsatı sunar." at bounding box center [459, 125] width 156 height 24
click at [399, 145] on p "Diyalog ve anlayışın önemi büyüktür." at bounding box center [459, 143] width 156 height 12
click at [398, 143] on p "Diyalog ve anlayışın önemi büyüktür." at bounding box center [459, 143] width 156 height 12
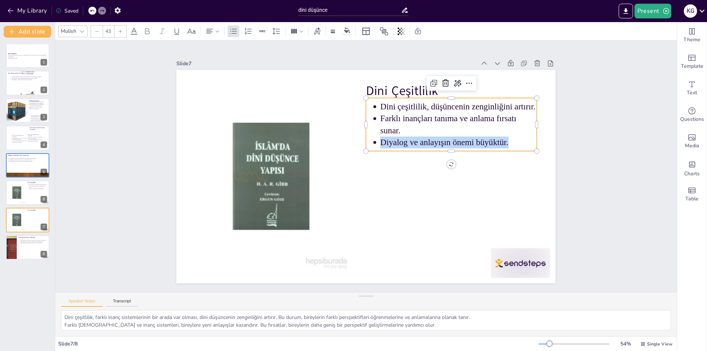
click at [398, 143] on p "Diyalog ve anlayışın önemi büyüktür." at bounding box center [459, 143] width 156 height 12
click at [389, 91] on p "Dini Çeşitlilik" at bounding box center [451, 91] width 171 height 18
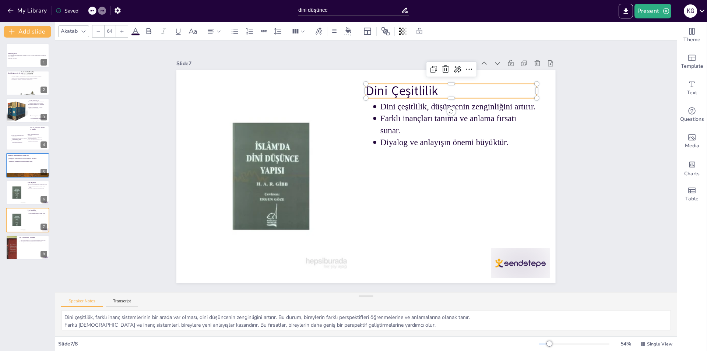
click at [389, 91] on p "Dini Çeşitlilik" at bounding box center [451, 91] width 171 height 18
drag, startPoint x: 430, startPoint y: 89, endPoint x: 426, endPoint y: 89, distance: 4.1
click at [424, 90] on p "Dini Çeşitlilik" at bounding box center [451, 91] width 171 height 18
click at [404, 86] on p "Dini Çeşitlilik" at bounding box center [446, 91] width 171 height 18
click at [404, 86] on p "Dini Çeşitlilik" at bounding box center [445, 91] width 171 height 18
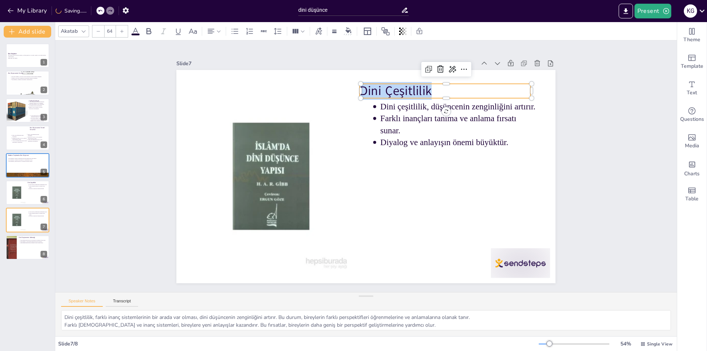
click at [404, 86] on p "Dini Çeşitlilik" at bounding box center [445, 91] width 171 height 18
type input "43"
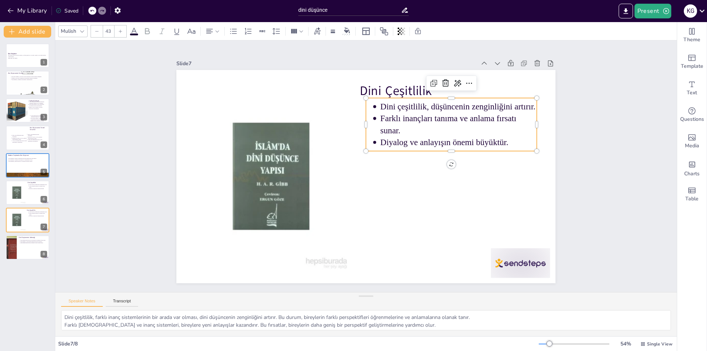
click at [396, 104] on p "Dini çeşitlilik, düşüncenin zenginliğini artırır." at bounding box center [459, 107] width 156 height 12
click at [406, 117] on p "Farklı inançları tanıma ve anlama fırsatı sunar." at bounding box center [459, 125] width 156 height 24
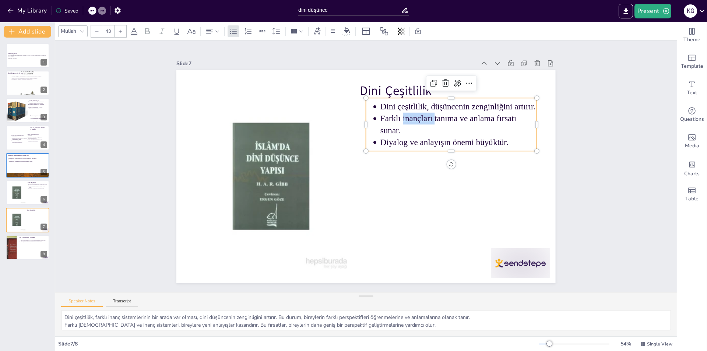
click at [406, 117] on p "Farklı inançları tanıma ve anlama fırsatı sunar." at bounding box center [459, 125] width 156 height 24
click at [403, 141] on p "Diyalog ve anlayışın önemi büyüktür." at bounding box center [459, 143] width 156 height 12
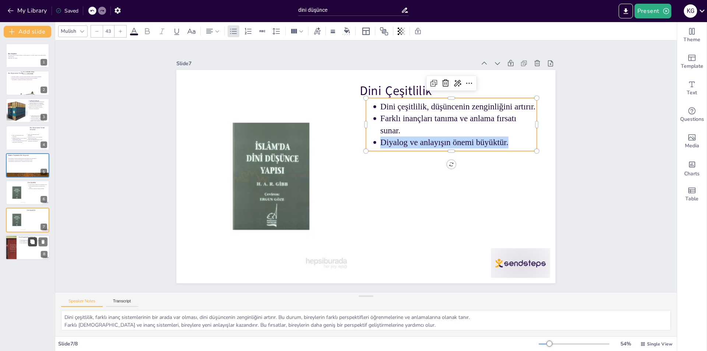
click at [31, 240] on icon at bounding box center [32, 242] width 4 height 4
type textarea "Globalleşme, dini düşüncenin dinamiklerini ve bireyler üzerindeki etkisini deği…"
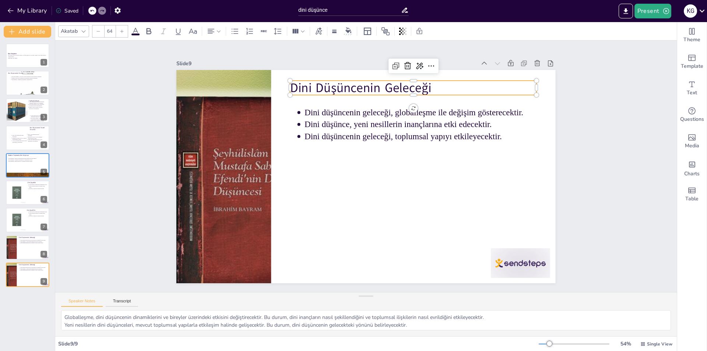
click at [324, 90] on p "Dini Düşüncenin Geleceği" at bounding box center [413, 88] width 247 height 18
click at [323, 81] on p "Dini Düşüncenin Geleceği" at bounding box center [413, 88] width 247 height 18
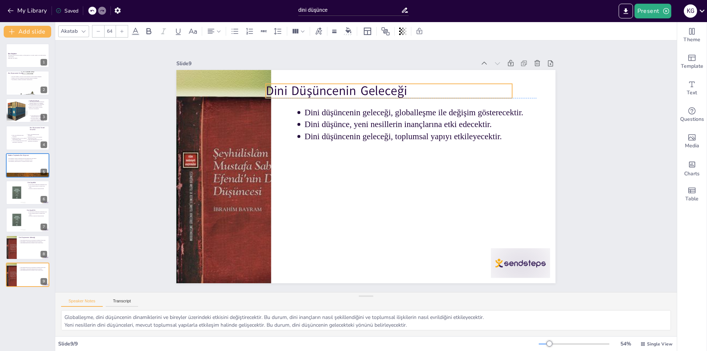
drag, startPoint x: 435, startPoint y: 84, endPoint x: 378, endPoint y: 93, distance: 58.2
click at [410, 88] on p "Dini Düşüncenin Geleceği" at bounding box center [389, 91] width 247 height 18
click at [377, 93] on p "Dini Düşüncenin Geleceği" at bounding box center [388, 91] width 247 height 18
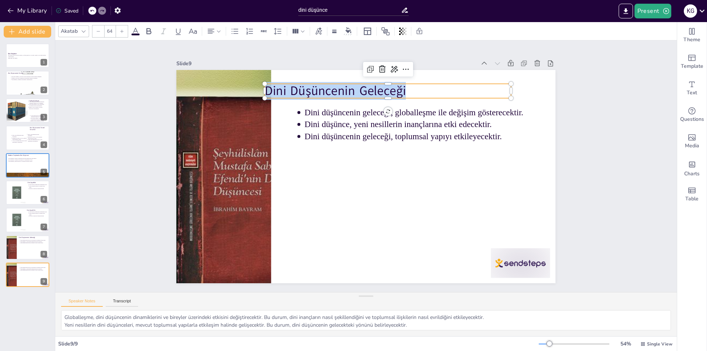
click at [377, 93] on p "Dini Düşüncenin Geleceği" at bounding box center [388, 91] width 247 height 18
type input "43"
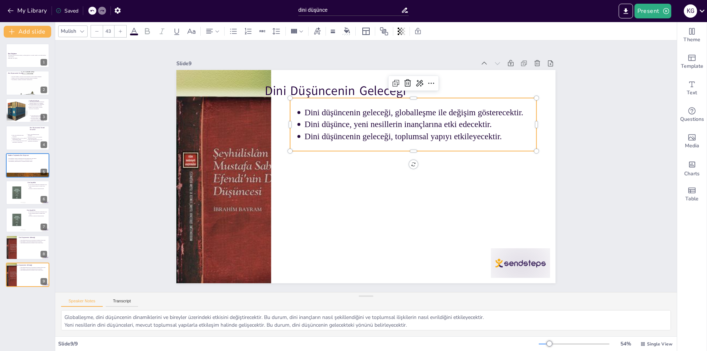
click at [308, 111] on p "Dini düşüncenin geleceği, globalleşme ile değişim gösterecektir." at bounding box center [421, 113] width 232 height 12
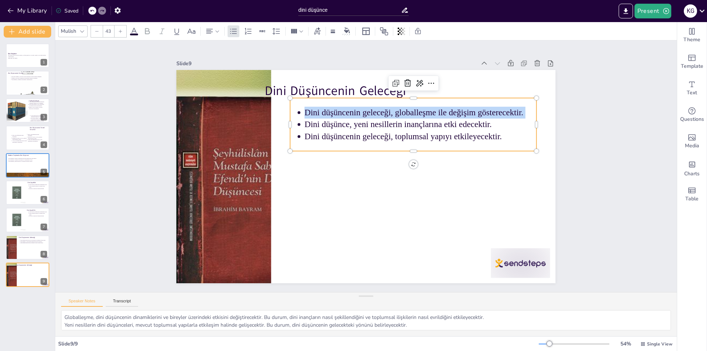
click at [308, 111] on p "Dini düşüncenin geleceği, globalleşme ile değişim gösterecektir." at bounding box center [421, 113] width 232 height 12
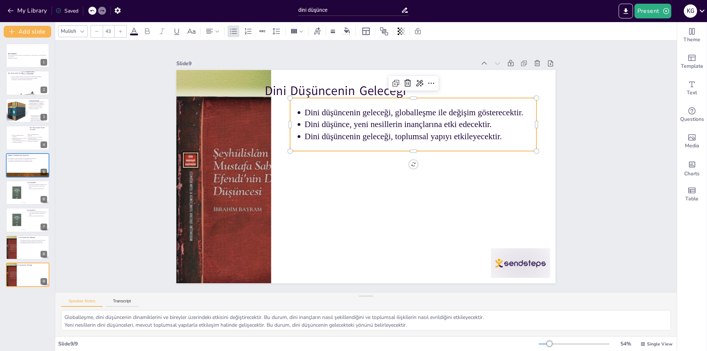
click at [315, 126] on p "Dini düşünce, yeni nesillerin inançlarına etki edecektir." at bounding box center [421, 125] width 232 height 12
click at [384, 133] on p "Dini düşüncenin geleceği, toplumsal yapıyı etkileyecektir." at bounding box center [421, 136] width 232 height 12
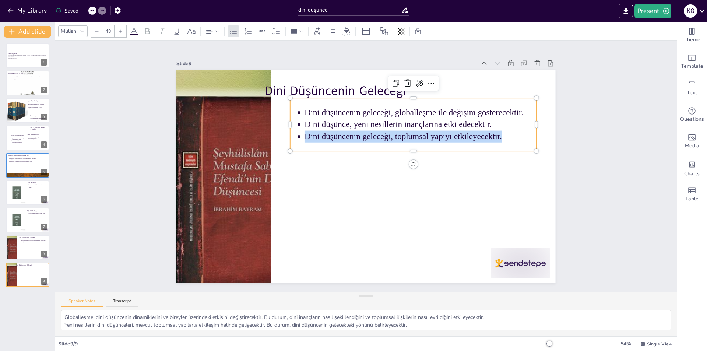
click at [384, 133] on p "Dini düşüncenin geleceği, toplumsal yapıyı etkileyecektir." at bounding box center [421, 136] width 232 height 12
click at [45, 271] on icon at bounding box center [43, 269] width 5 height 5
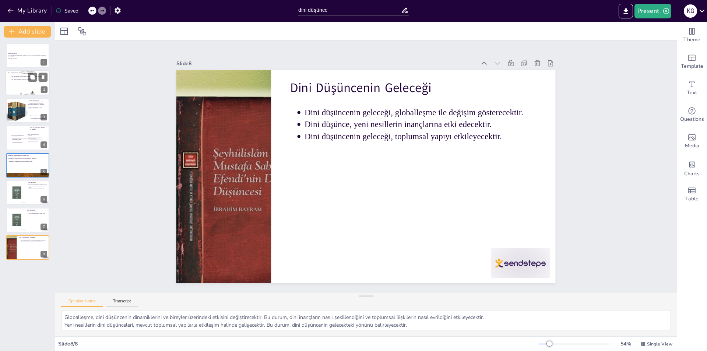
click at [22, 85] on div at bounding box center [28, 83] width 44 height 70
type textarea "Dini düşüncenin tanımı, insanların varoluşunu ve ahlaki değerlerini anlamaların…"
